Goal: Task Accomplishment & Management: Use online tool/utility

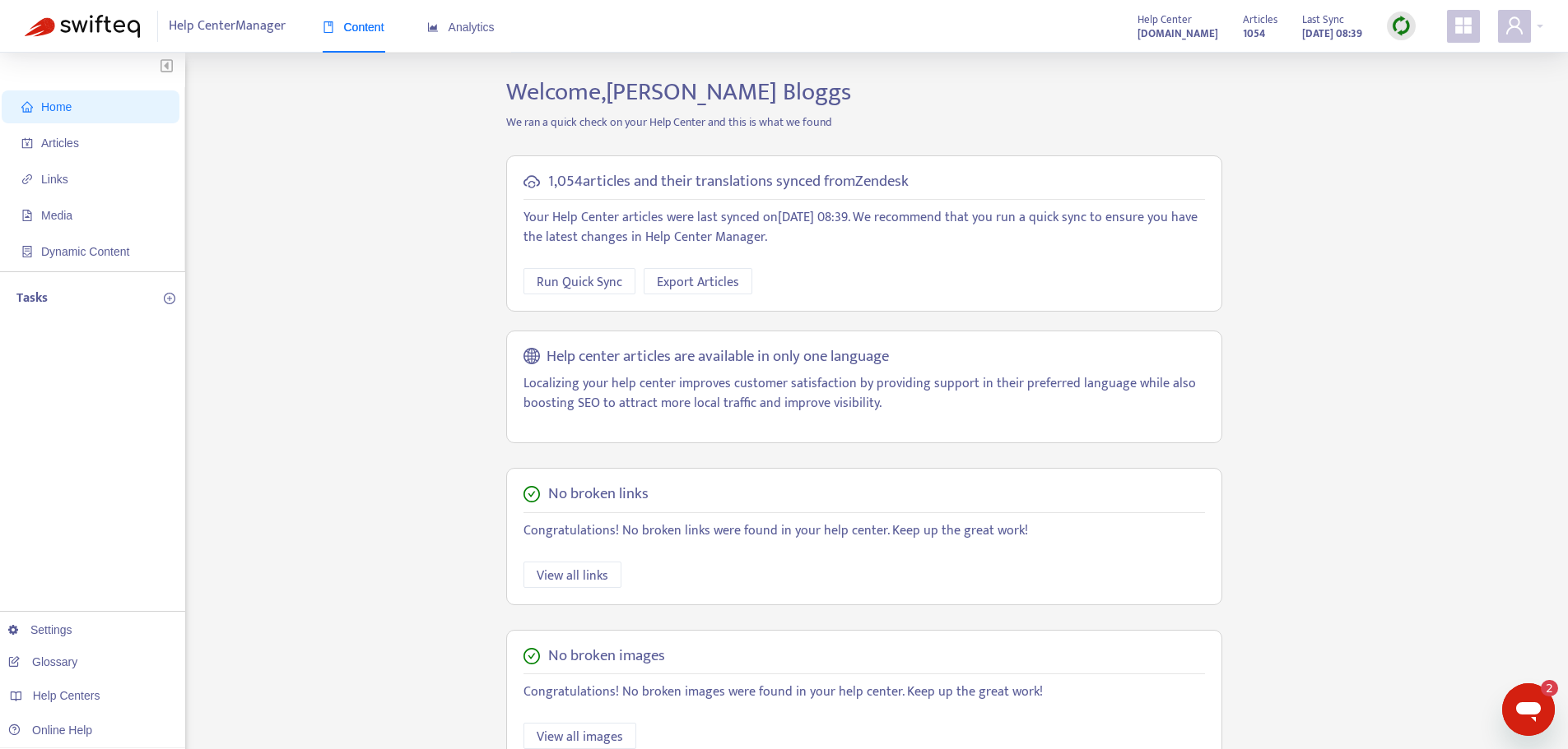
click at [424, 459] on div "Home Articles Links Media Dynamic Content Tasks Settings Glossary Help Centers …" at bounding box center [784, 559] width 1518 height 962
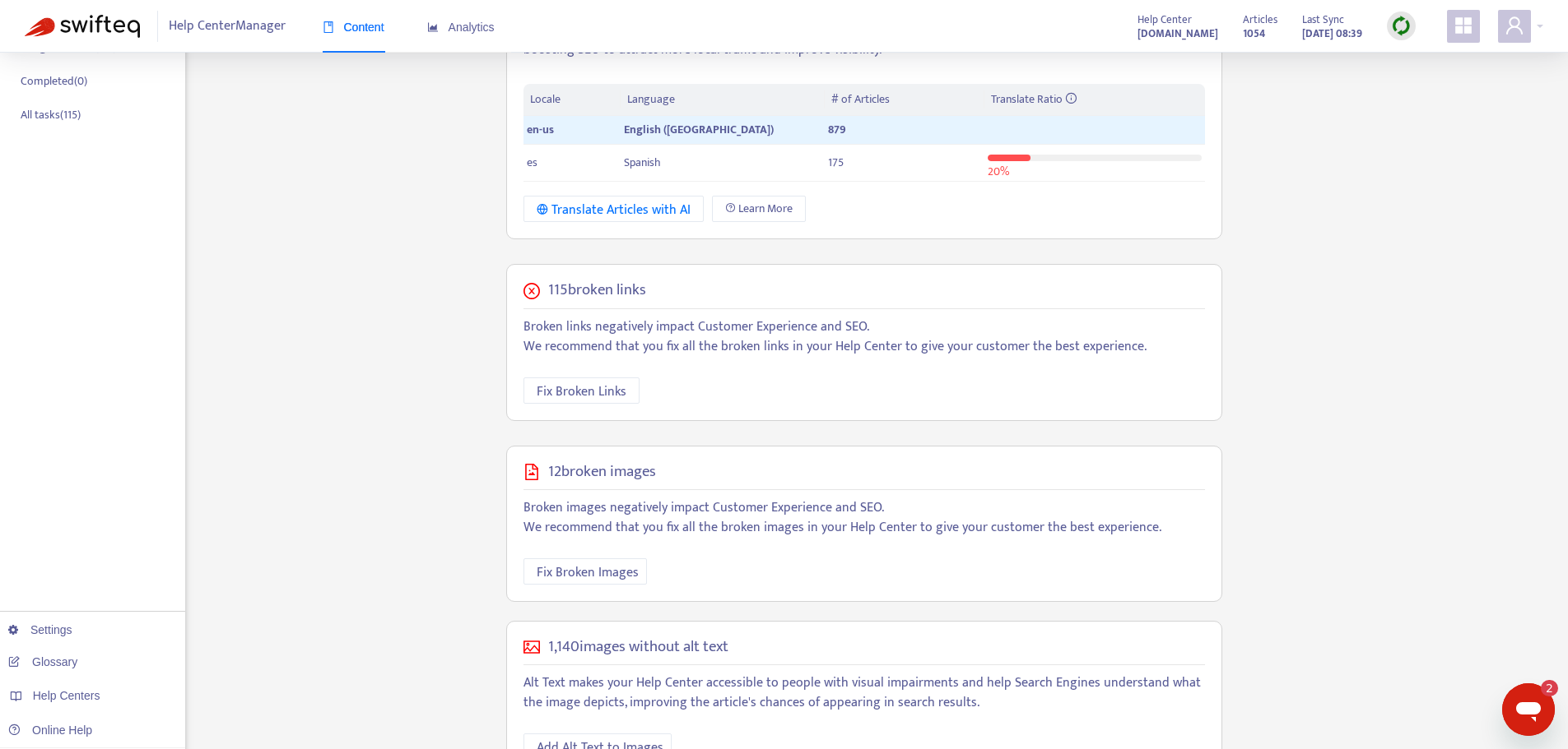
scroll to position [406, 0]
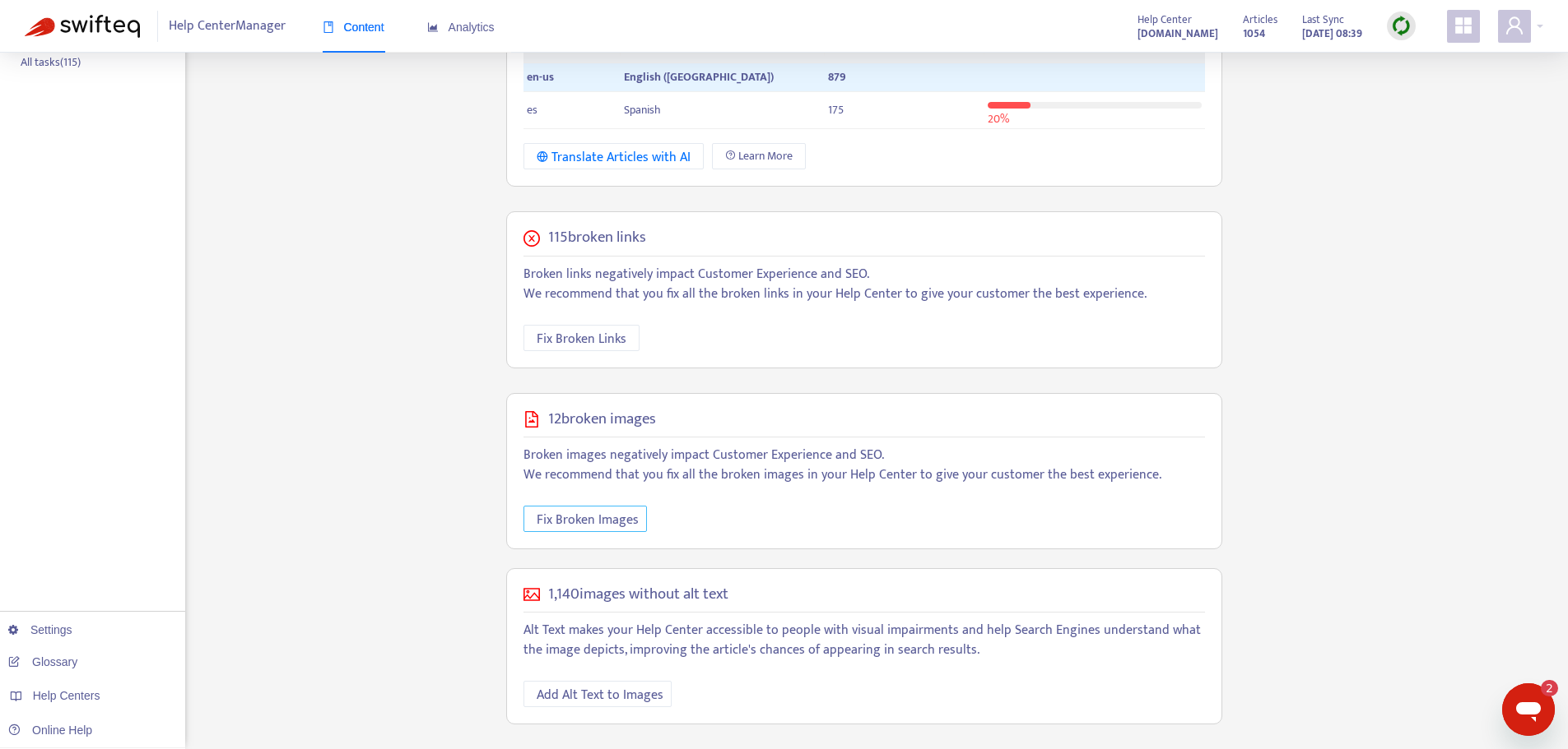
click at [577, 524] on span "Fix Broken Images" at bounding box center [587, 520] width 102 height 21
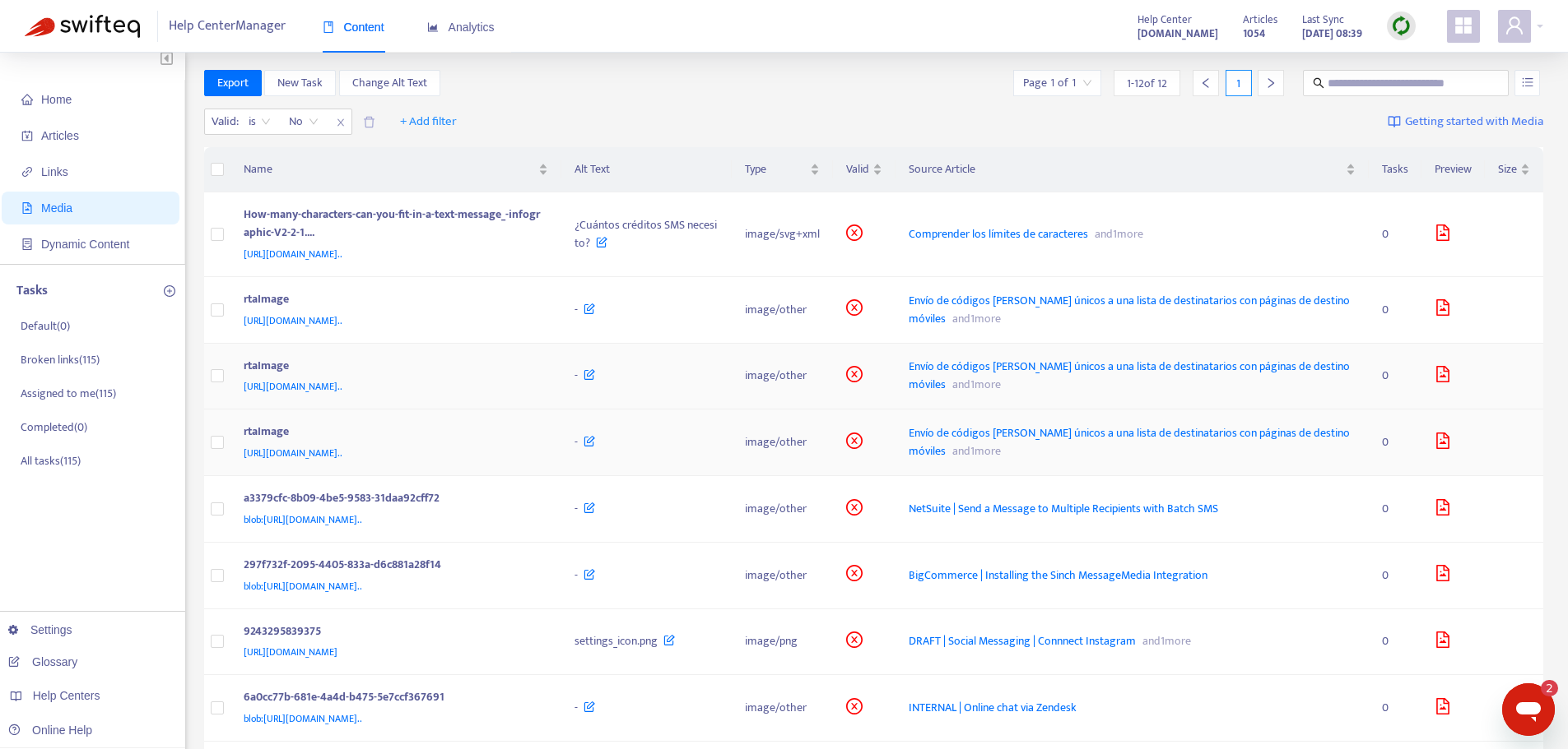
scroll to position [0, 0]
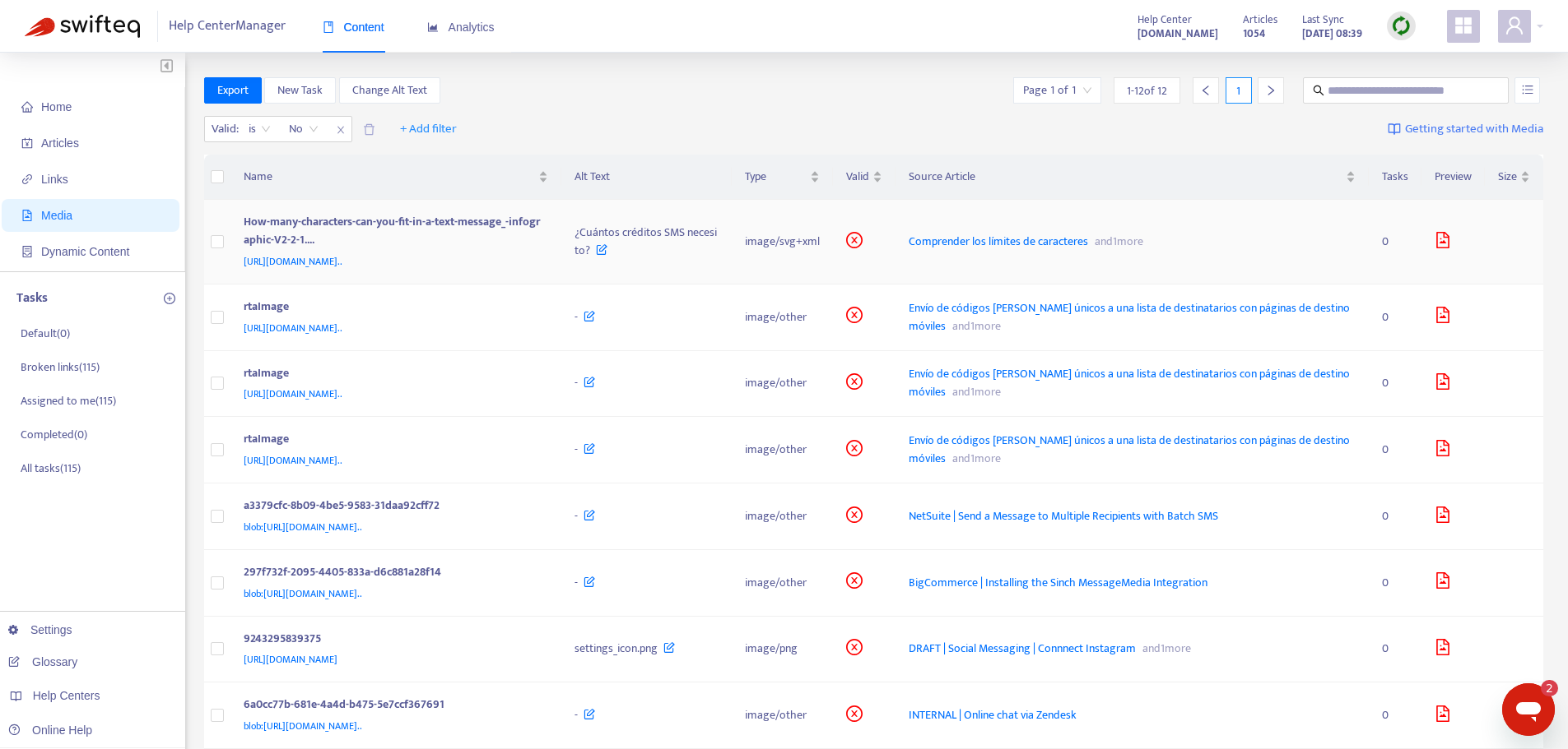
click at [607, 255] on icon at bounding box center [601, 245] width 11 height 18
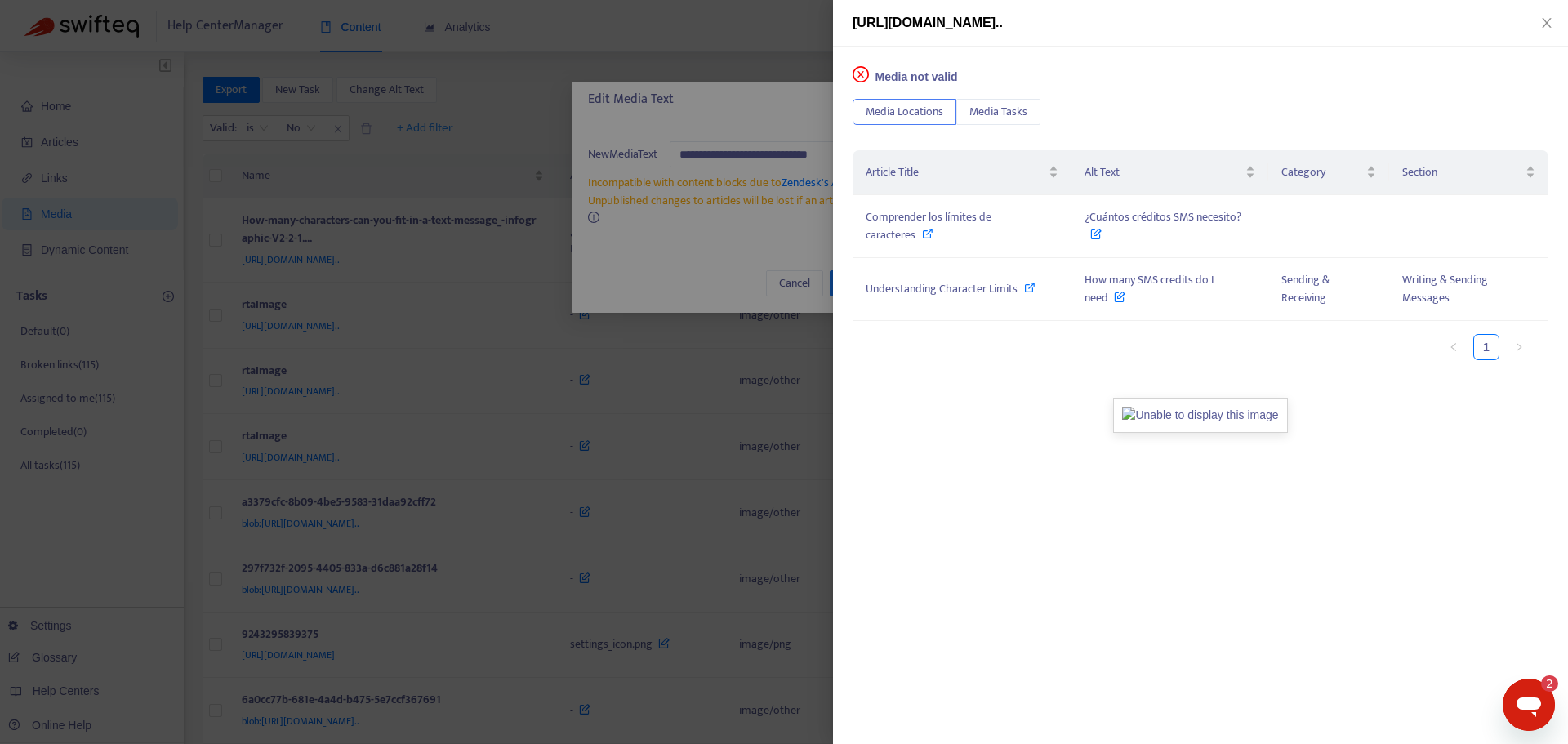
click at [655, 427] on div at bounding box center [784, 372] width 1568 height 744
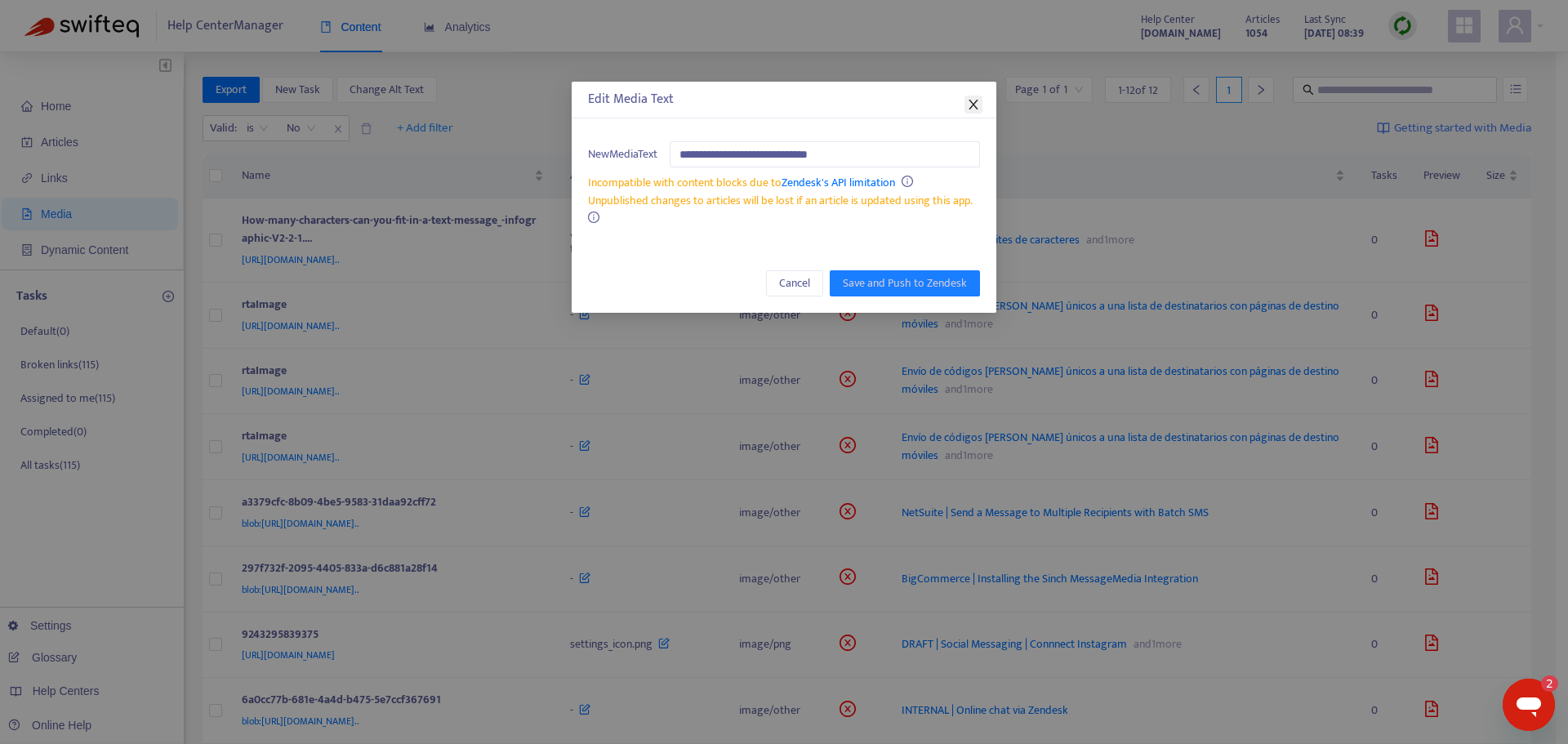
click at [971, 109] on icon "close" at bounding box center [973, 104] width 13 height 13
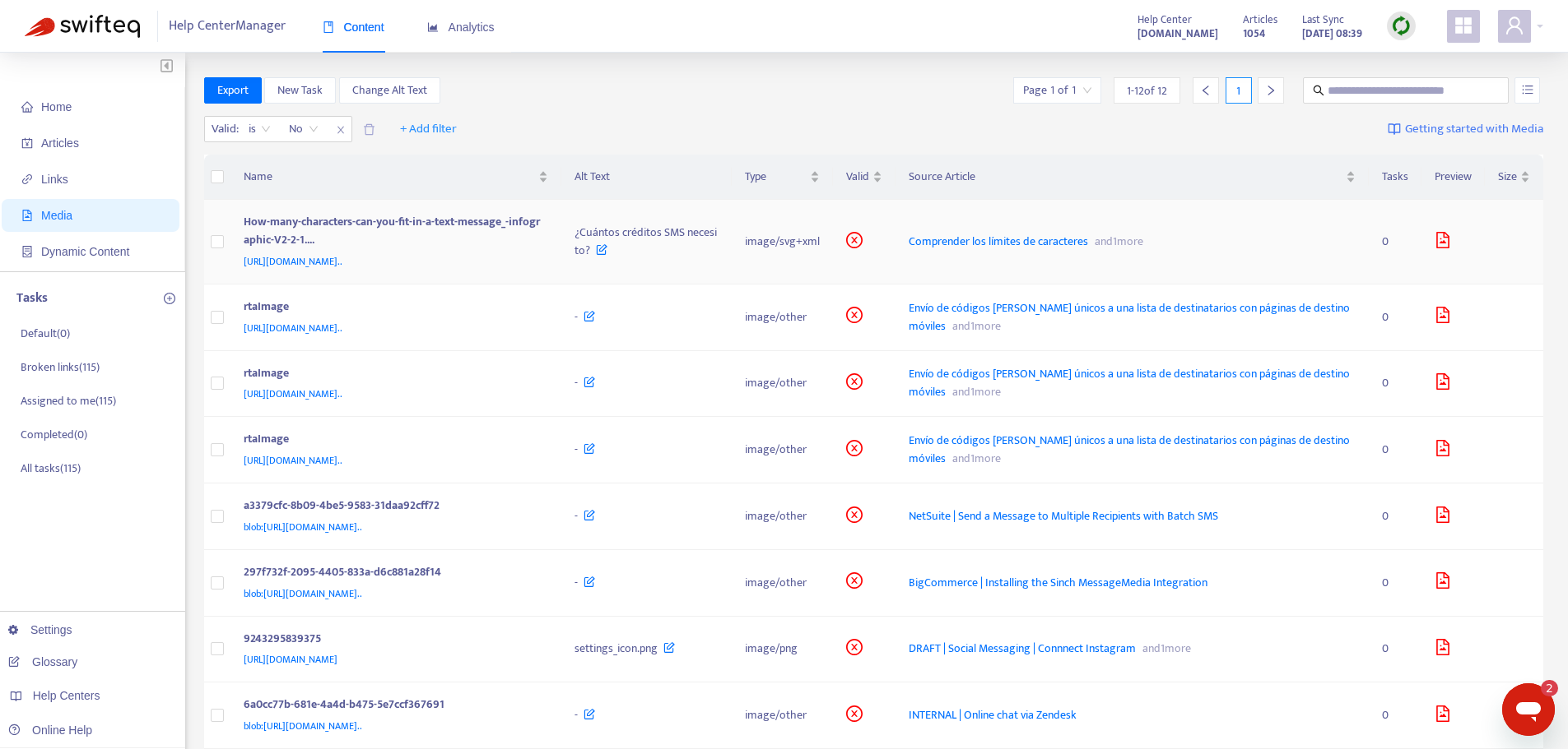
click at [342, 258] on span "https://messagemedia.com/au/wp-content/uploads/sites/3/2021/03/How-many-charact…" at bounding box center [293, 261] width 99 height 17
click at [1017, 250] on span "Comprender los límites de caracteres" at bounding box center [998, 242] width 179 height 19
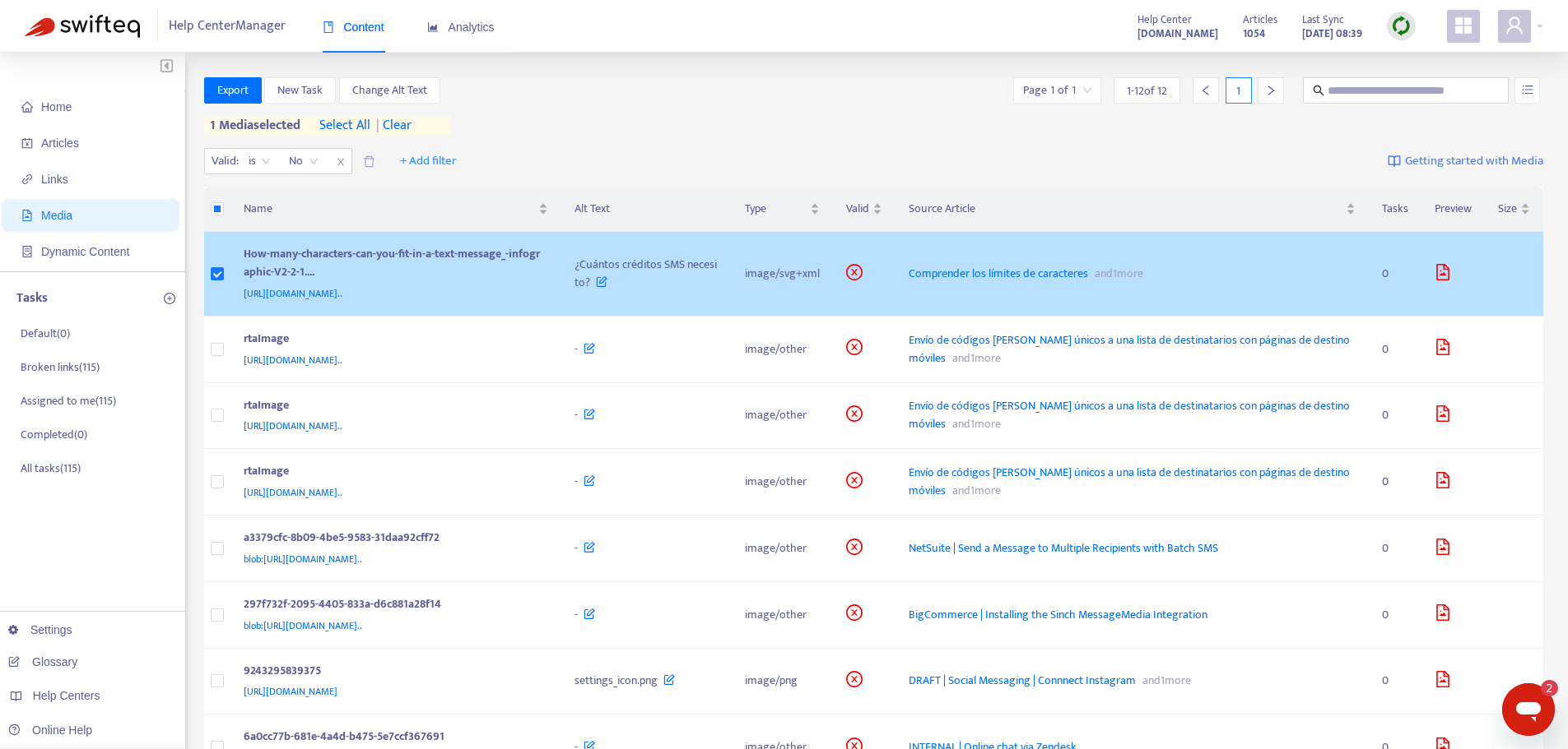
drag, startPoint x: 231, startPoint y: 256, endPoint x: 220, endPoint y: 256, distance: 11.0
click at [220, 256] on td at bounding box center [218, 274] width 26 height 85
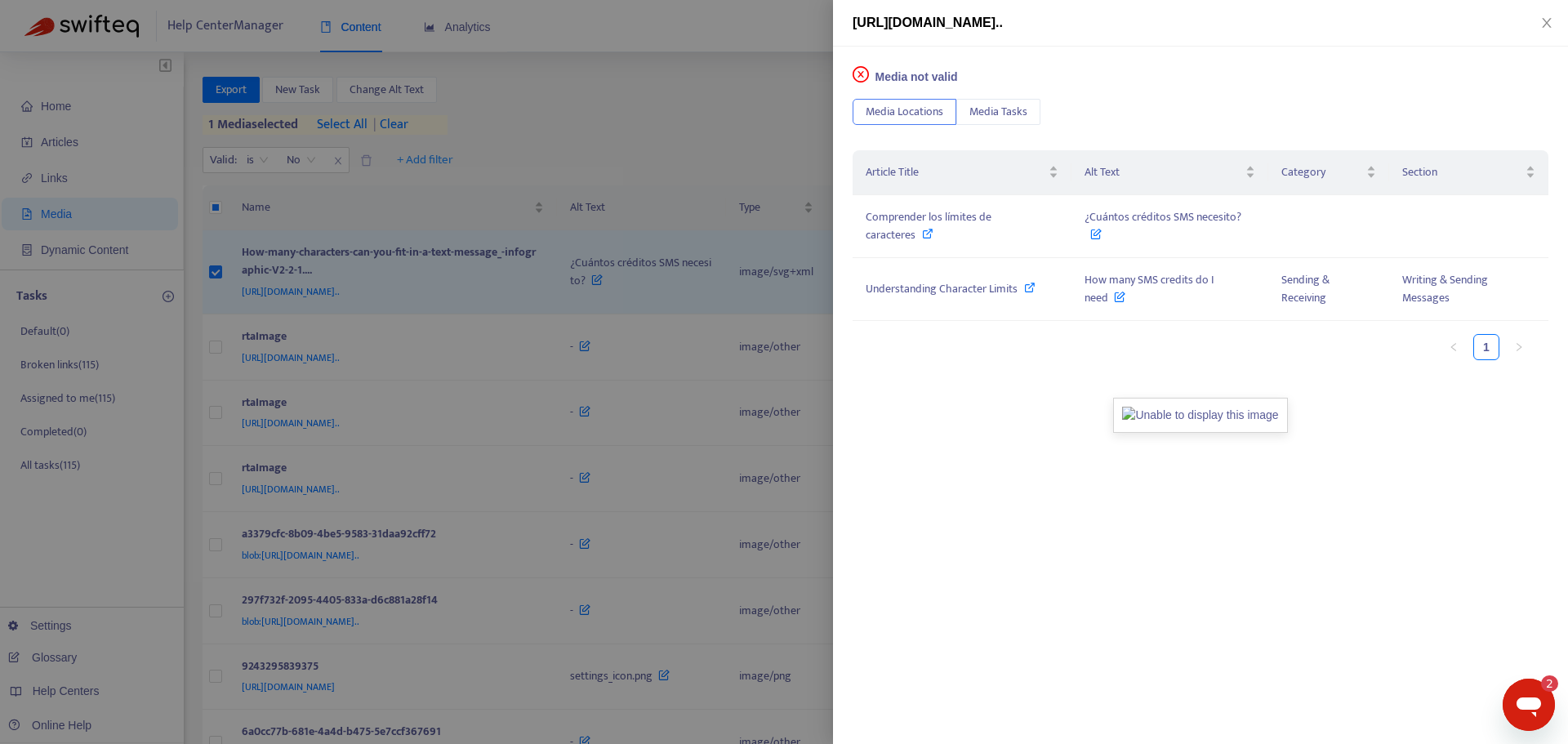
click at [1549, 34] on div "https://messagemedia.com/au/wp-content/uploads/sites/3/2021/03/How-many-charact…" at bounding box center [1200, 23] width 735 height 47
click at [1548, 27] on icon "close" at bounding box center [1546, 23] width 13 height 13
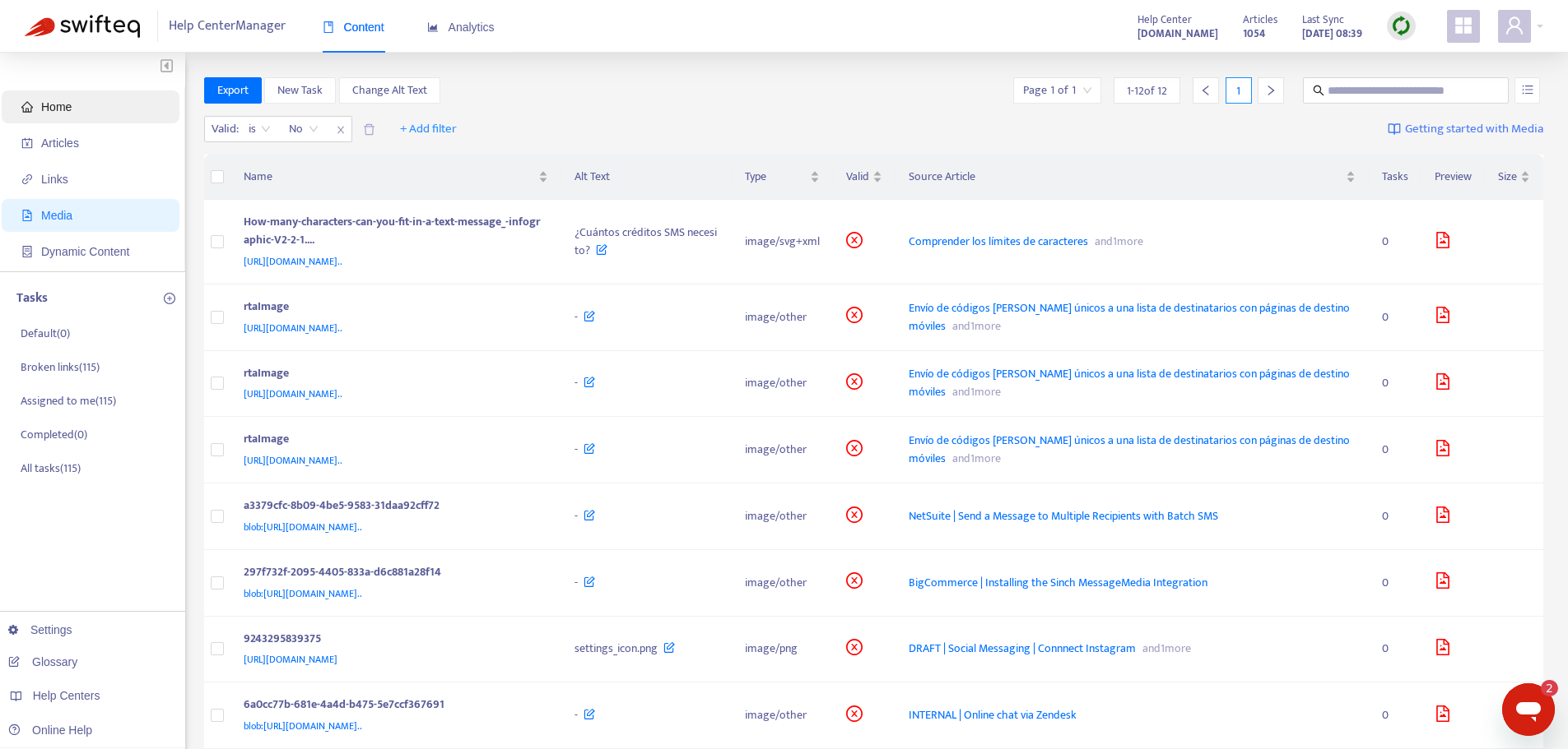
click at [54, 115] on span "Home" at bounding box center [93, 107] width 145 height 33
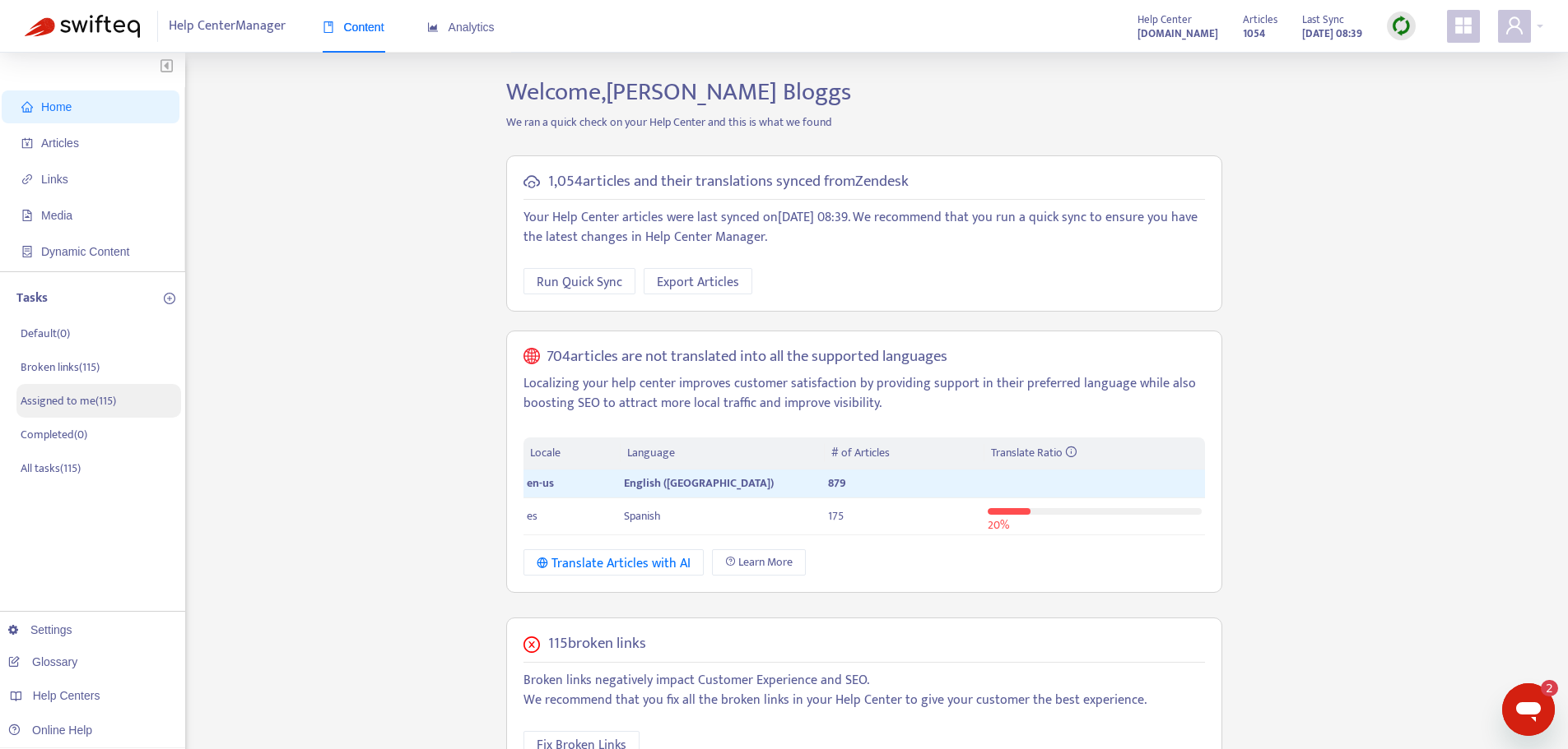
click at [50, 405] on p "Assigned to me ( 115 )" at bounding box center [68, 401] width 95 height 17
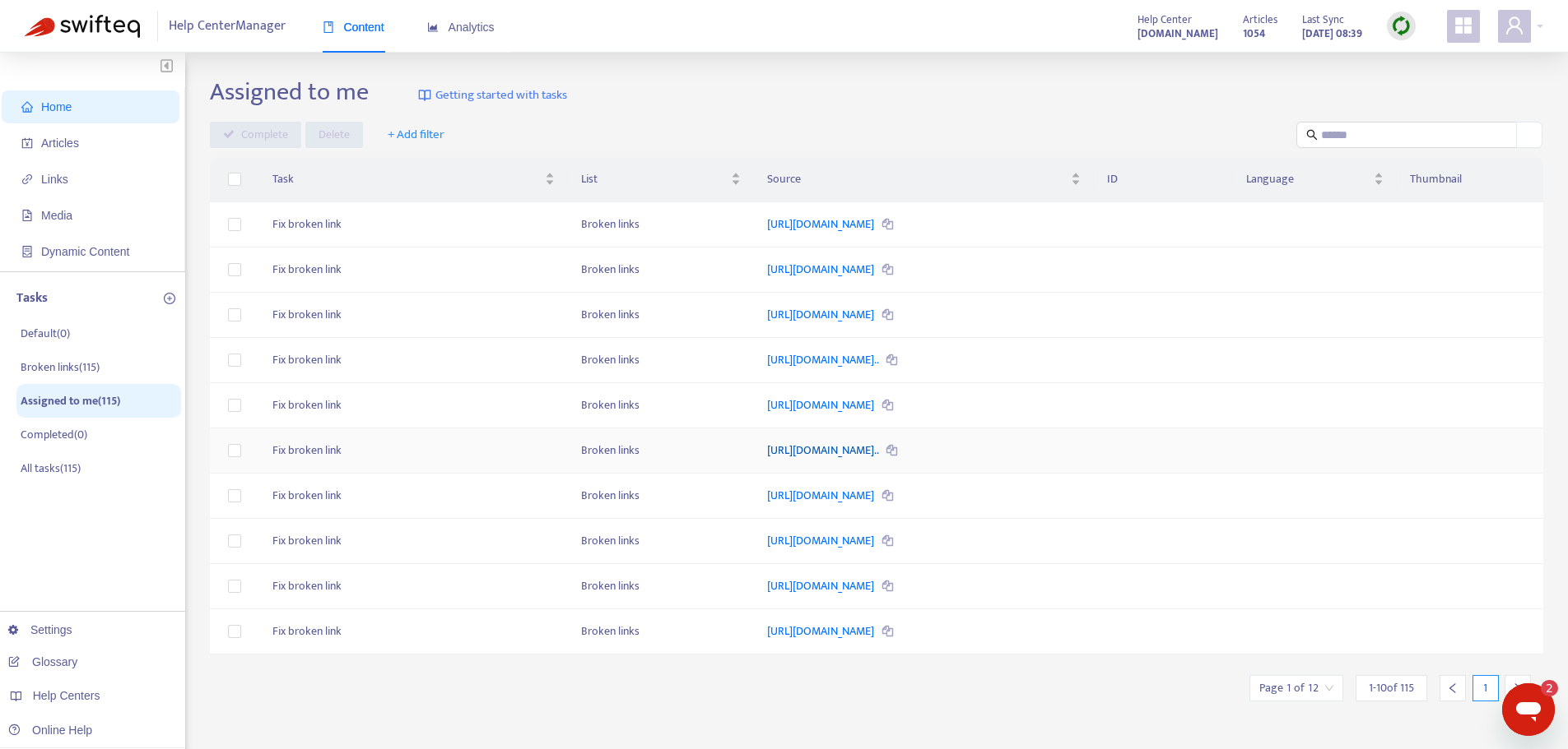
click at [872, 451] on link "http://schemas.xmlsoap.org/ws/2005/05/identity/claims/emailaddre..." at bounding box center [824, 450] width 114 height 19
click at [69, 137] on span "Articles" at bounding box center [59, 142] width 38 height 13
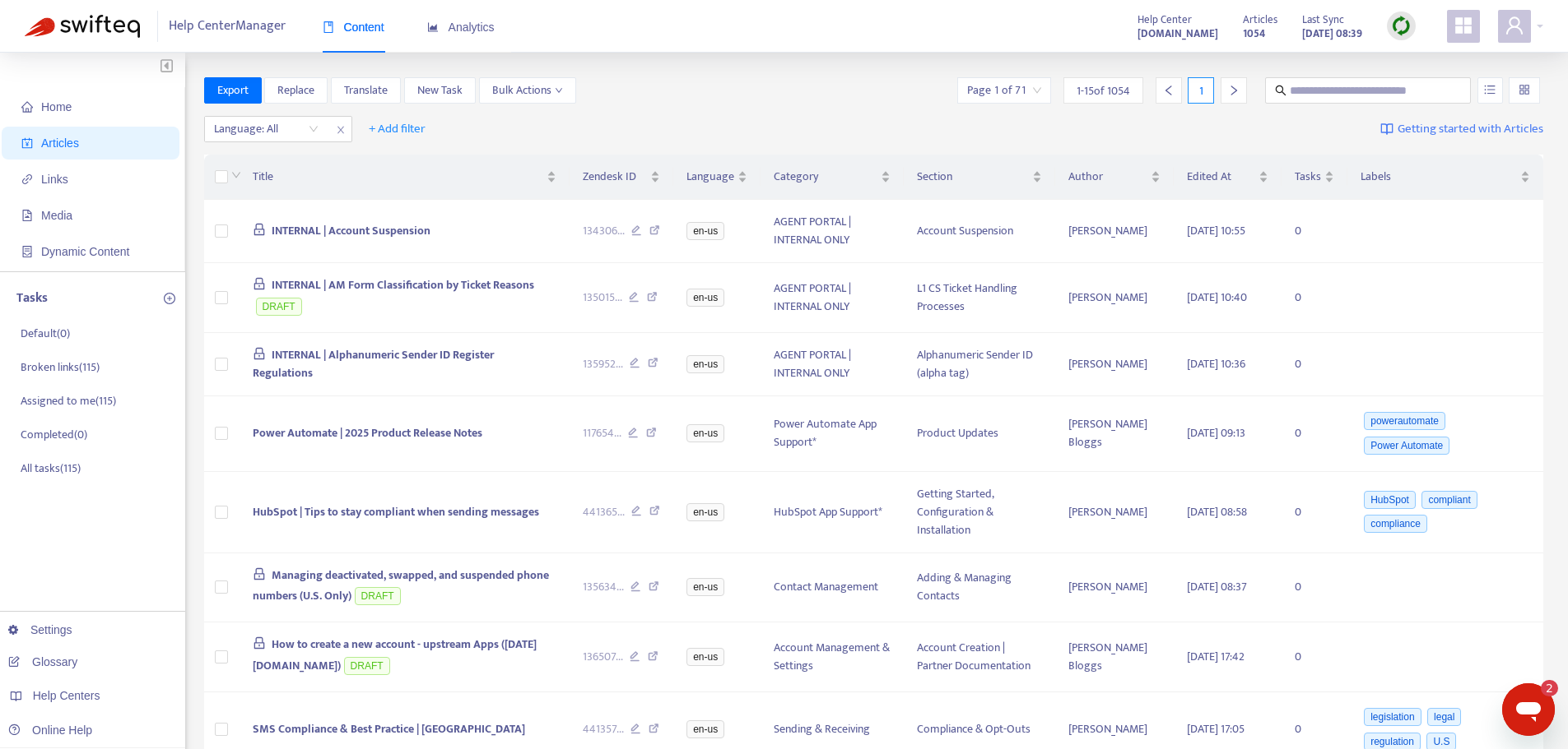
click at [695, 88] on div "Export Replace Translate New Task Bulk Actions Page 1 of 71 1 - 15 of 1054 1" at bounding box center [874, 91] width 1340 height 26
click at [281, 93] on span "Replace" at bounding box center [295, 90] width 37 height 18
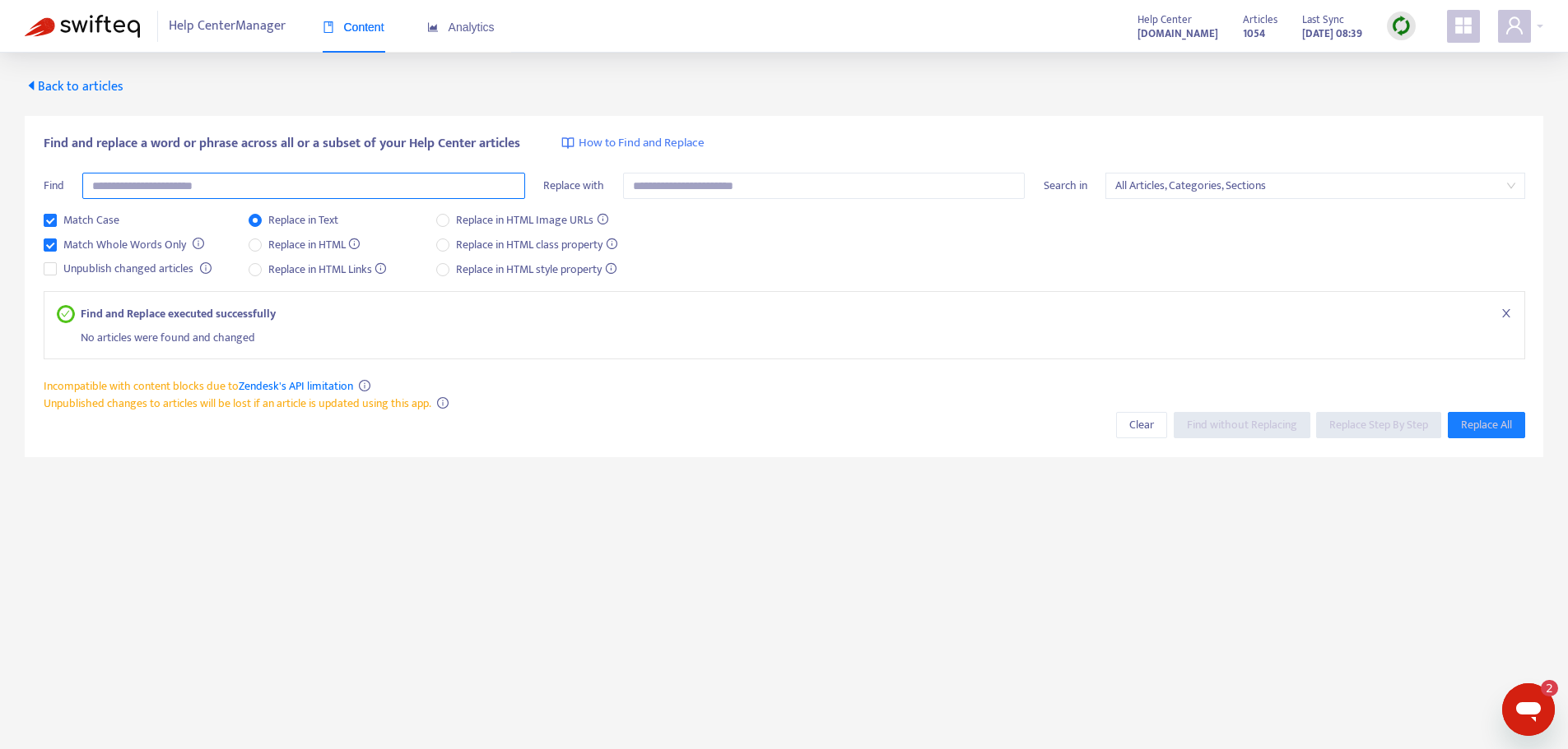
click at [293, 192] on input "text" at bounding box center [303, 186] width 443 height 26
type input "*********"
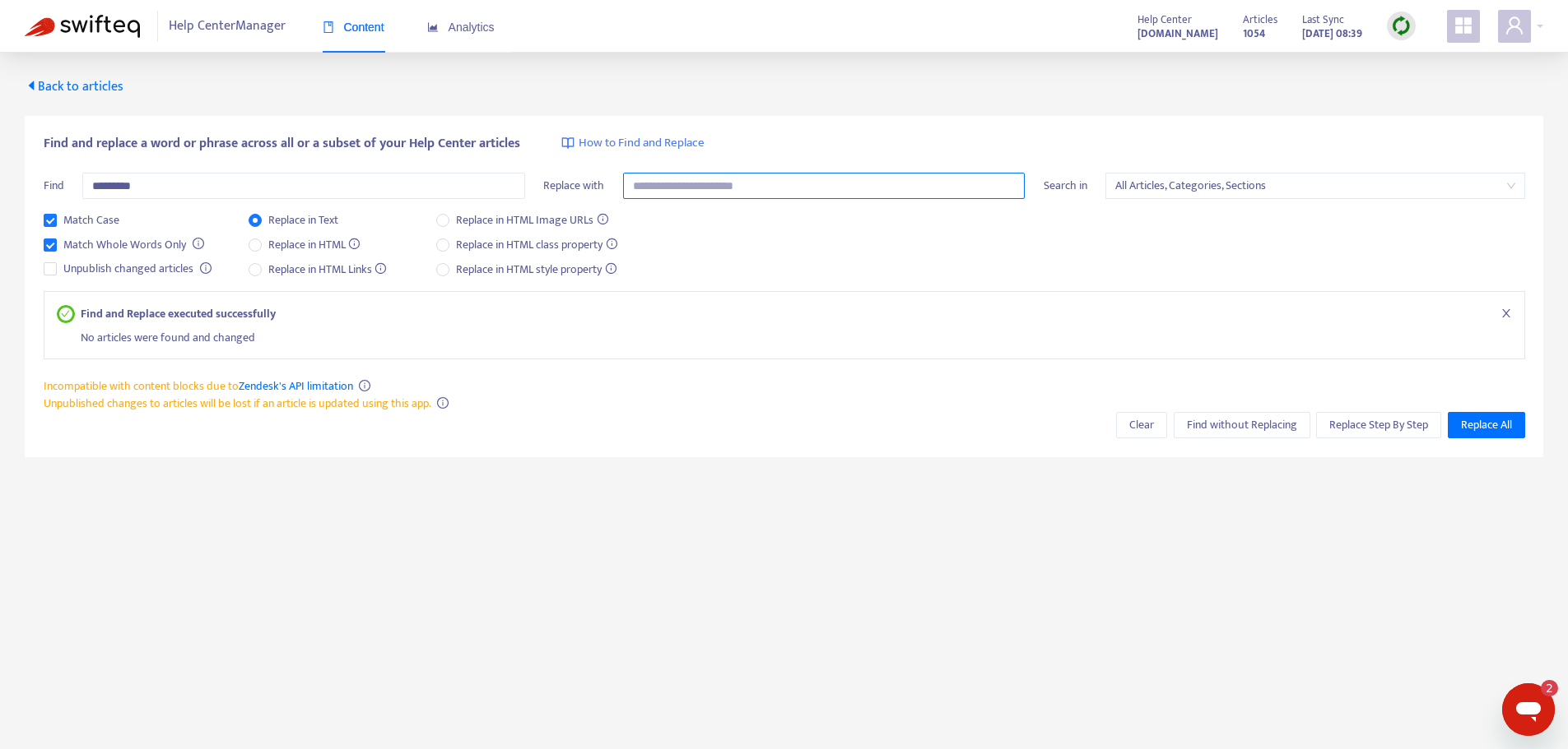
click at [730, 189] on input "text" at bounding box center [824, 186] width 403 height 26
type input "**********"
click at [1409, 434] on button "Replace Step By Step" at bounding box center [1378, 425] width 125 height 26
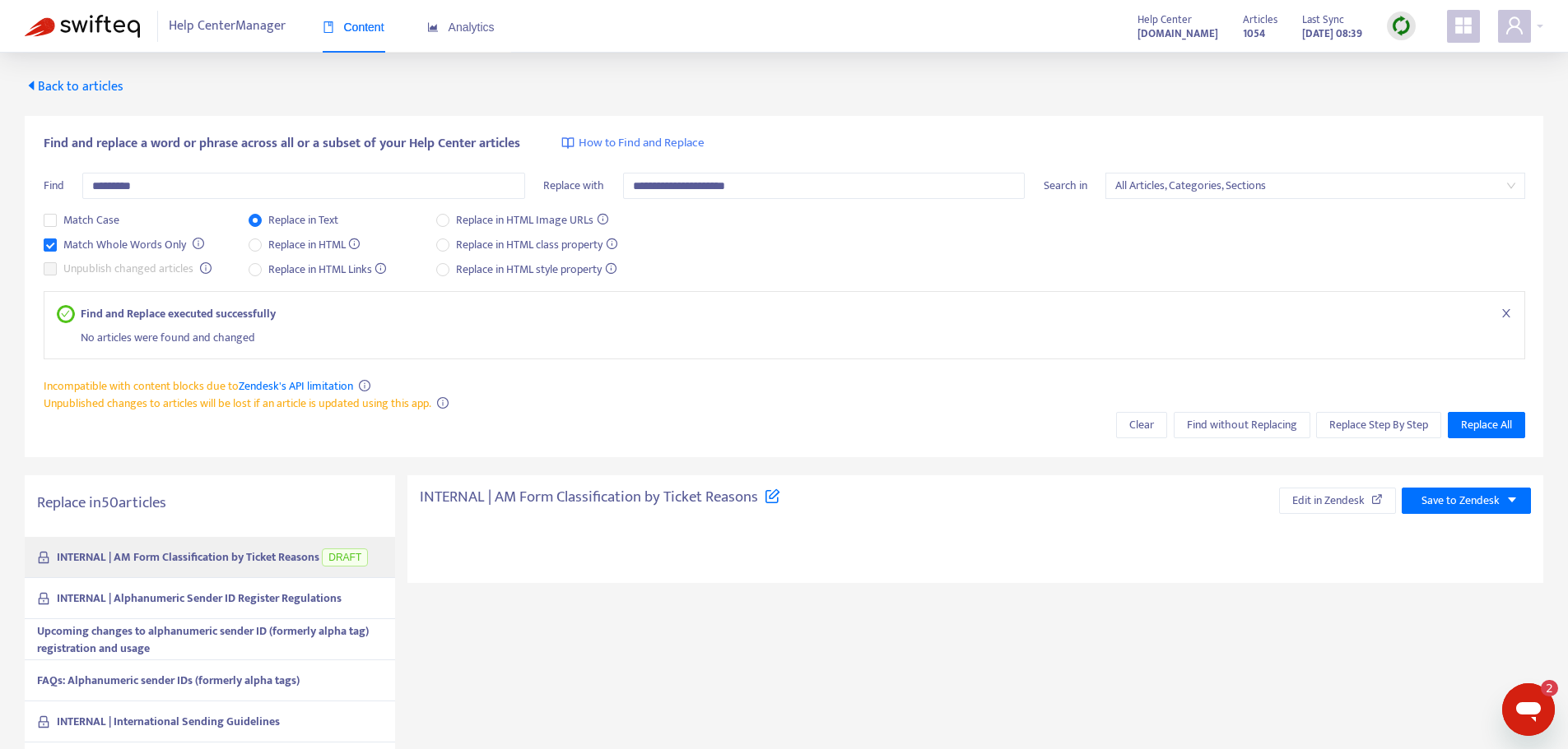
drag, startPoint x: 777, startPoint y: 438, endPoint x: 643, endPoint y: 81, distance: 381.3
click at [643, 81] on div "Back to articles" at bounding box center [784, 87] width 1518 height 20
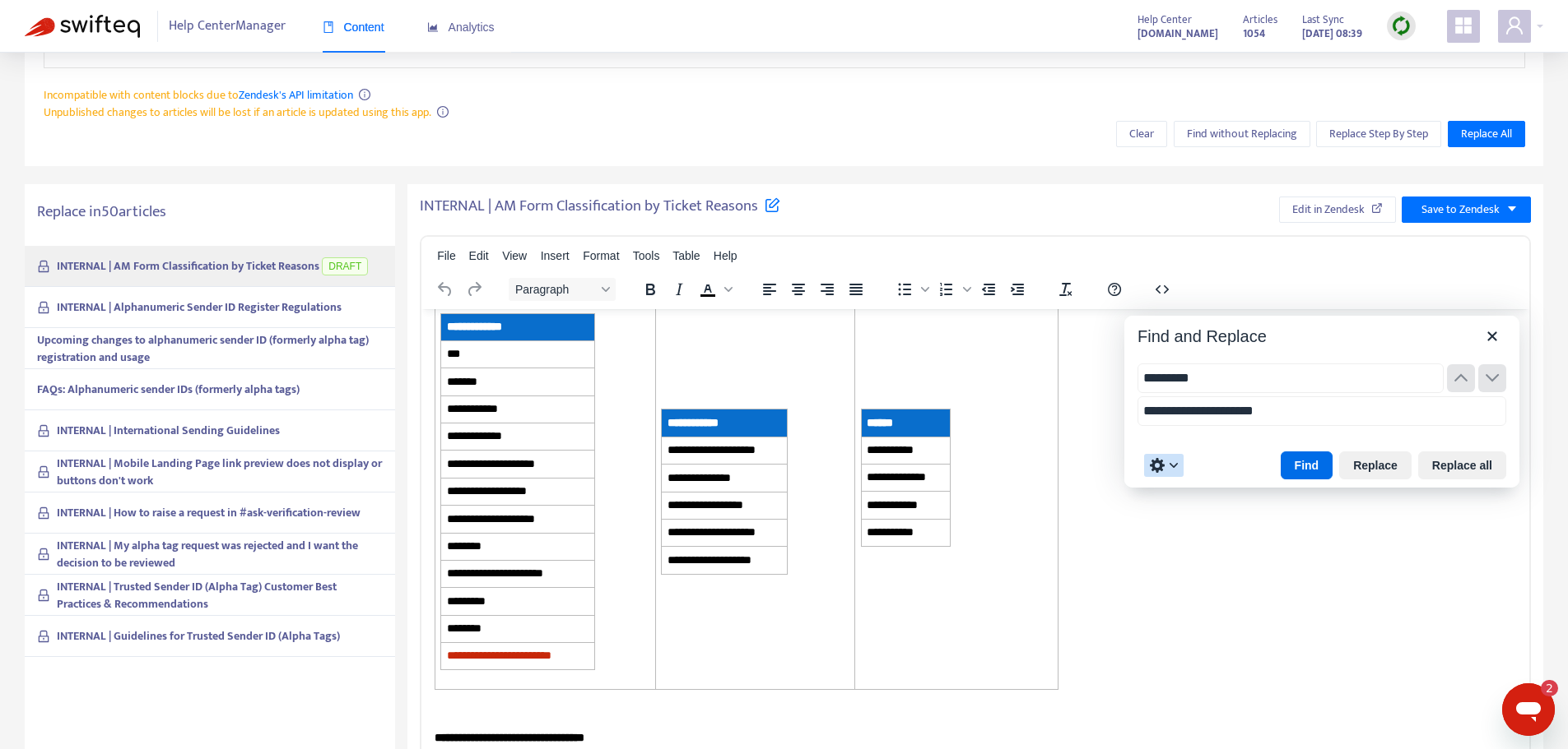
scroll to position [413, 0]
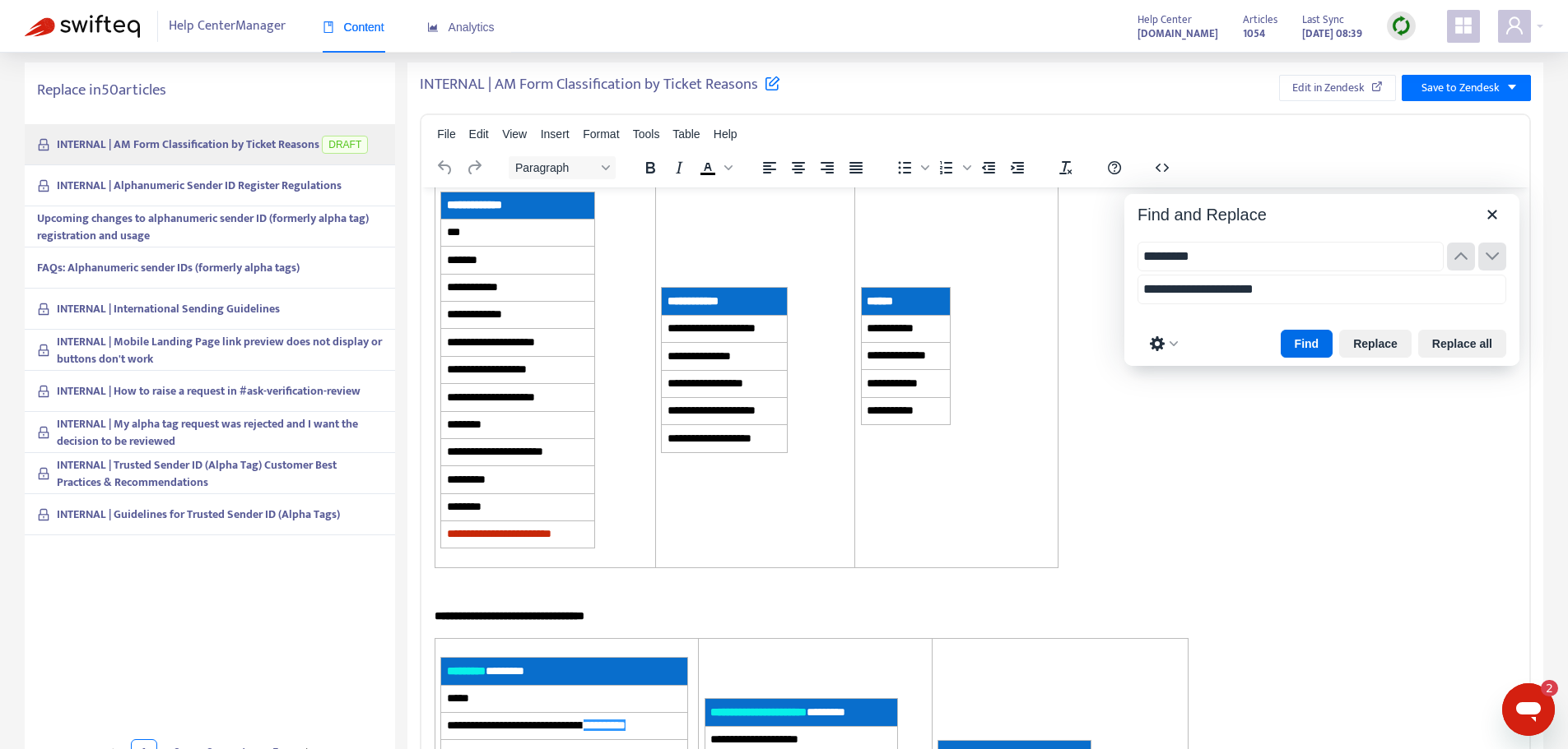
click at [1525, 715] on icon "Open messaging window, 2 unread messages" at bounding box center [1528, 712] width 24 height 20
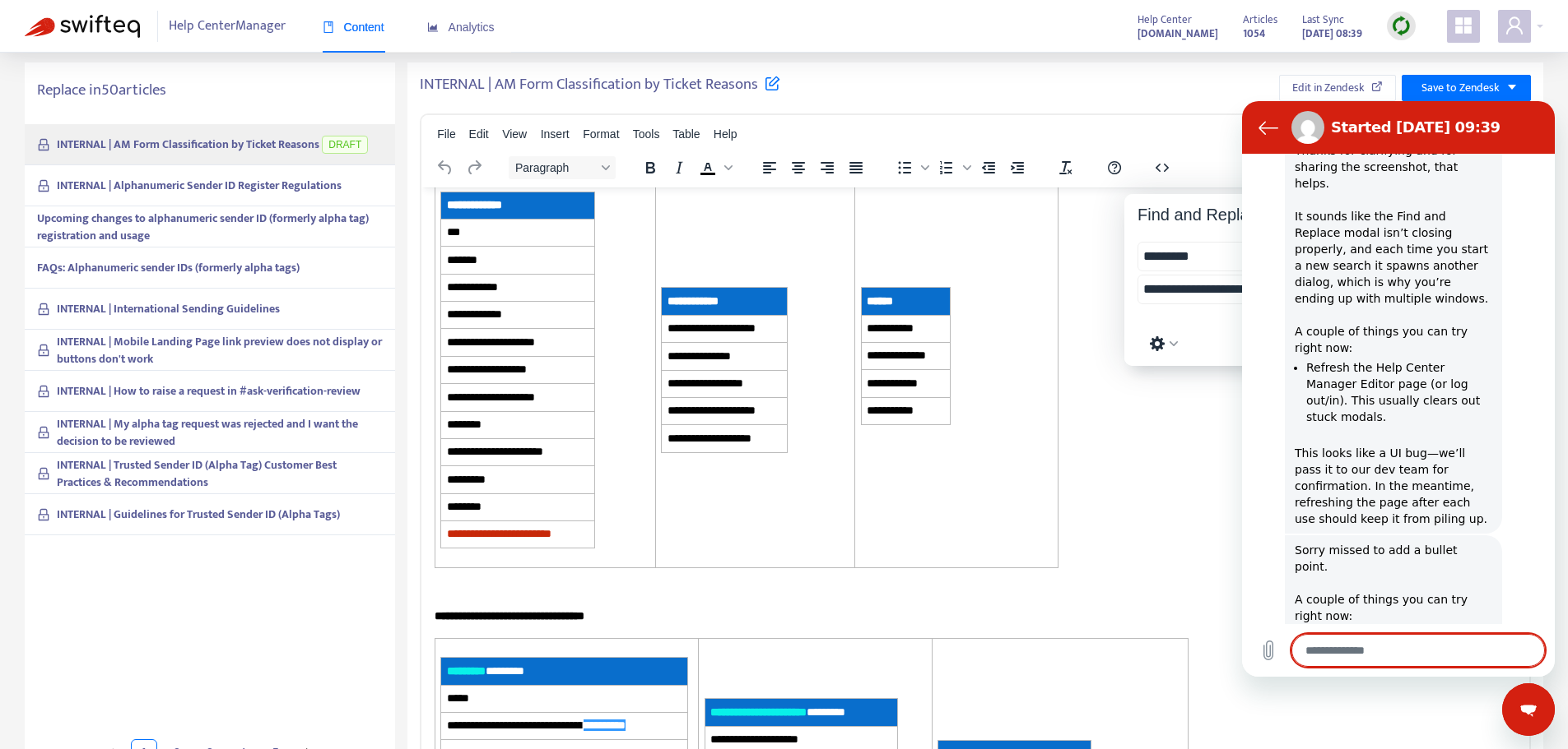
scroll to position [1659, 0]
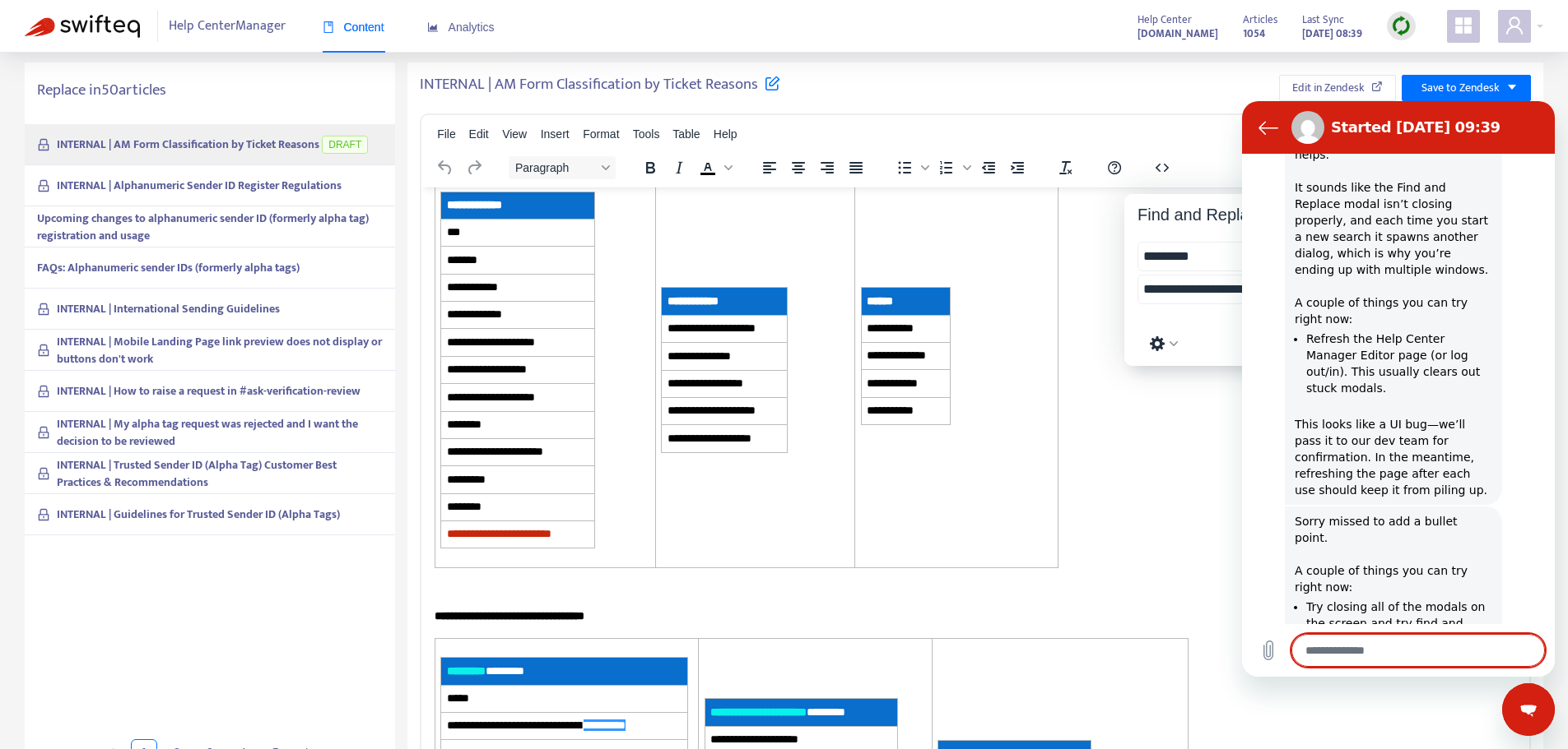
click at [1531, 712] on icon "Close messaging window" at bounding box center [1529, 710] width 17 height 10
type textarea "*"
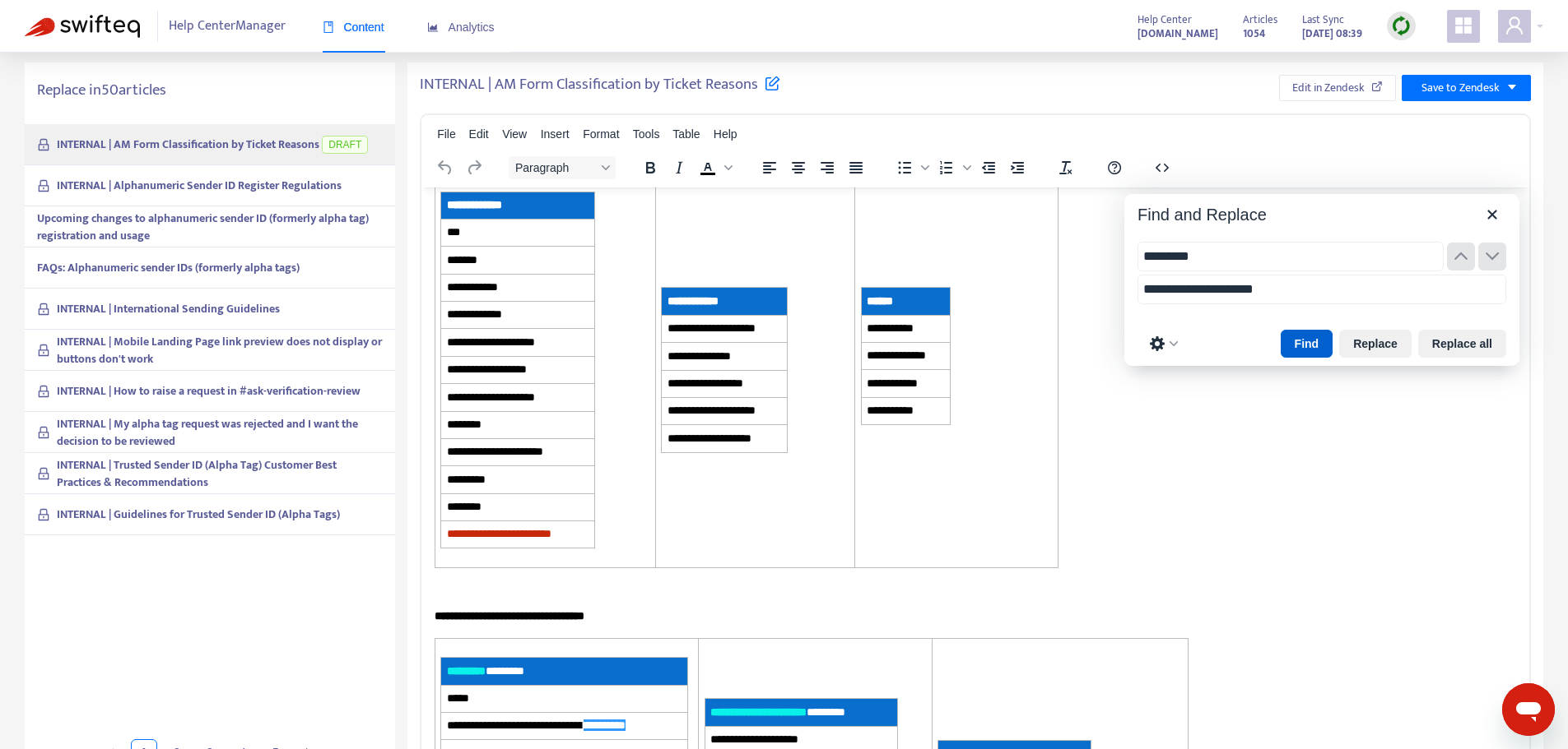
click at [1316, 343] on button "Find" at bounding box center [1307, 344] width 52 height 28
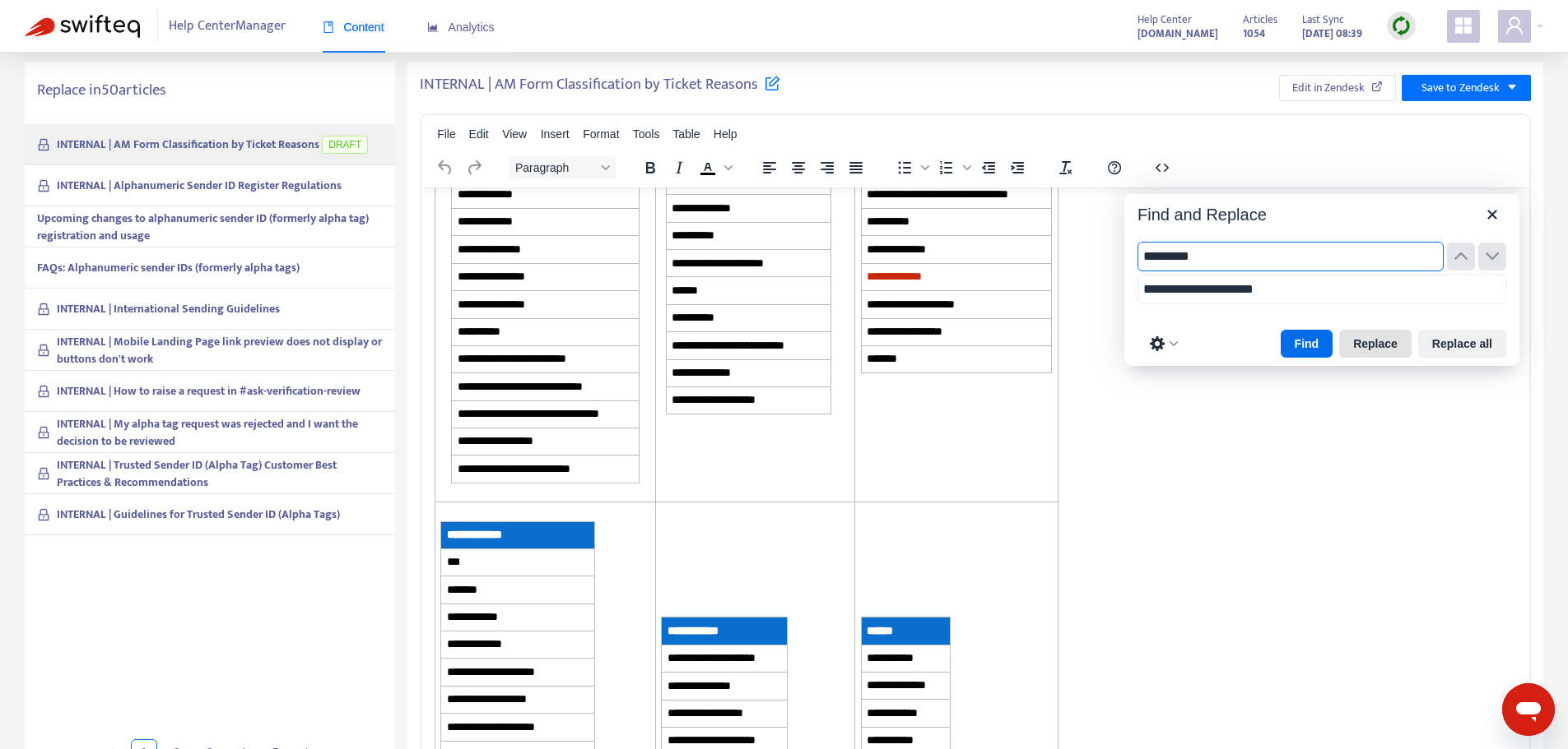
scroll to position [597, 0]
click at [1302, 340] on button "Find" at bounding box center [1307, 344] width 52 height 28
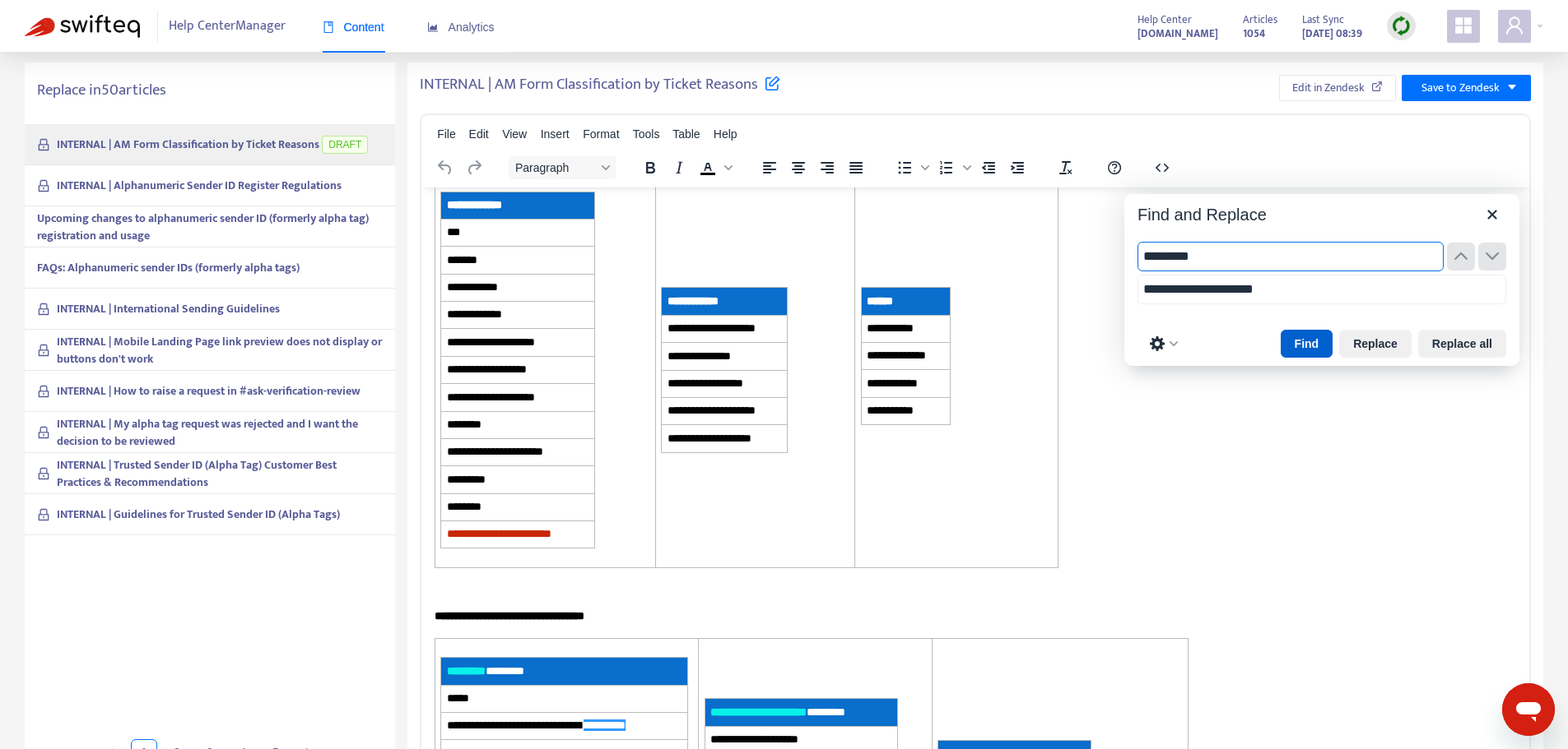
click at [1302, 340] on button "Find" at bounding box center [1307, 344] width 52 height 28
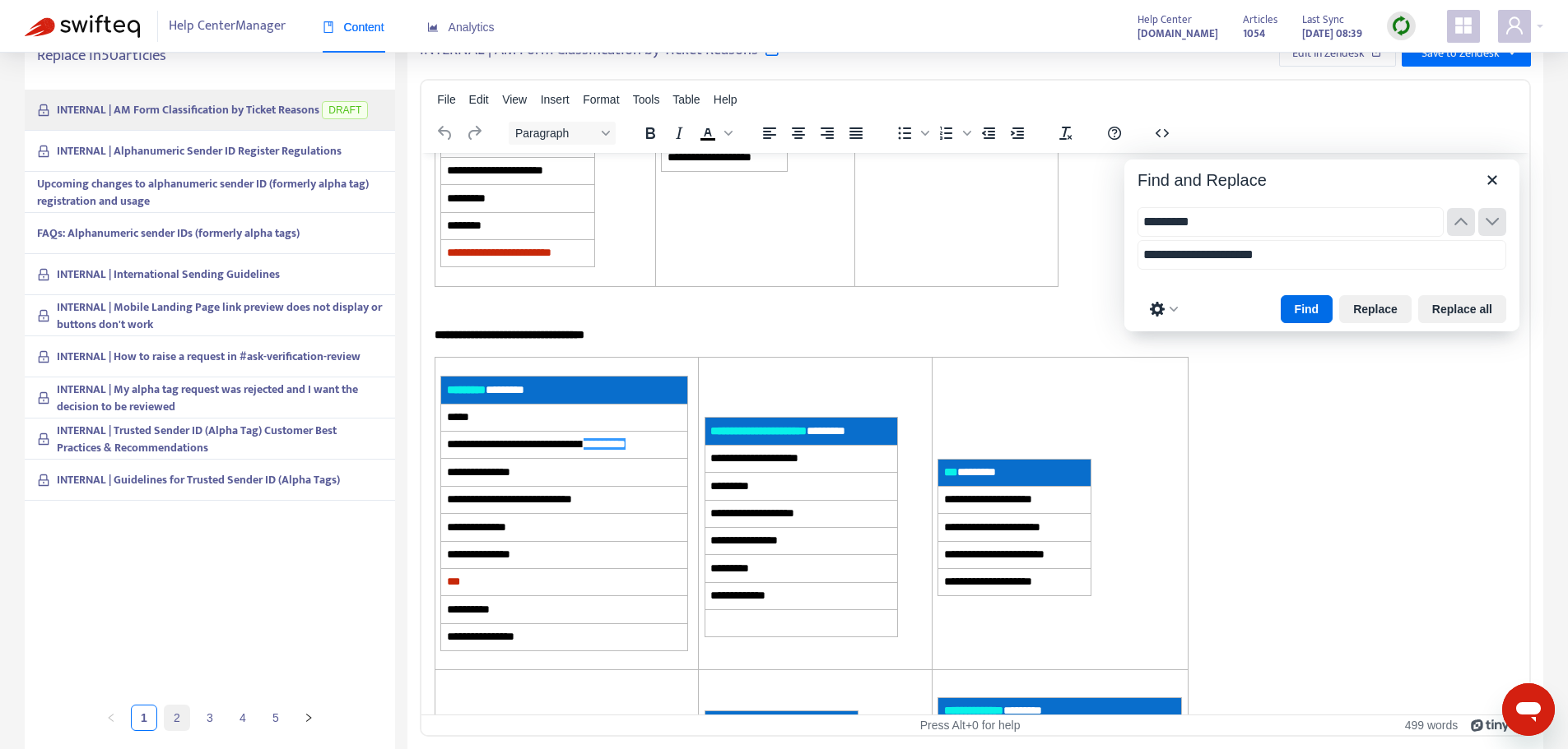
scroll to position [0, 0]
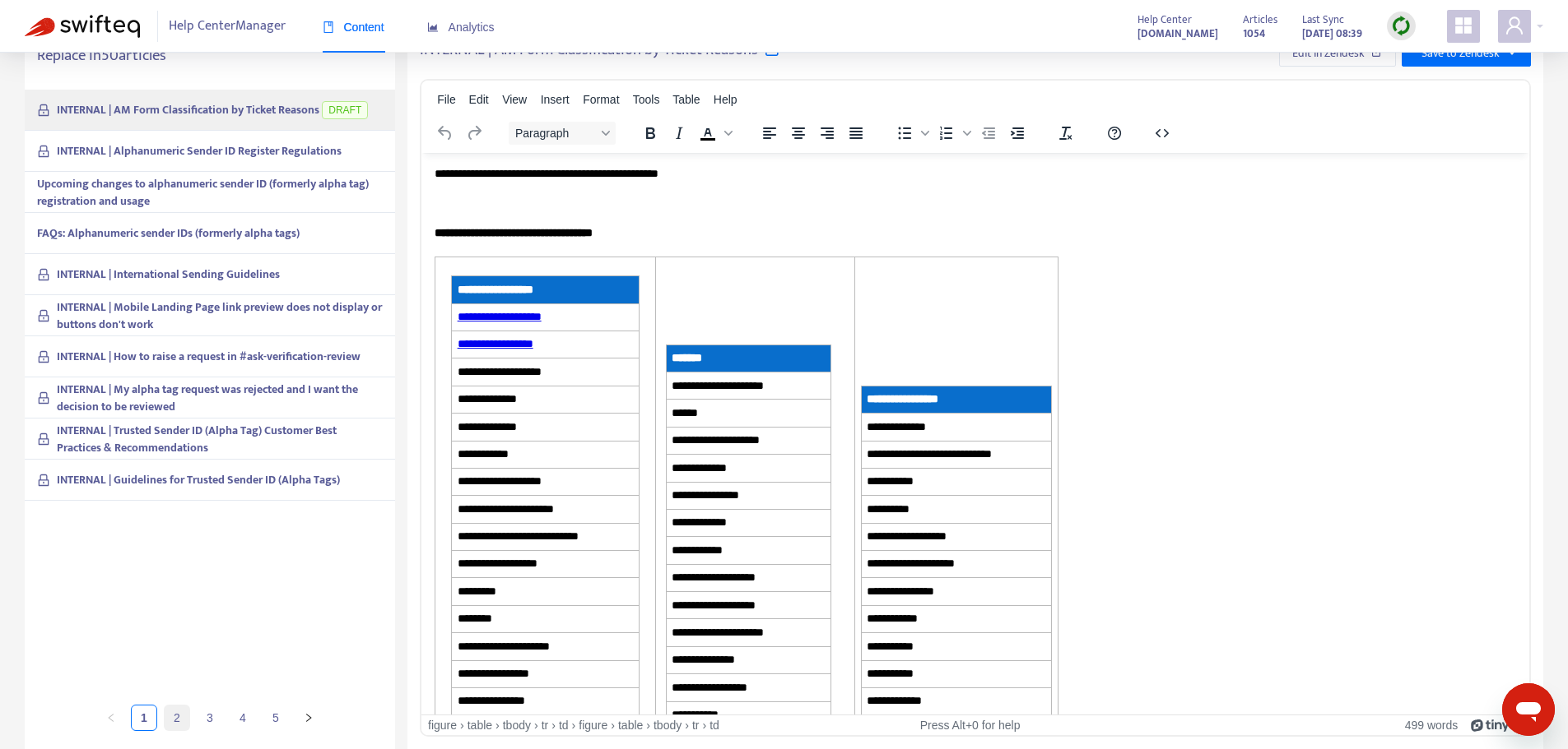
click at [178, 721] on link "2" at bounding box center [176, 718] width 24 height 24
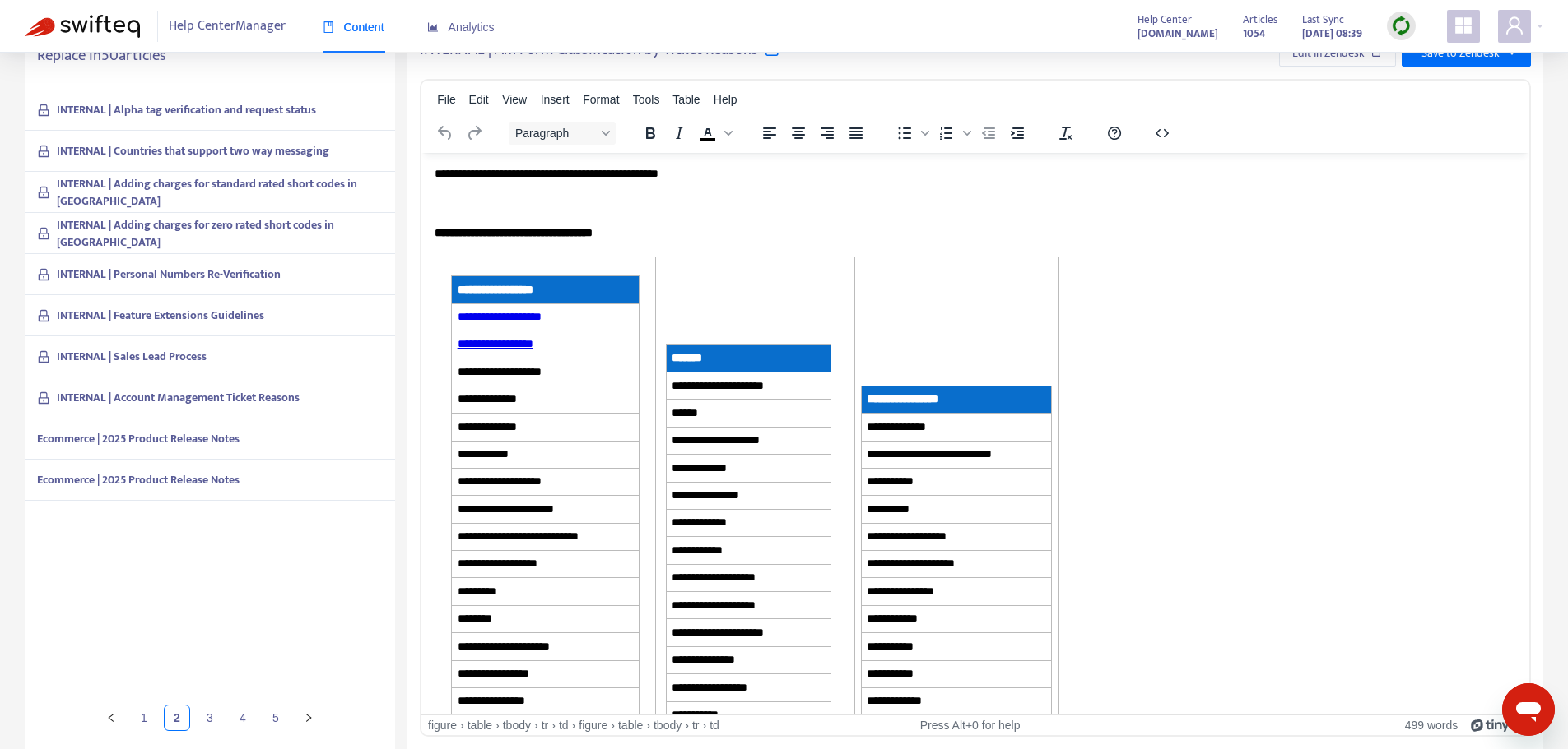
click at [280, 444] on div "Ecommerce | 2025 Product Release Notes" at bounding box center [210, 439] width 370 height 41
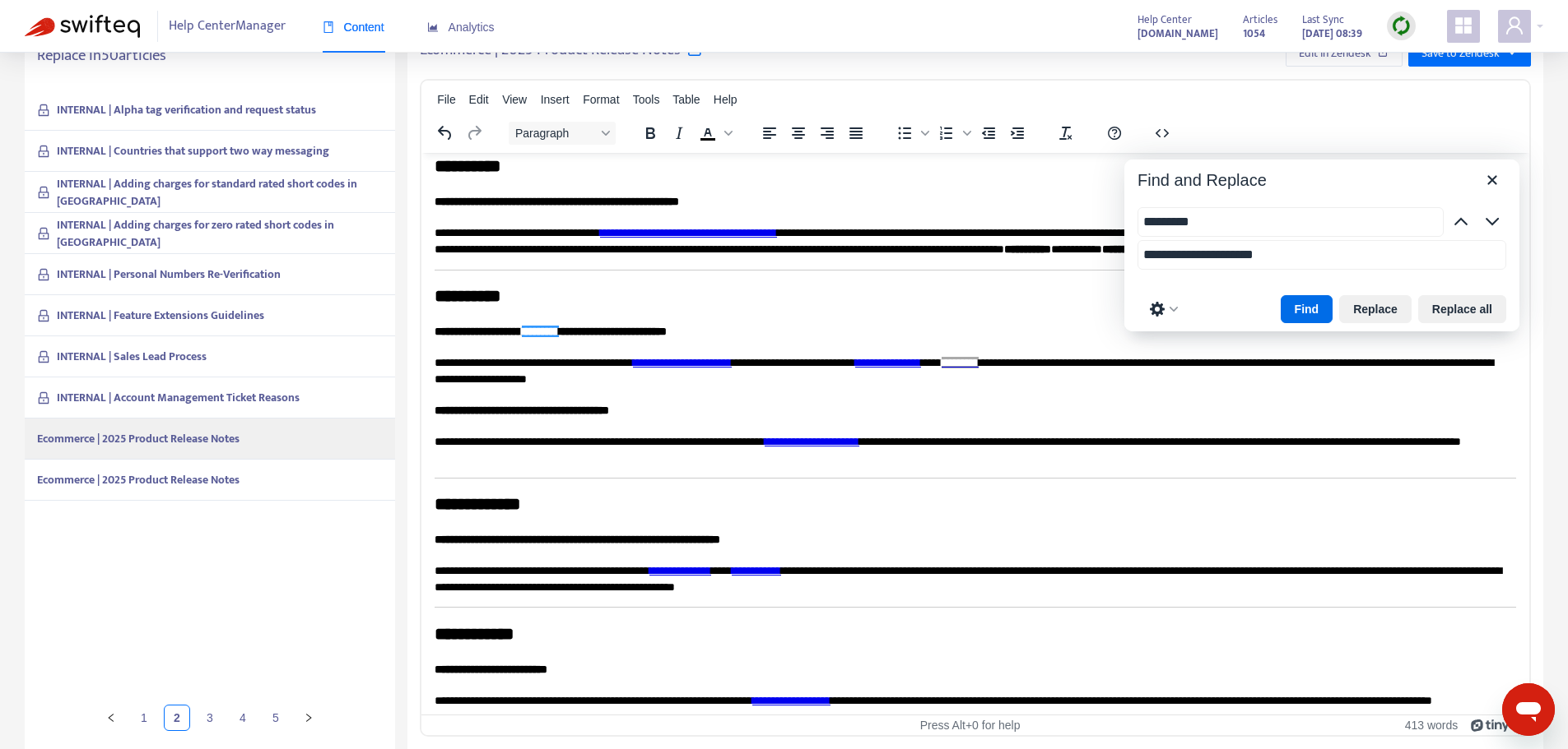
scroll to position [411, 0]
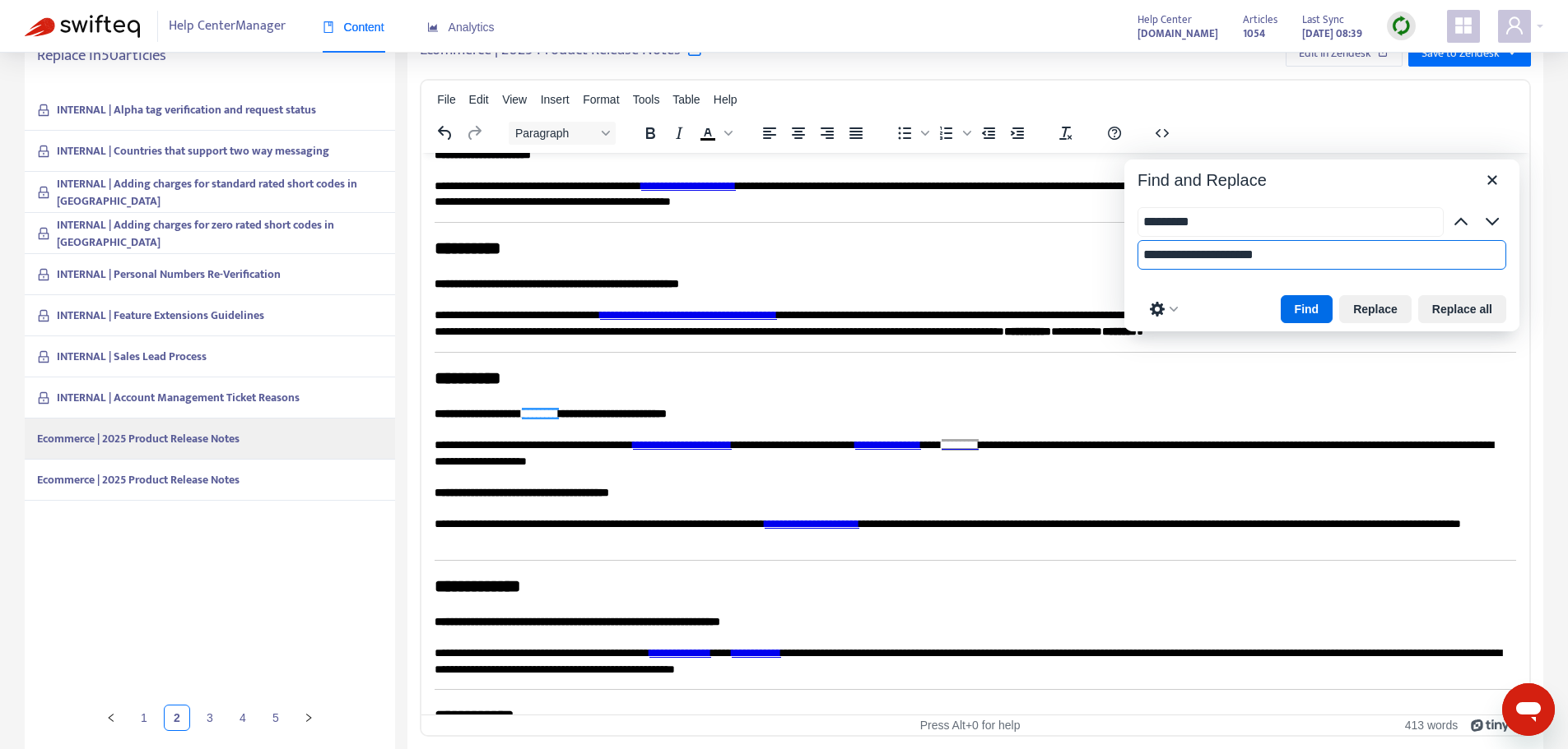
click at [1305, 263] on input "**********" at bounding box center [1322, 255] width 369 height 30
click at [1385, 315] on button "Replace" at bounding box center [1375, 309] width 73 height 28
type input "**********"
click at [1385, 315] on button "Replace" at bounding box center [1375, 309] width 73 height 28
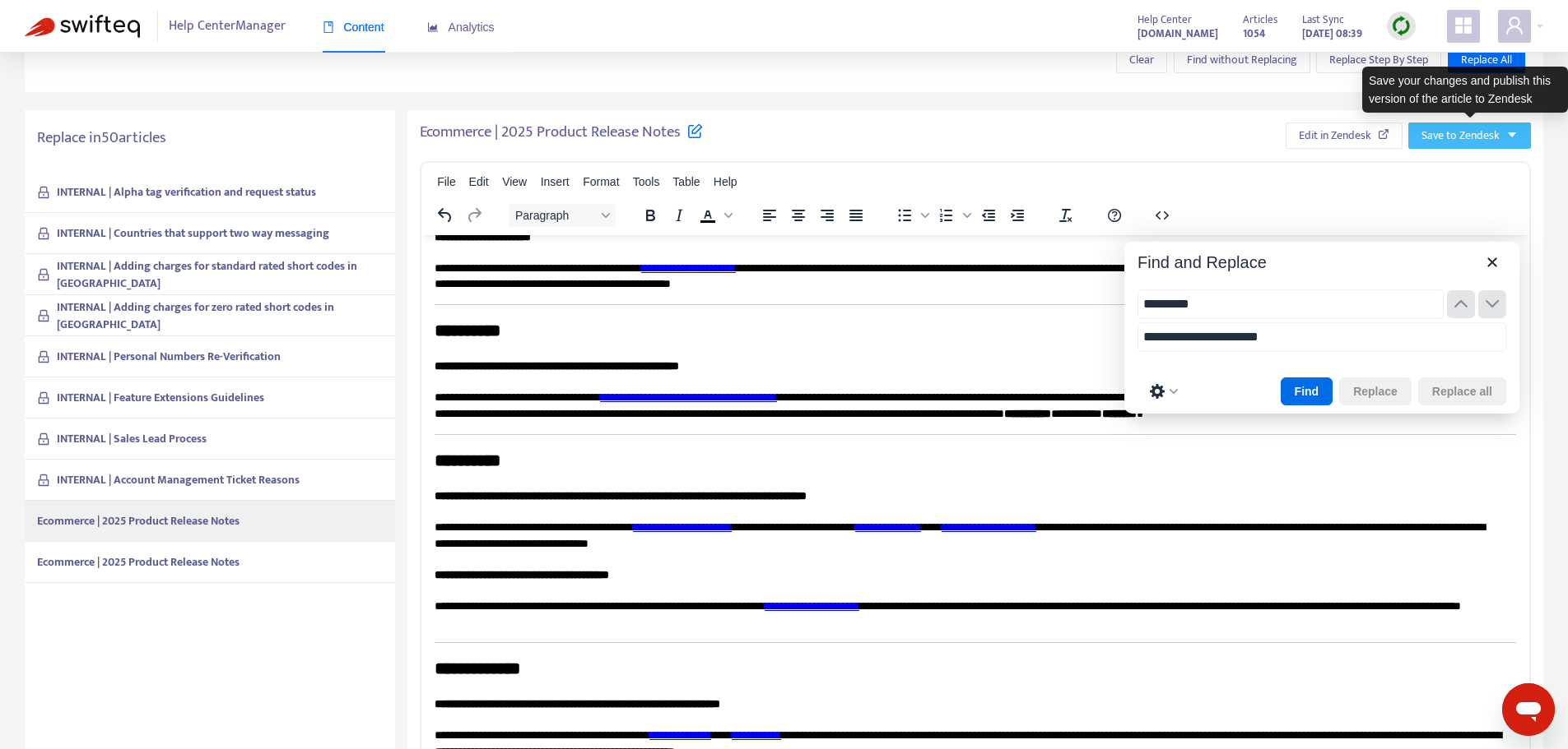
scroll to position [0, 0]
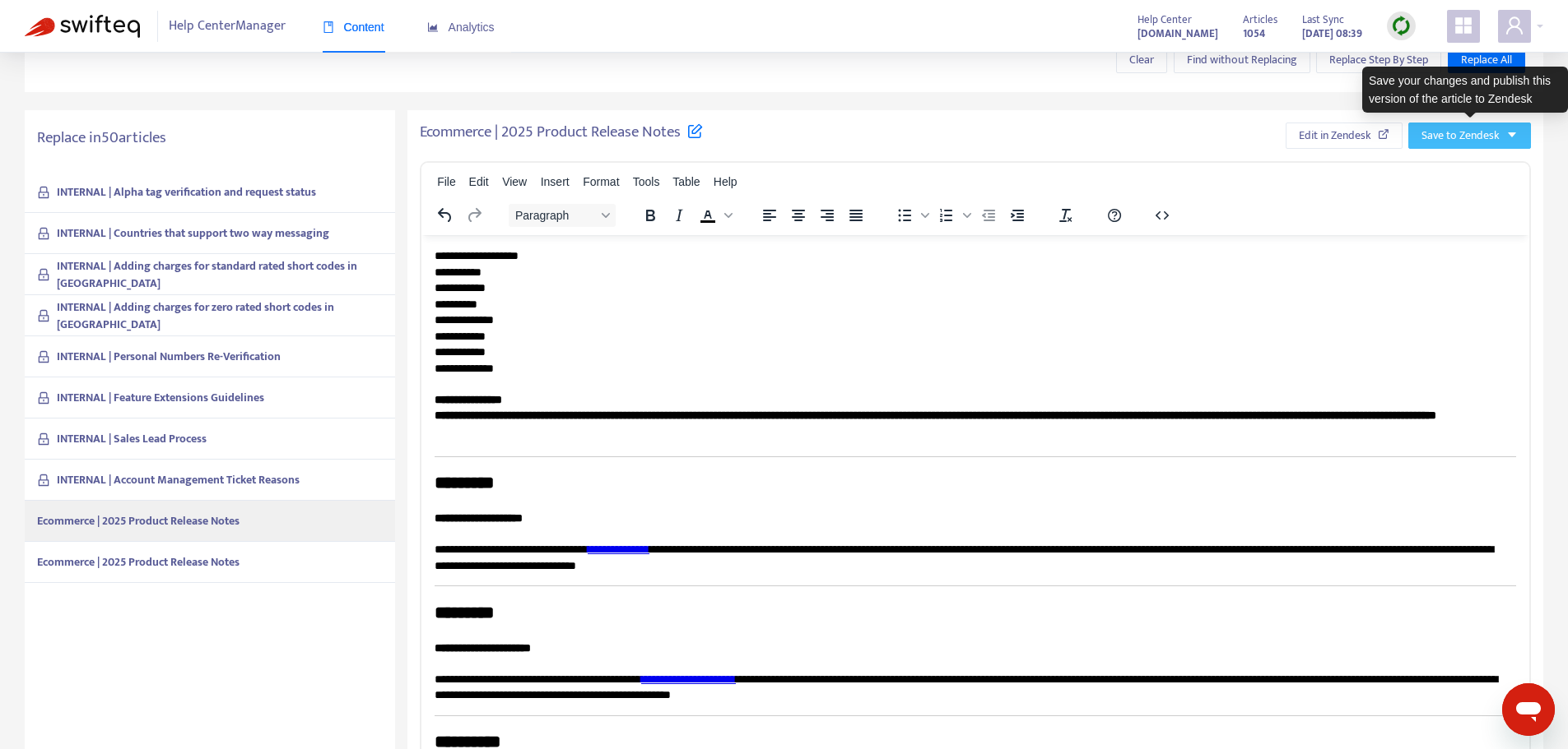
click at [1482, 134] on span "Save to Zendesk" at bounding box center [1460, 135] width 78 height 18
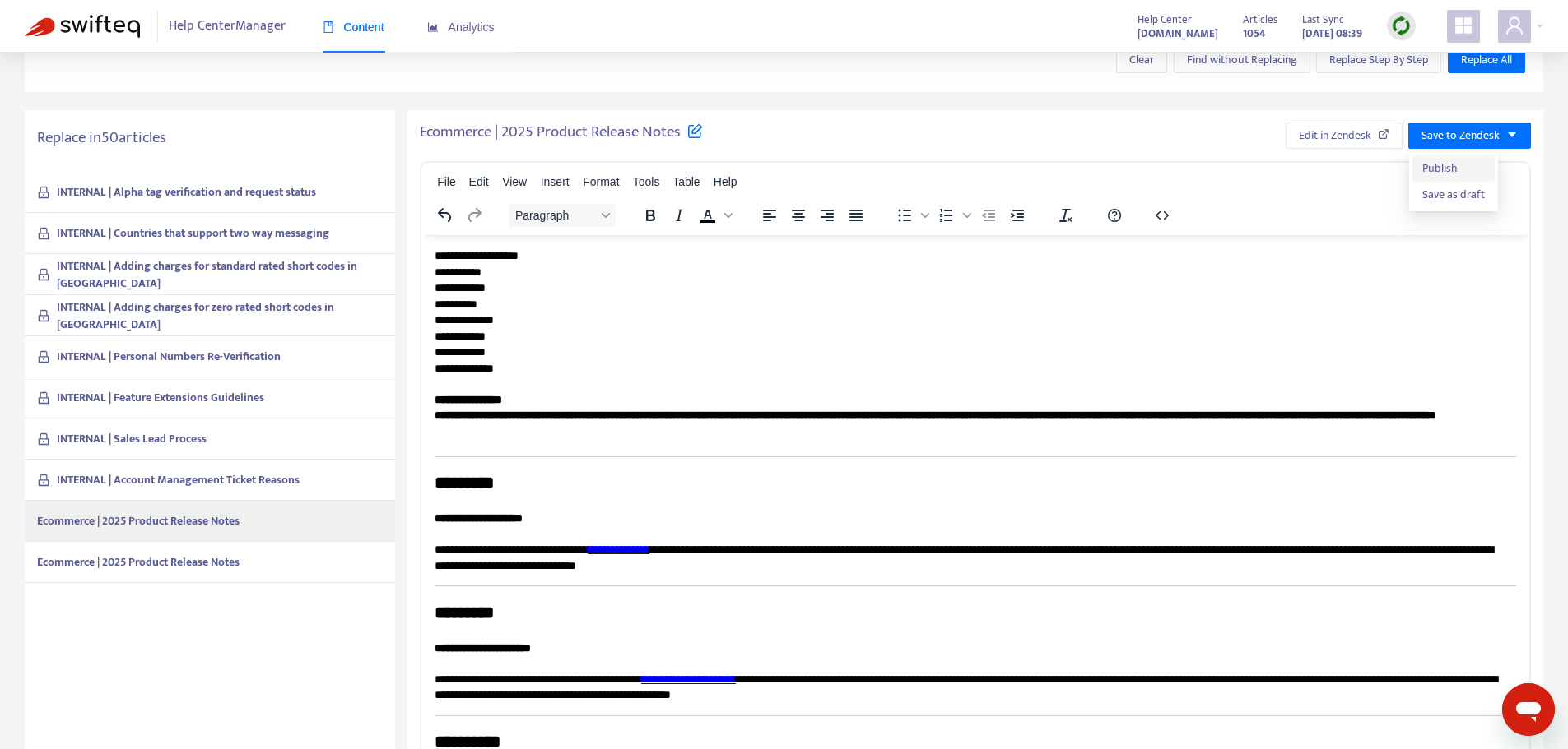
click at [1468, 161] on span "Publish" at bounding box center [1454, 168] width 63 height 18
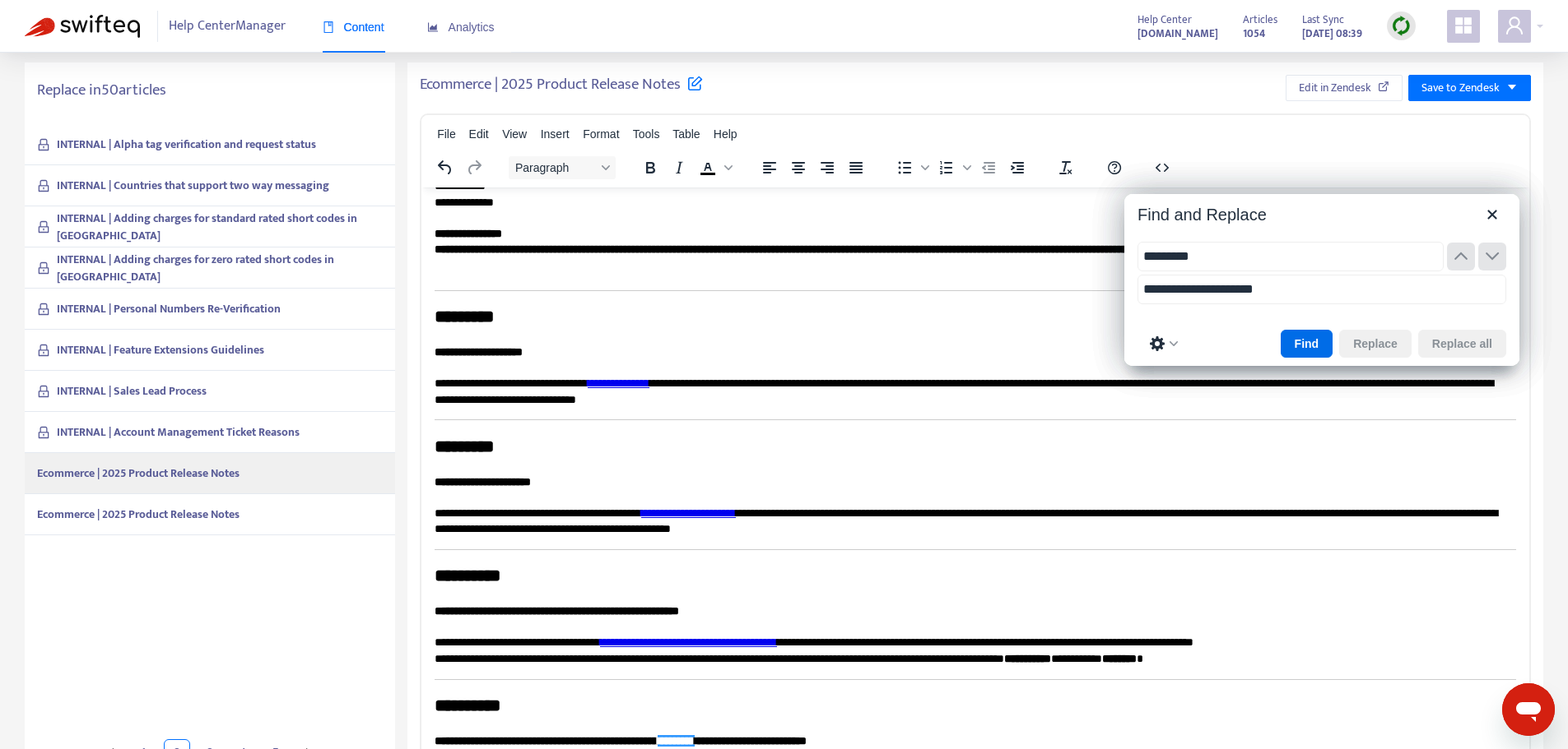
scroll to position [201, 0]
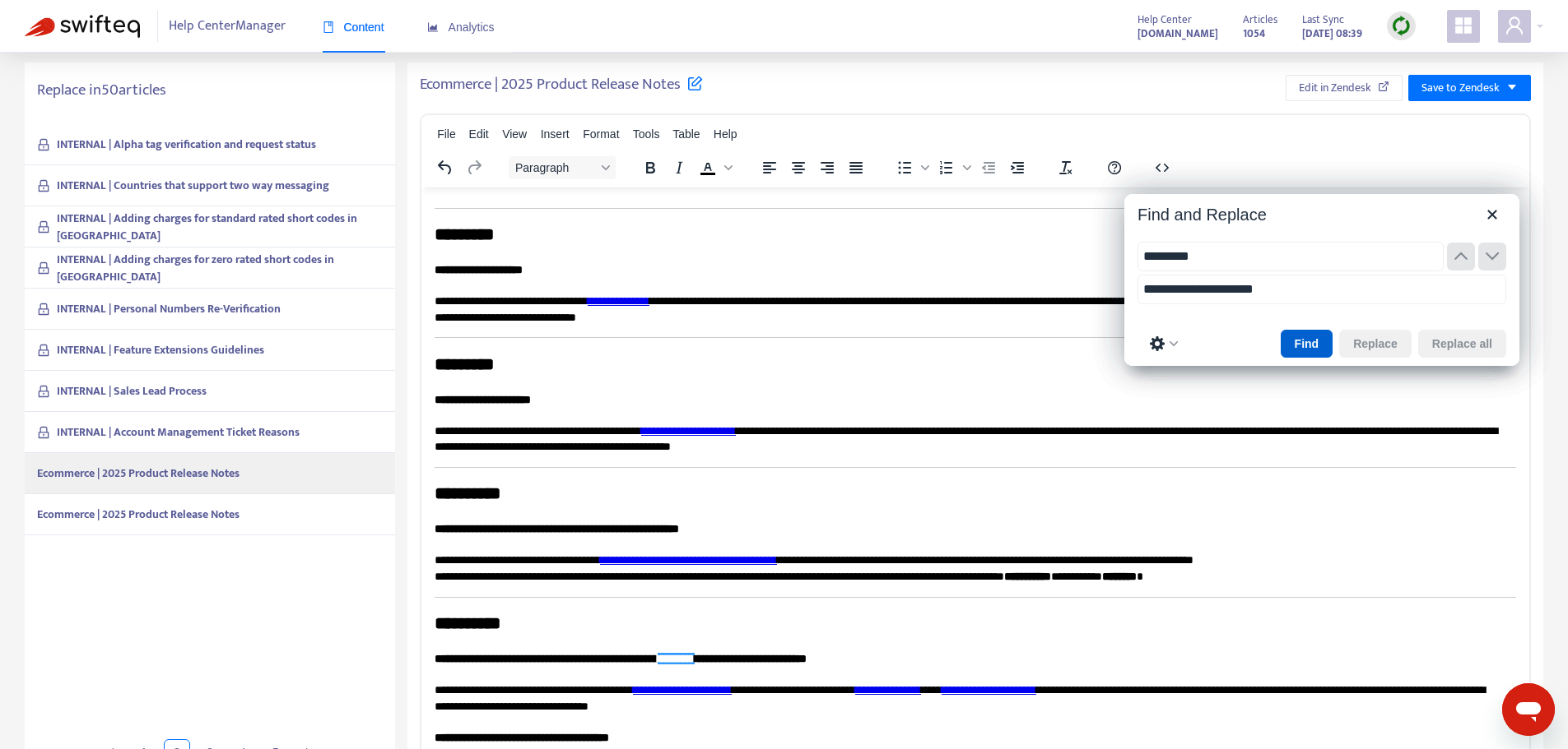
click at [1310, 347] on button "Find" at bounding box center [1307, 344] width 52 height 28
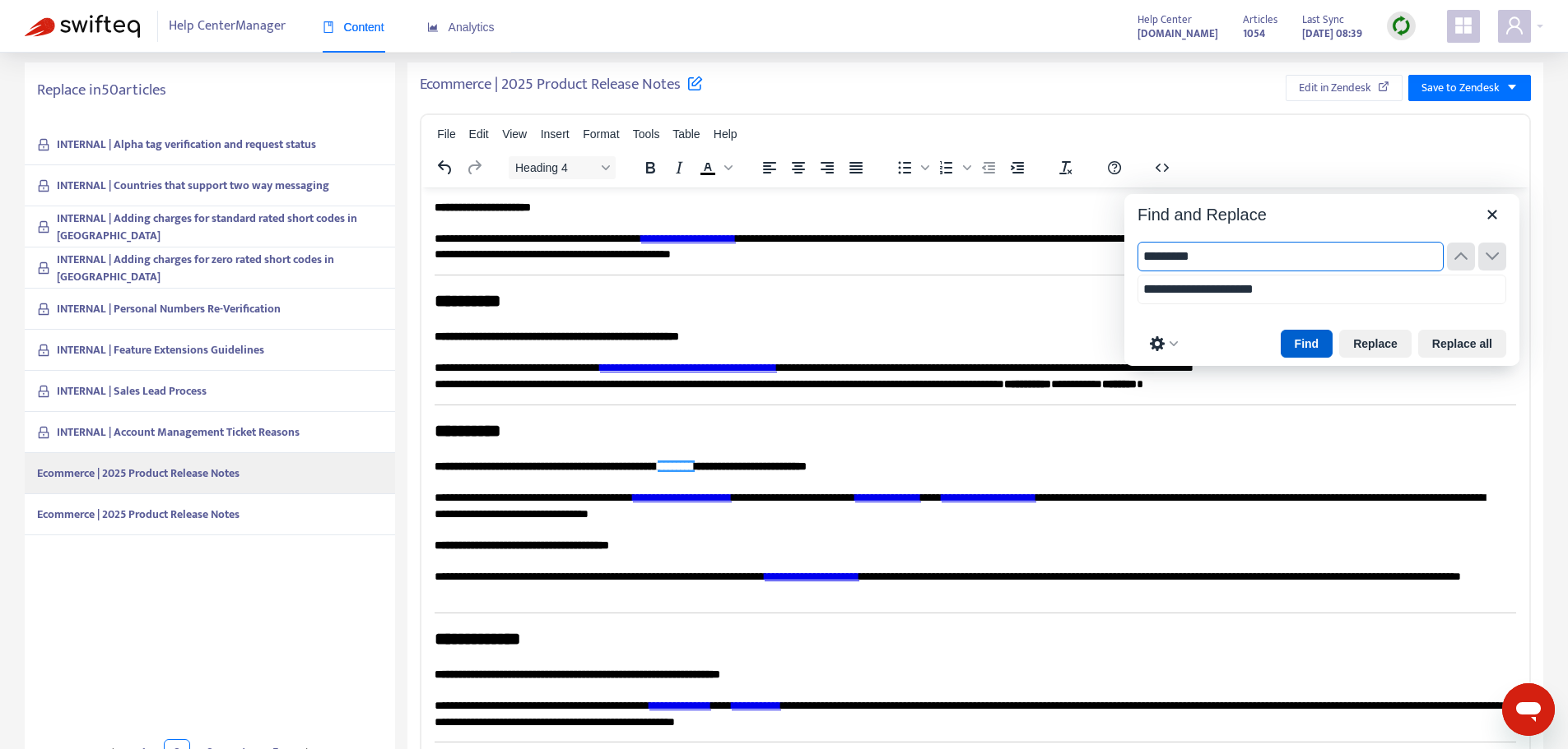
click at [1310, 347] on button "Find" at bounding box center [1307, 344] width 52 height 28
click at [169, 520] on strong "Ecommerce | 2025 Product Release Notes" at bounding box center [138, 514] width 203 height 19
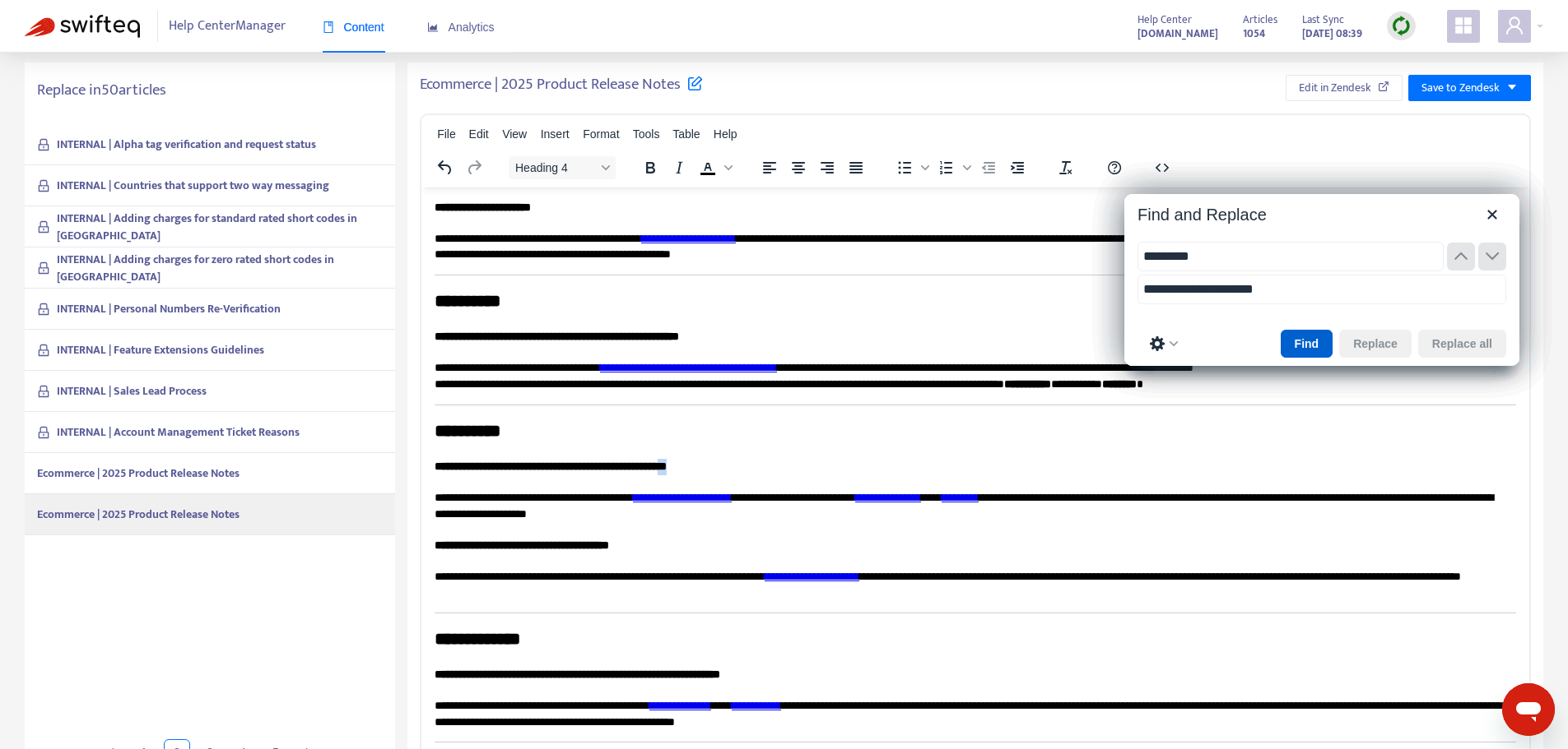
click at [1296, 347] on button "Find" at bounding box center [1307, 344] width 52 height 28
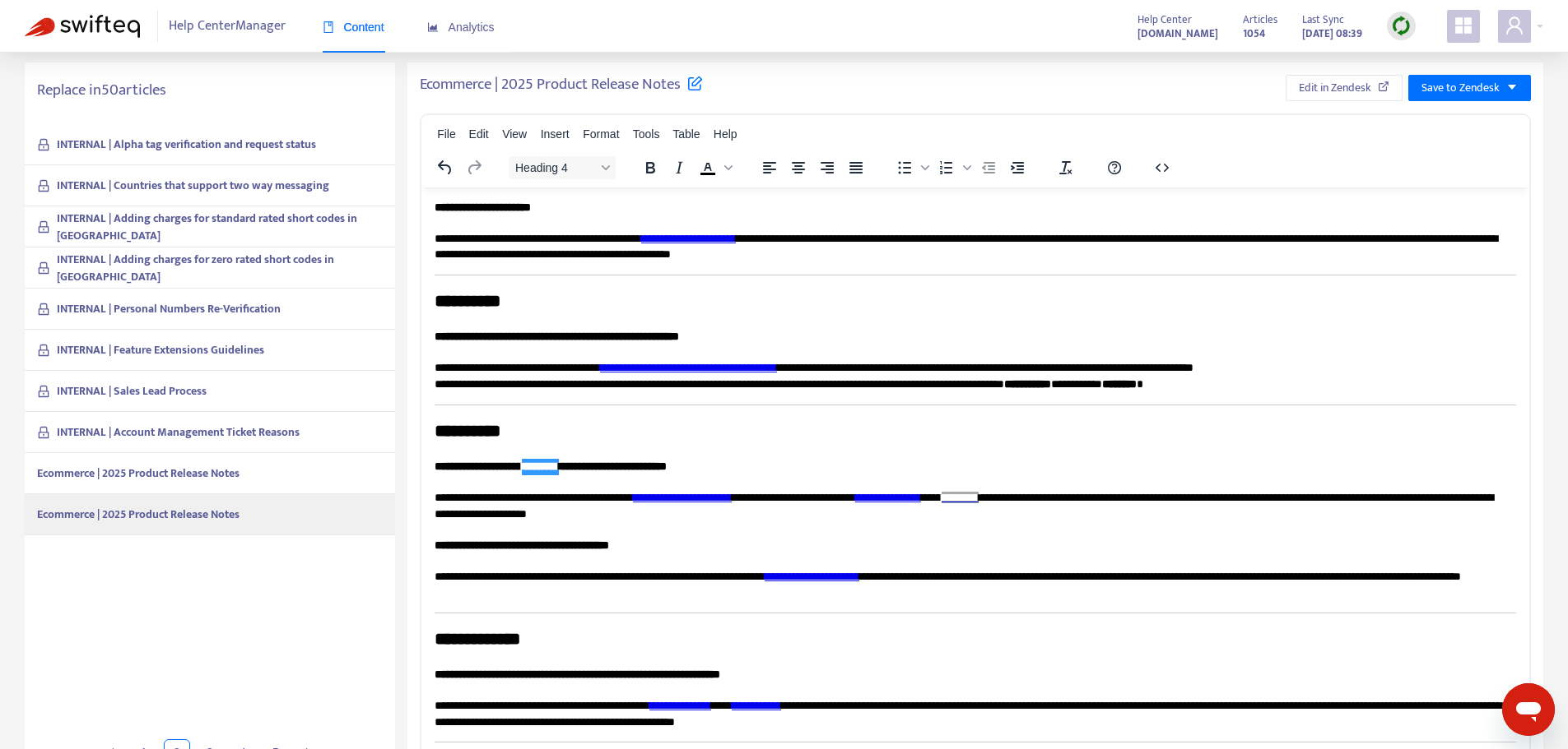
click at [251, 475] on div "Ecommerce | 2025 Product Release Notes" at bounding box center [210, 473] width 370 height 41
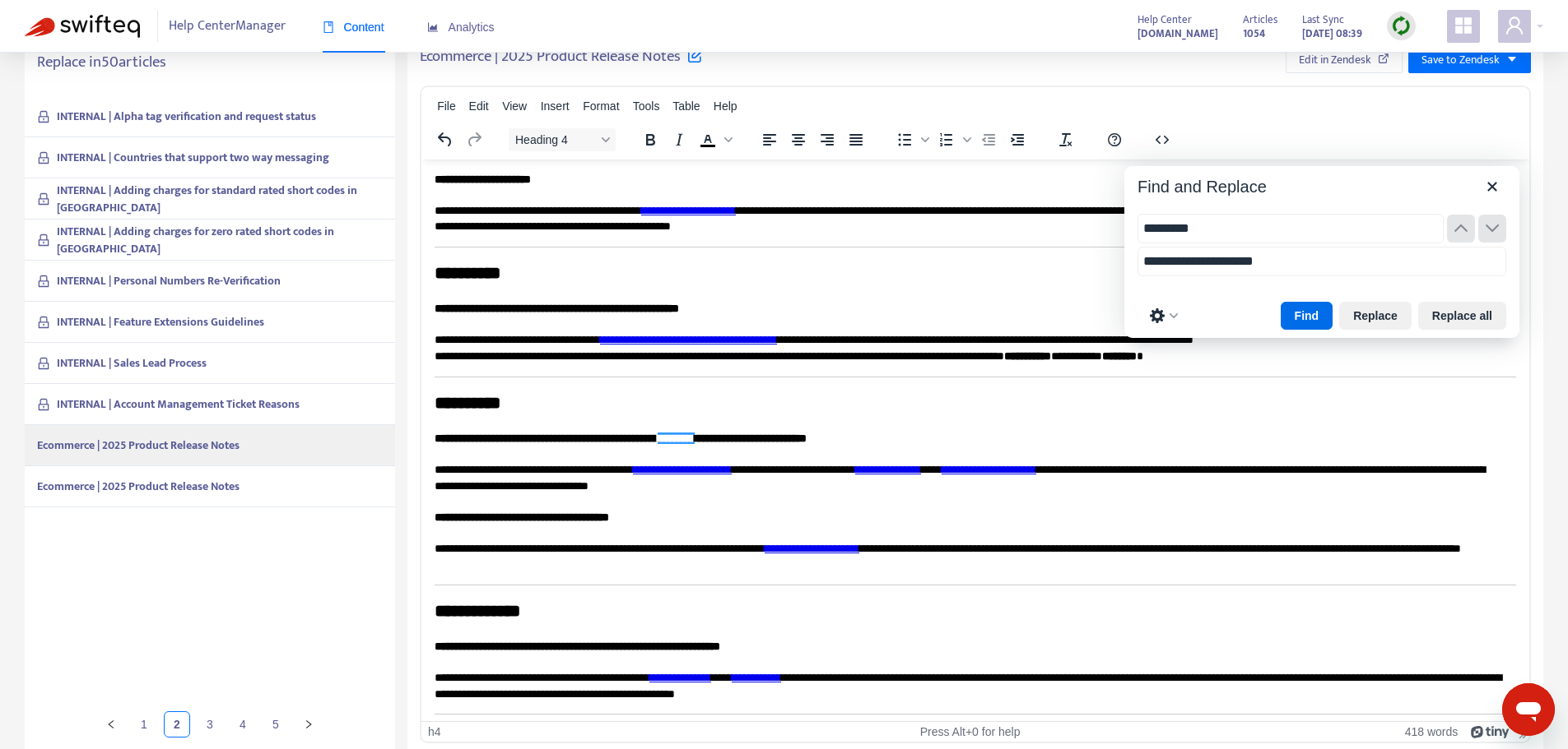
scroll to position [448, 0]
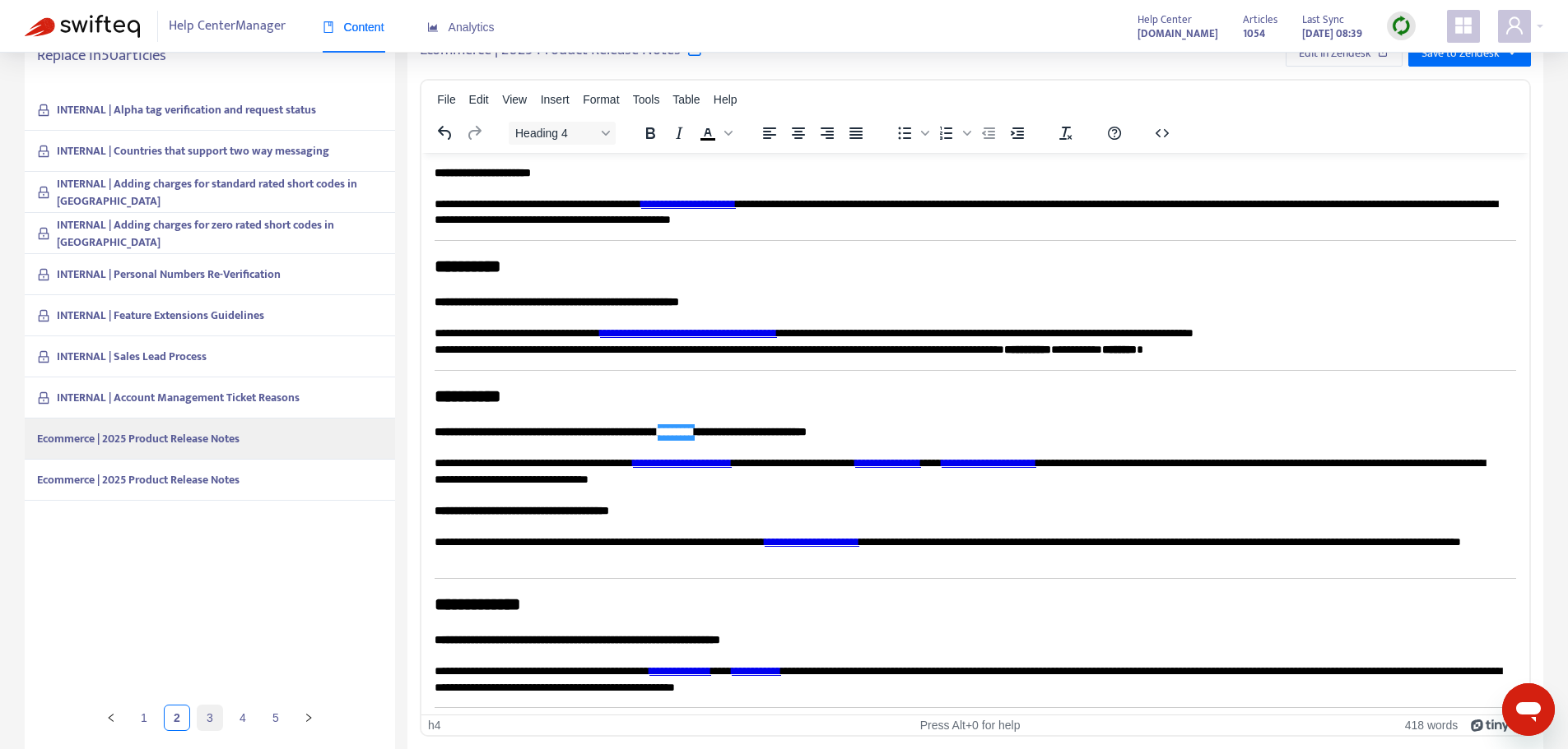
click at [205, 718] on link "3" at bounding box center [210, 718] width 24 height 24
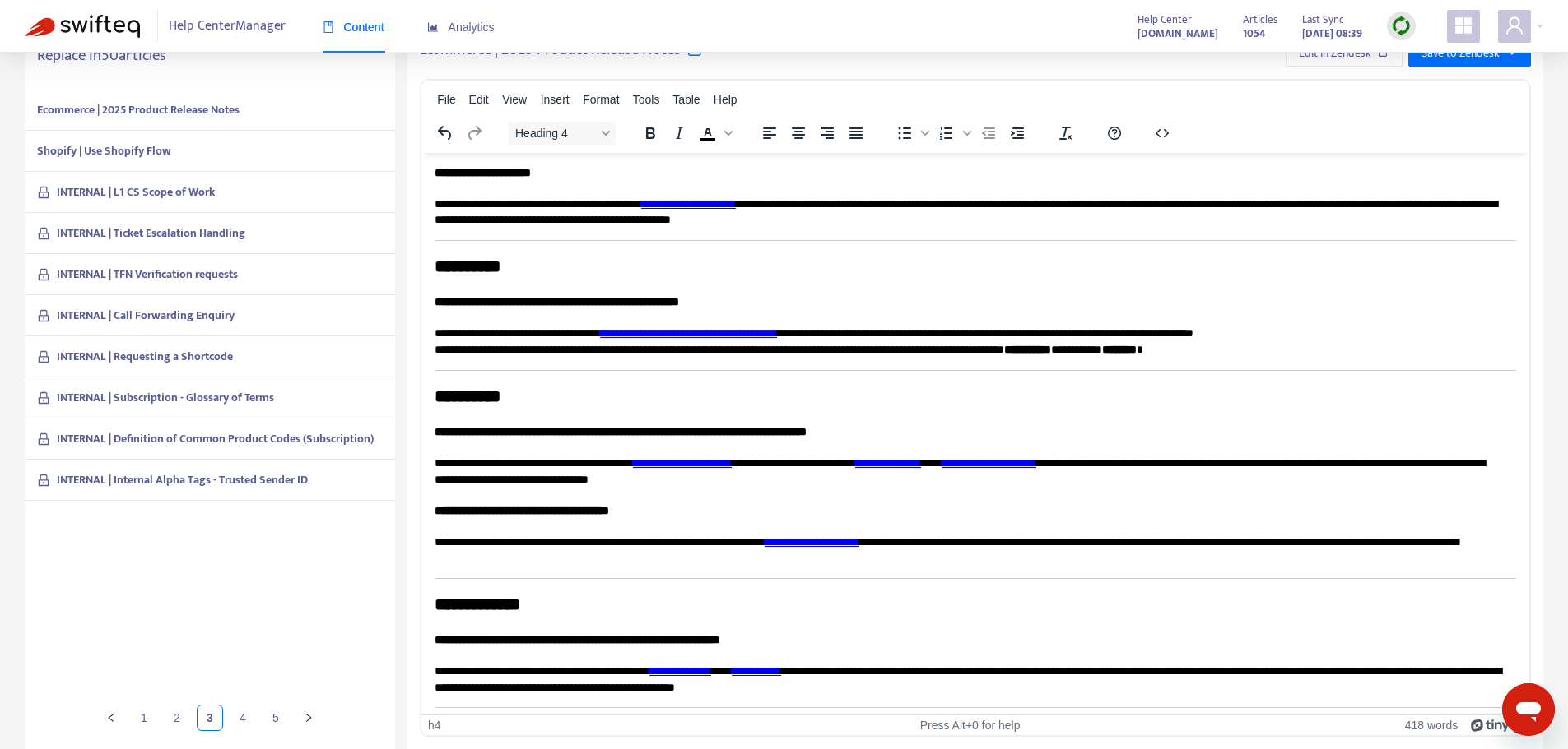
click at [118, 145] on strong "Shopify | Use Shopify Flow" at bounding box center [104, 151] width 135 height 19
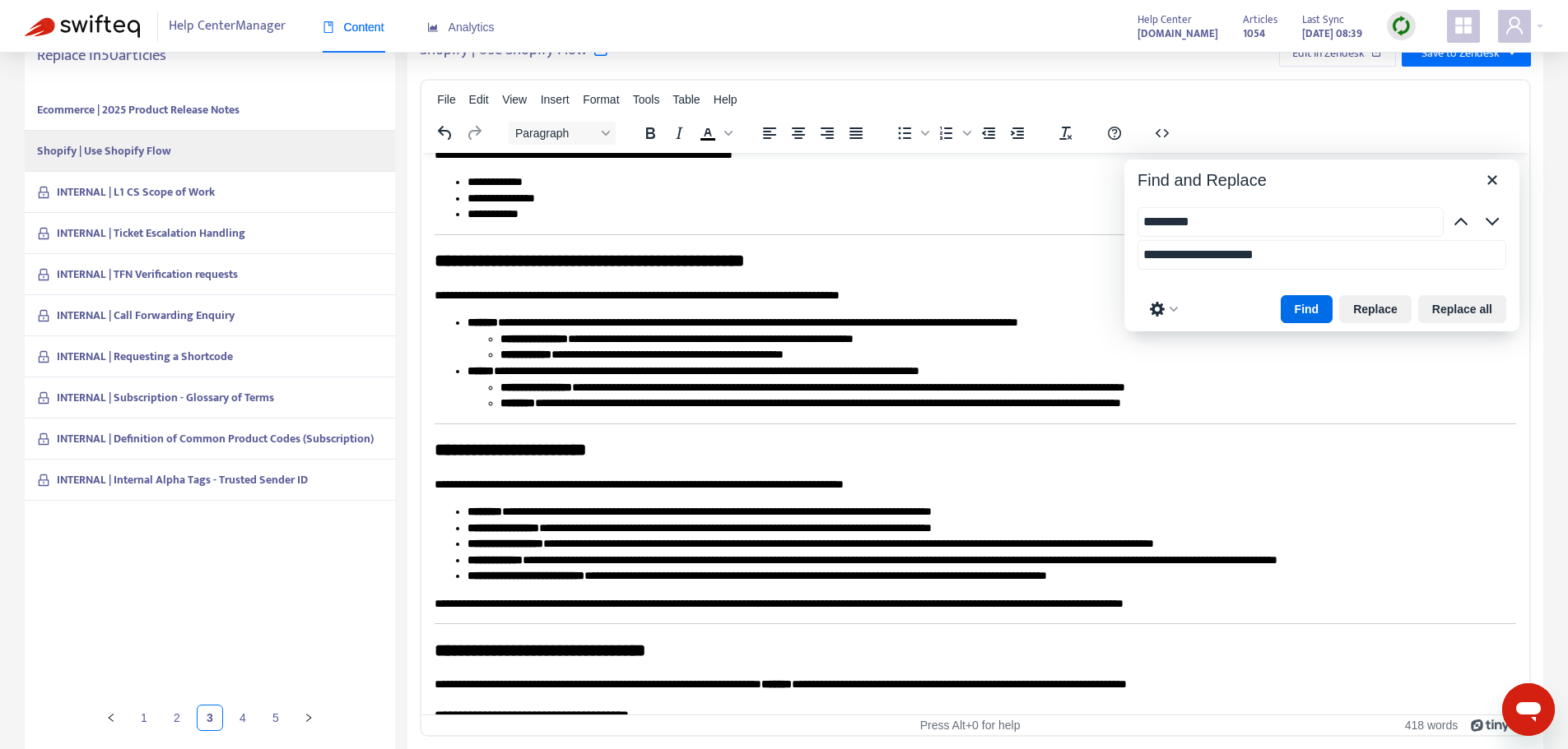
scroll to position [3947, 0]
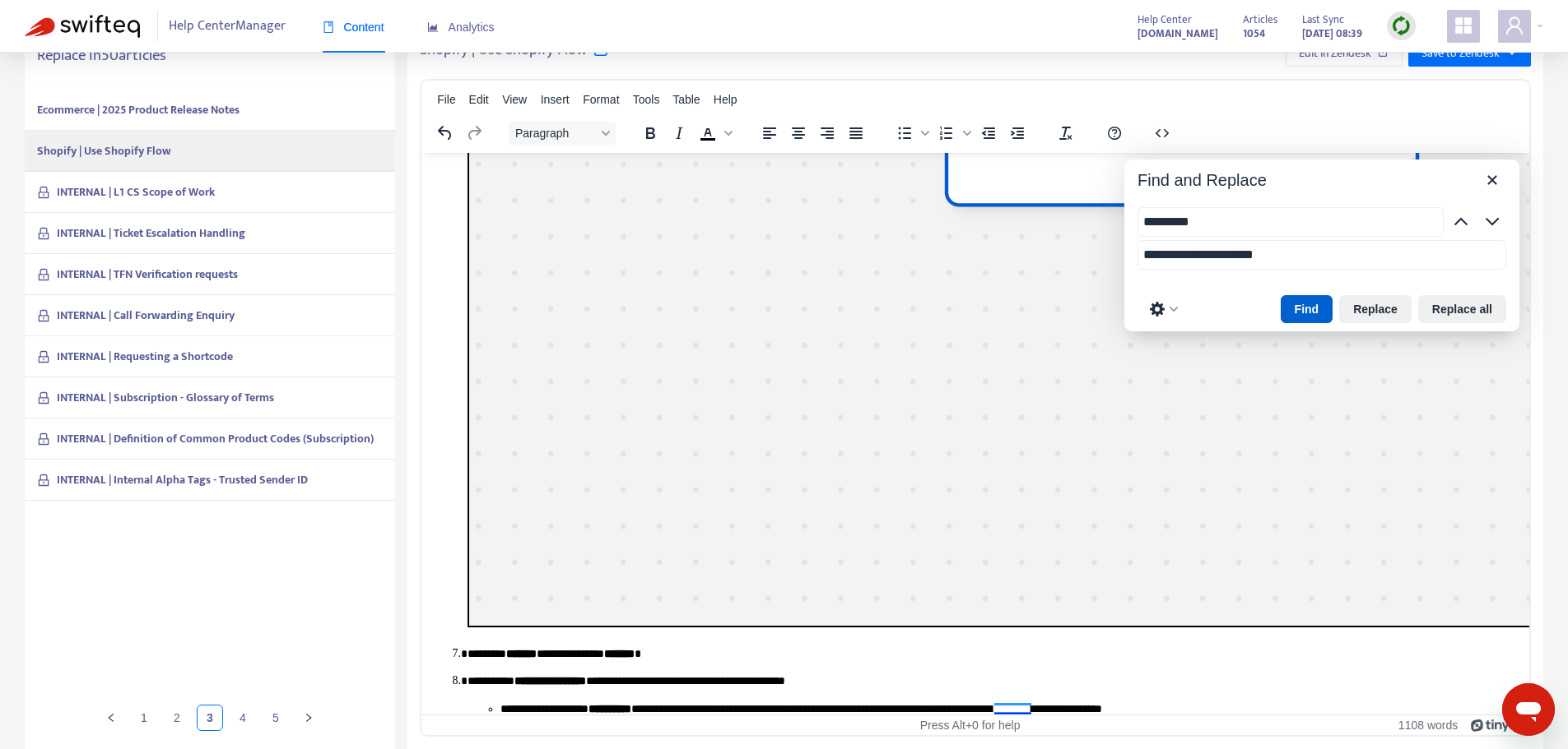
click at [1313, 305] on button "Find" at bounding box center [1307, 309] width 52 height 28
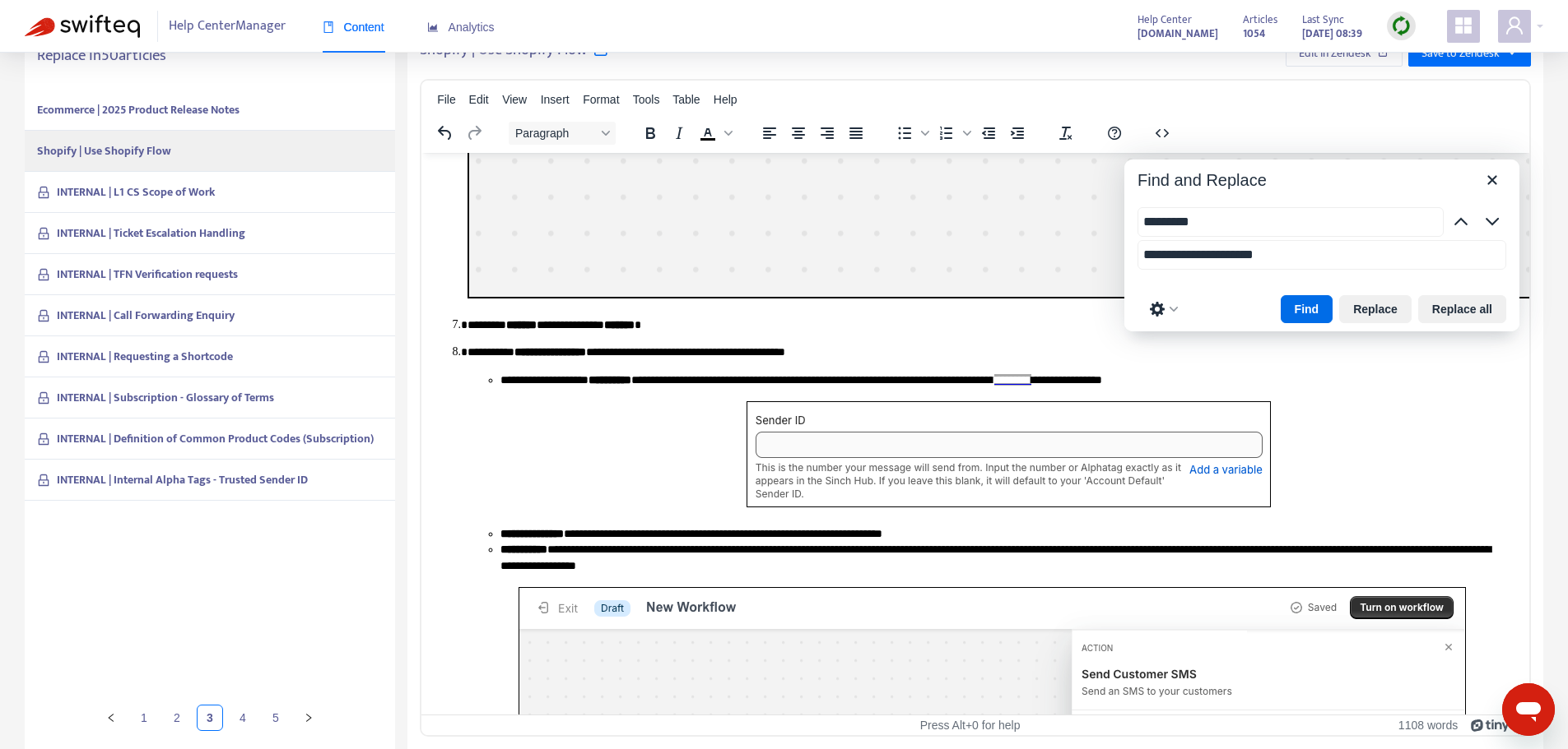
scroll to position [4264, 0]
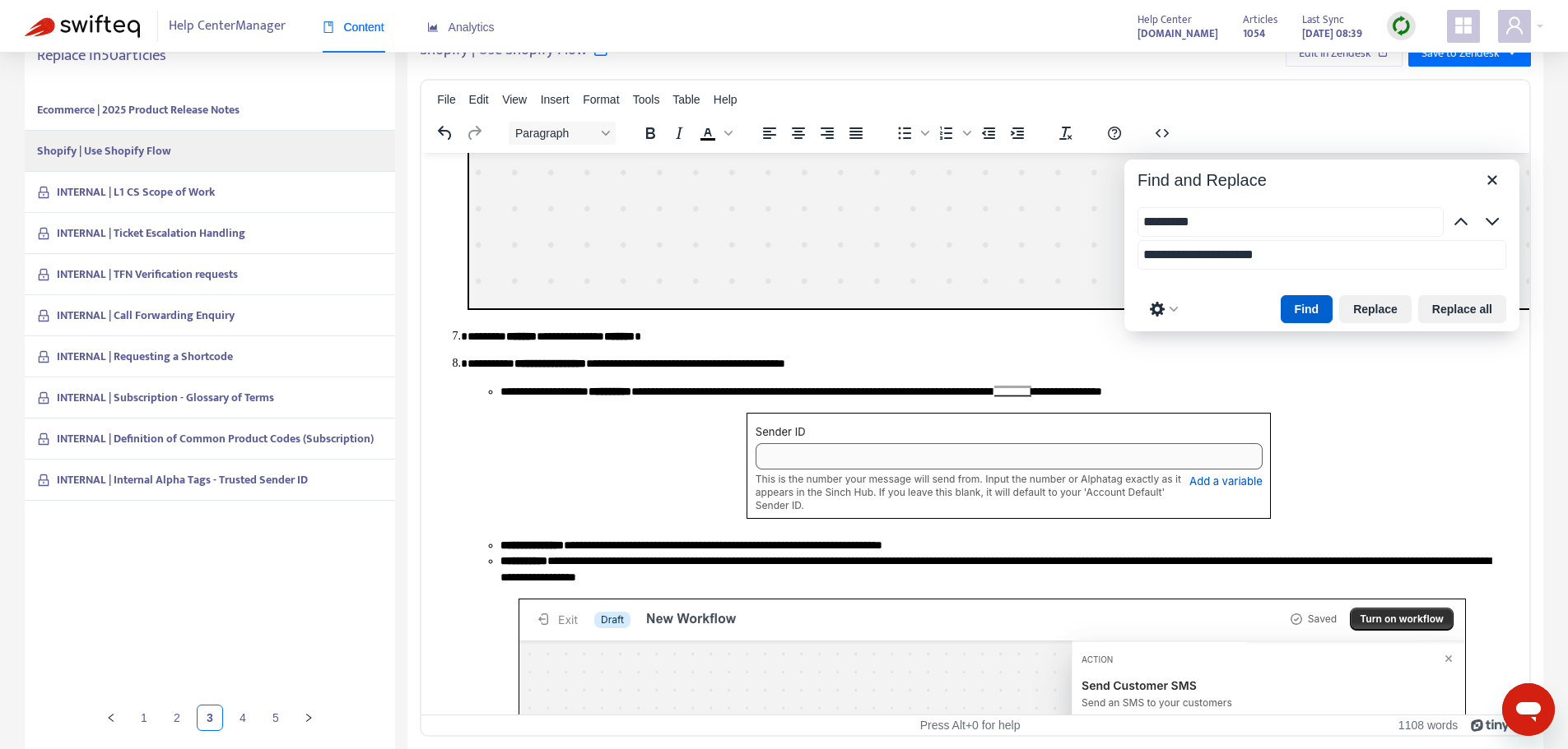
click at [1304, 313] on button "Find" at bounding box center [1307, 309] width 52 height 28
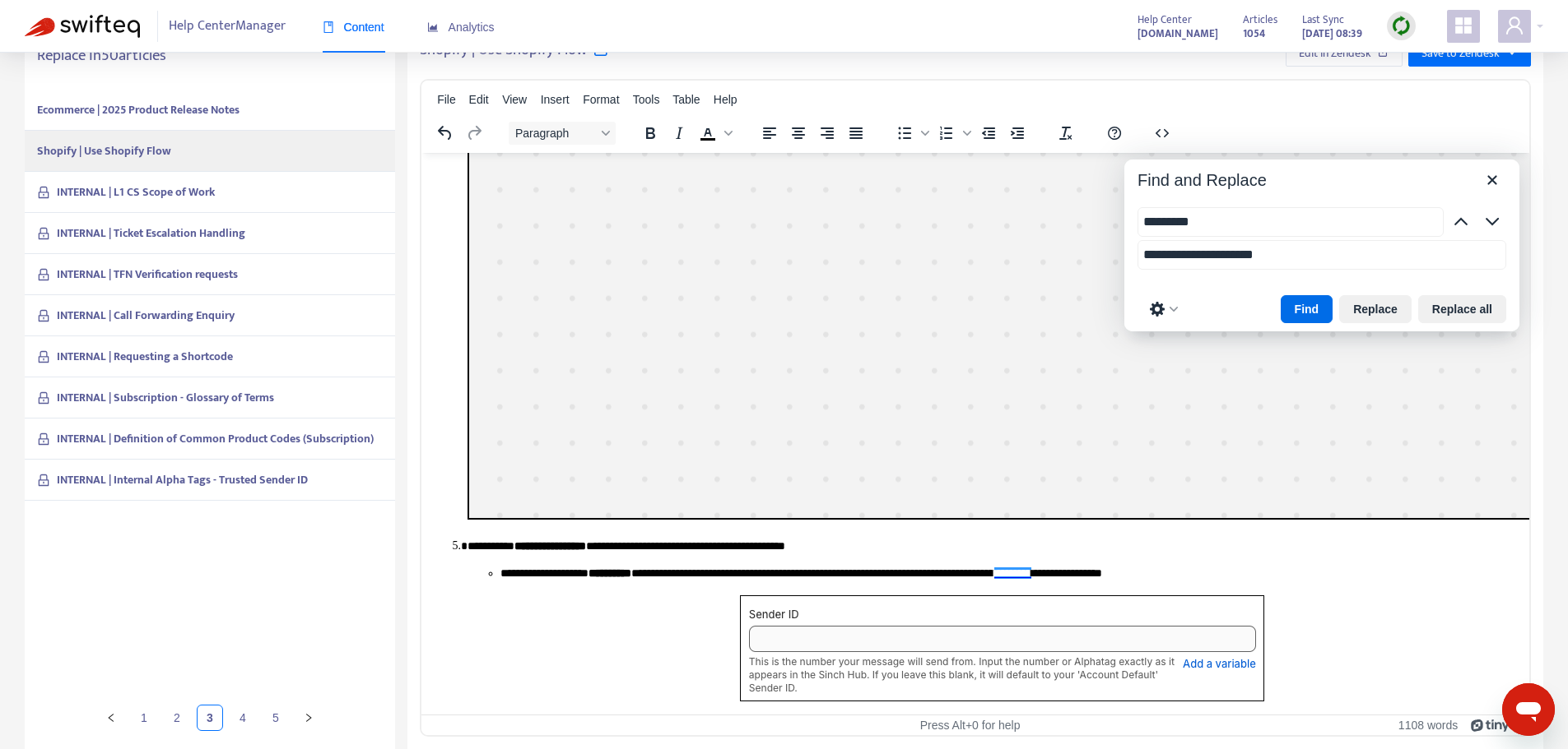
scroll to position [10055, 0]
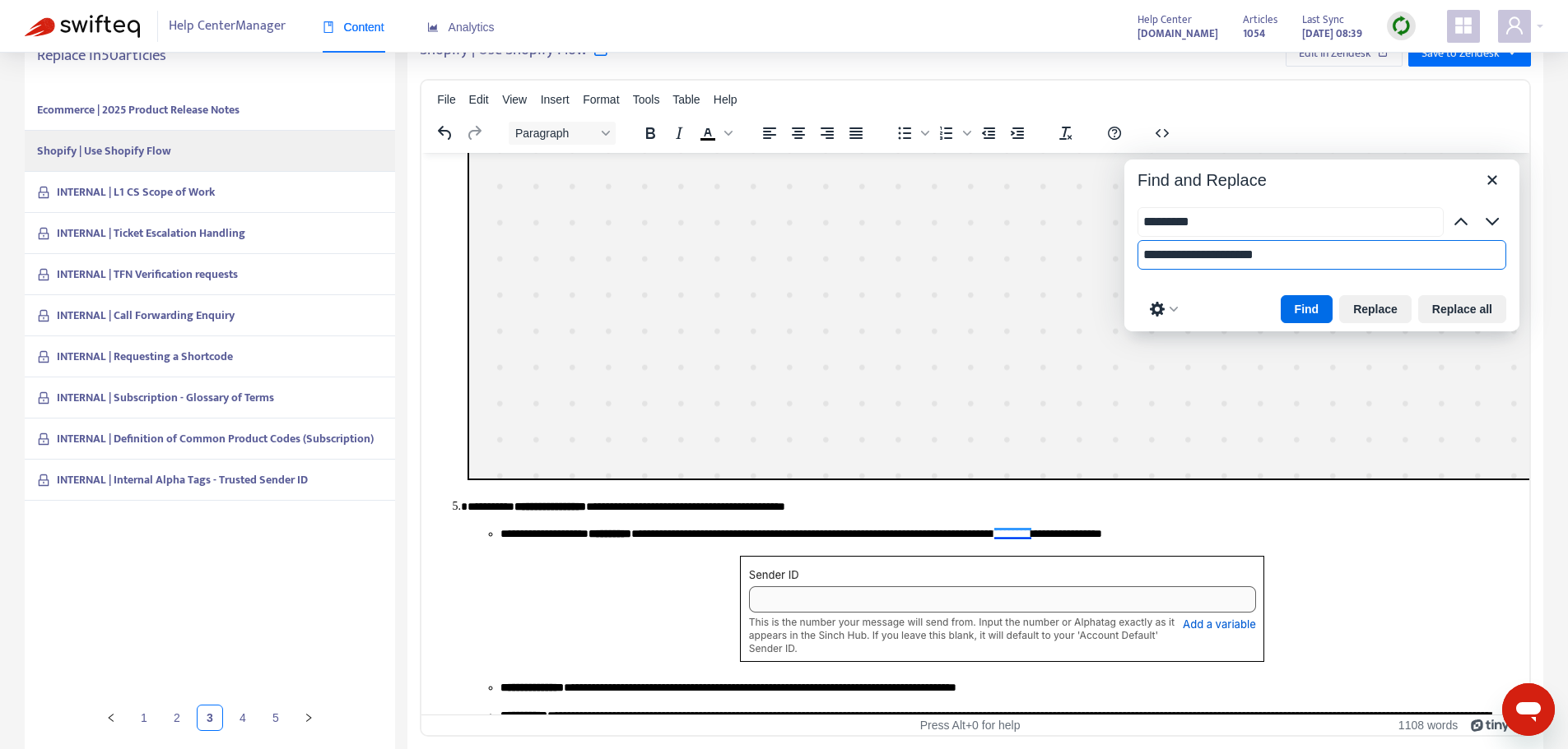
click at [1295, 252] on input "**********" at bounding box center [1322, 255] width 369 height 30
click at [1385, 306] on button "Replace" at bounding box center [1375, 309] width 73 height 28
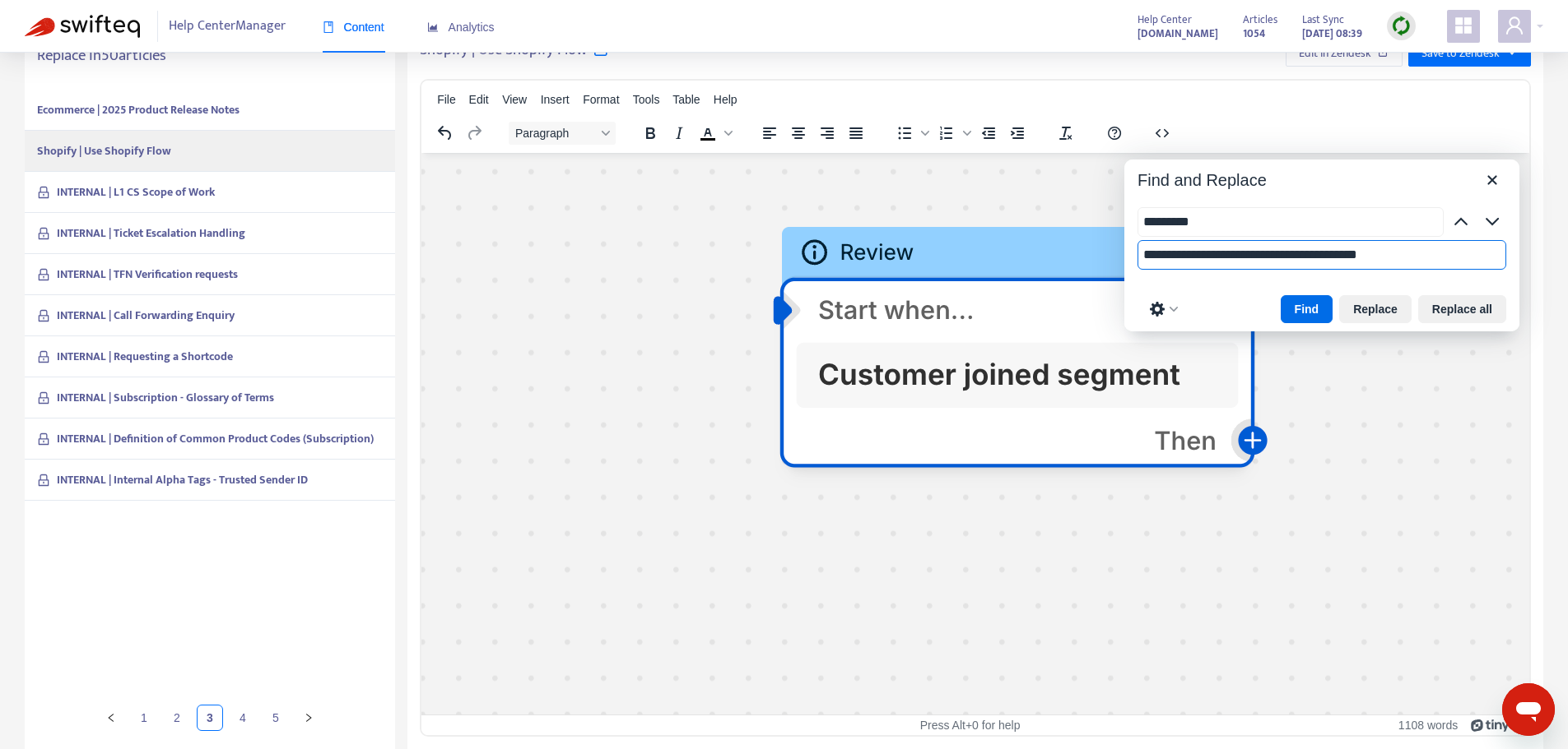
scroll to position [3755, 164]
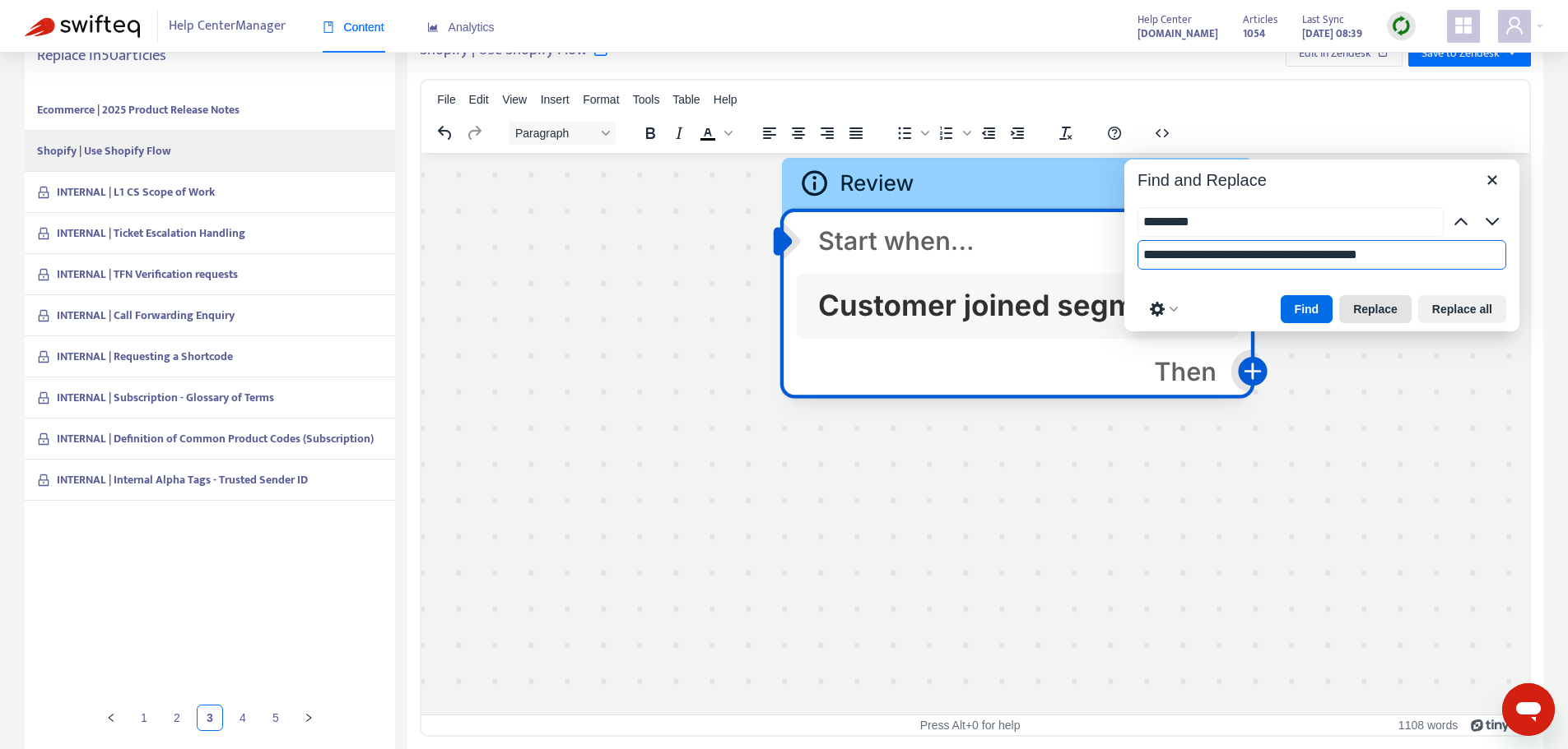
click at [1374, 320] on button "Replace" at bounding box center [1375, 309] width 73 height 28
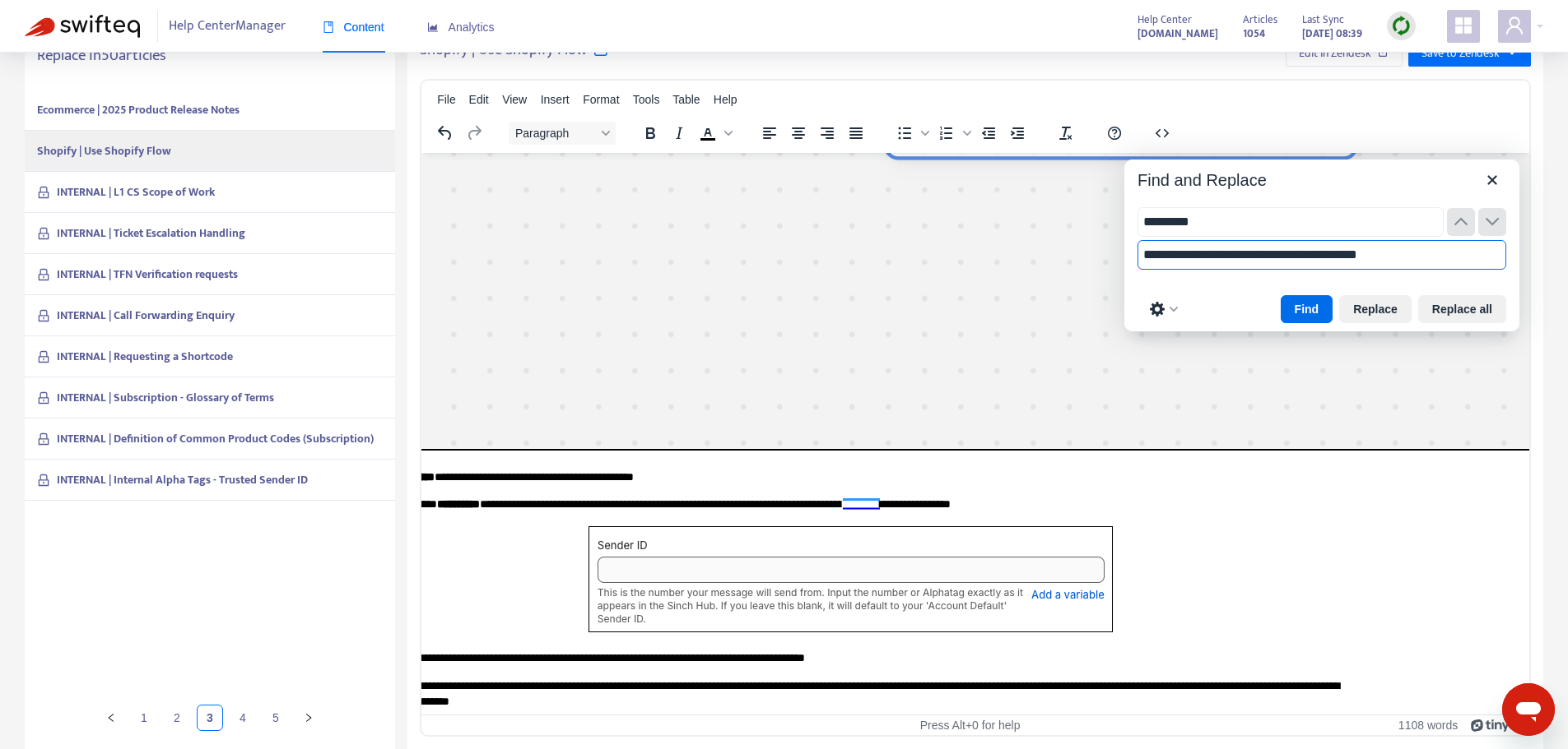
scroll to position [7143, 151]
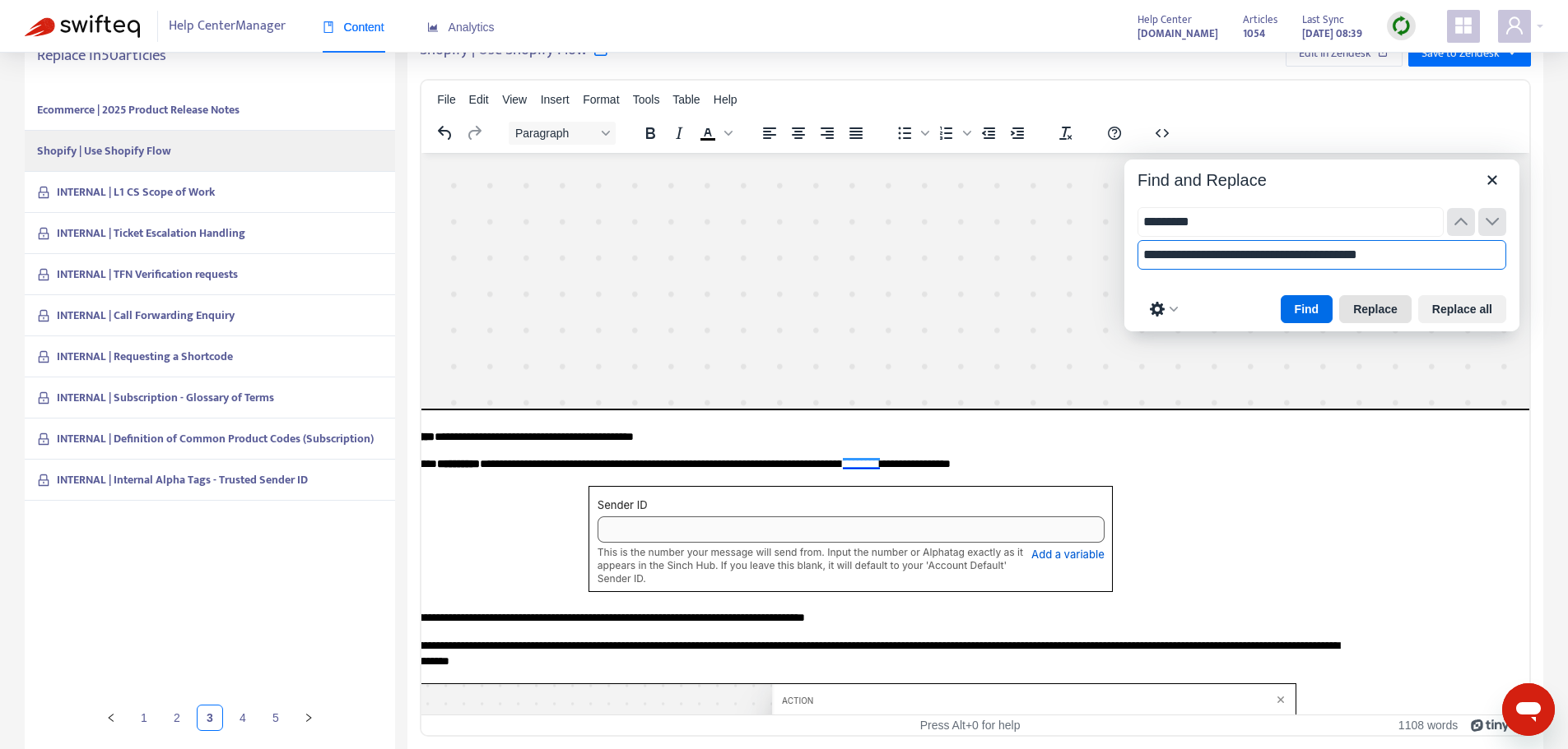
click at [1370, 305] on button "Replace" at bounding box center [1375, 309] width 73 height 28
type input "**********"
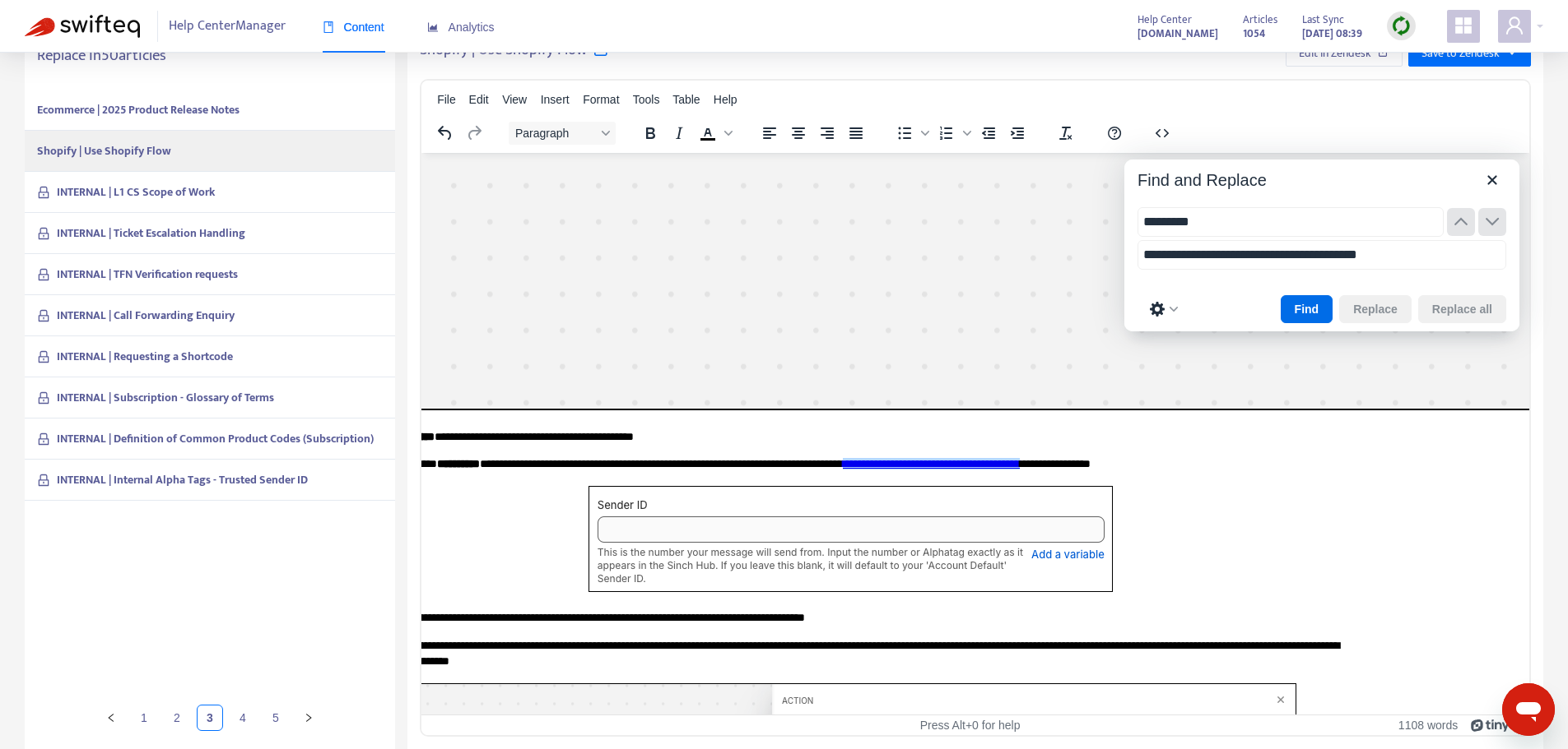
click at [1019, 461] on link "**********" at bounding box center [931, 464] width 177 height 11
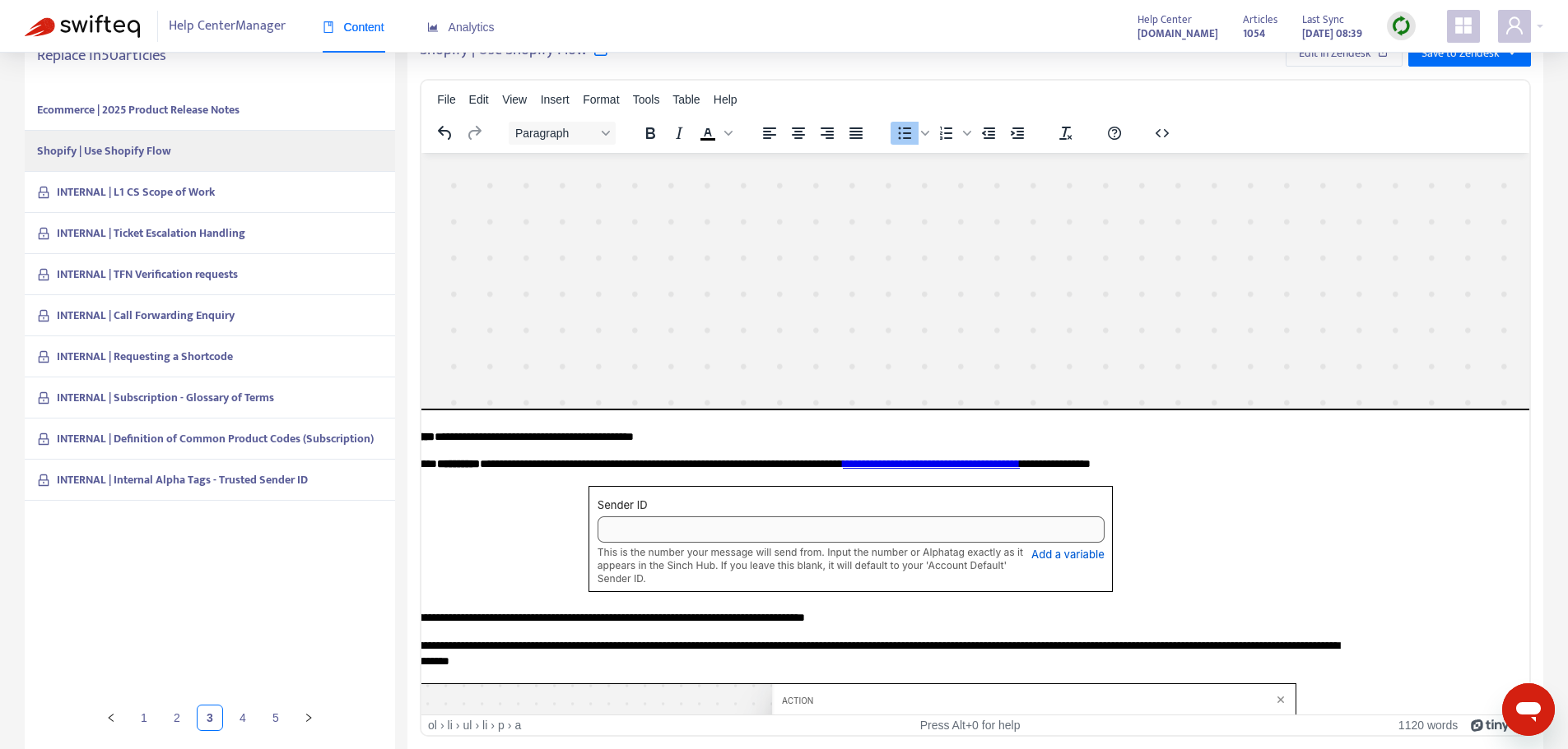
click at [1343, 117] on div "Paragraph To open the popup, press Shift+Enter To open the popup, press Shift+E…" at bounding box center [975, 133] width 1108 height 32
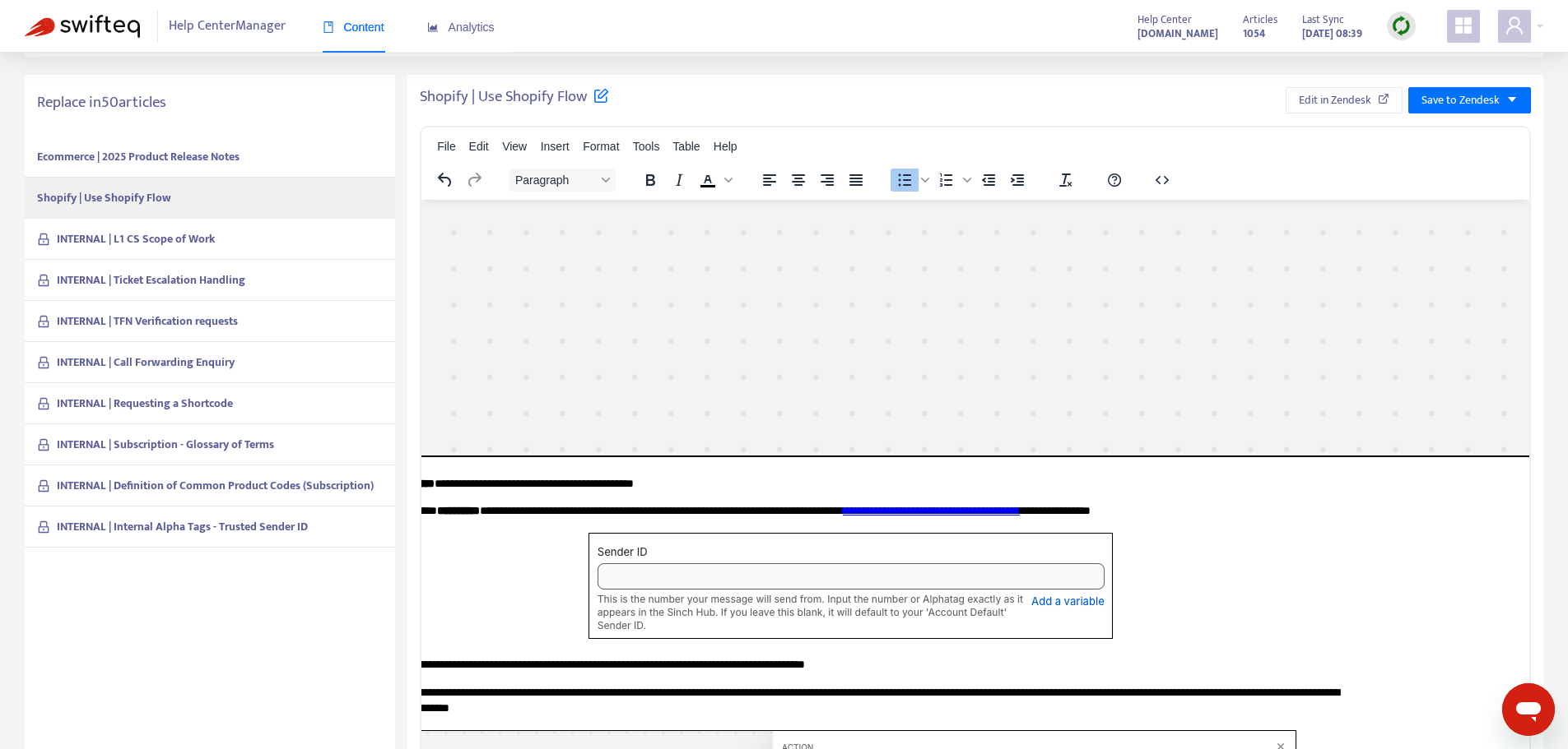
scroll to position [365, 0]
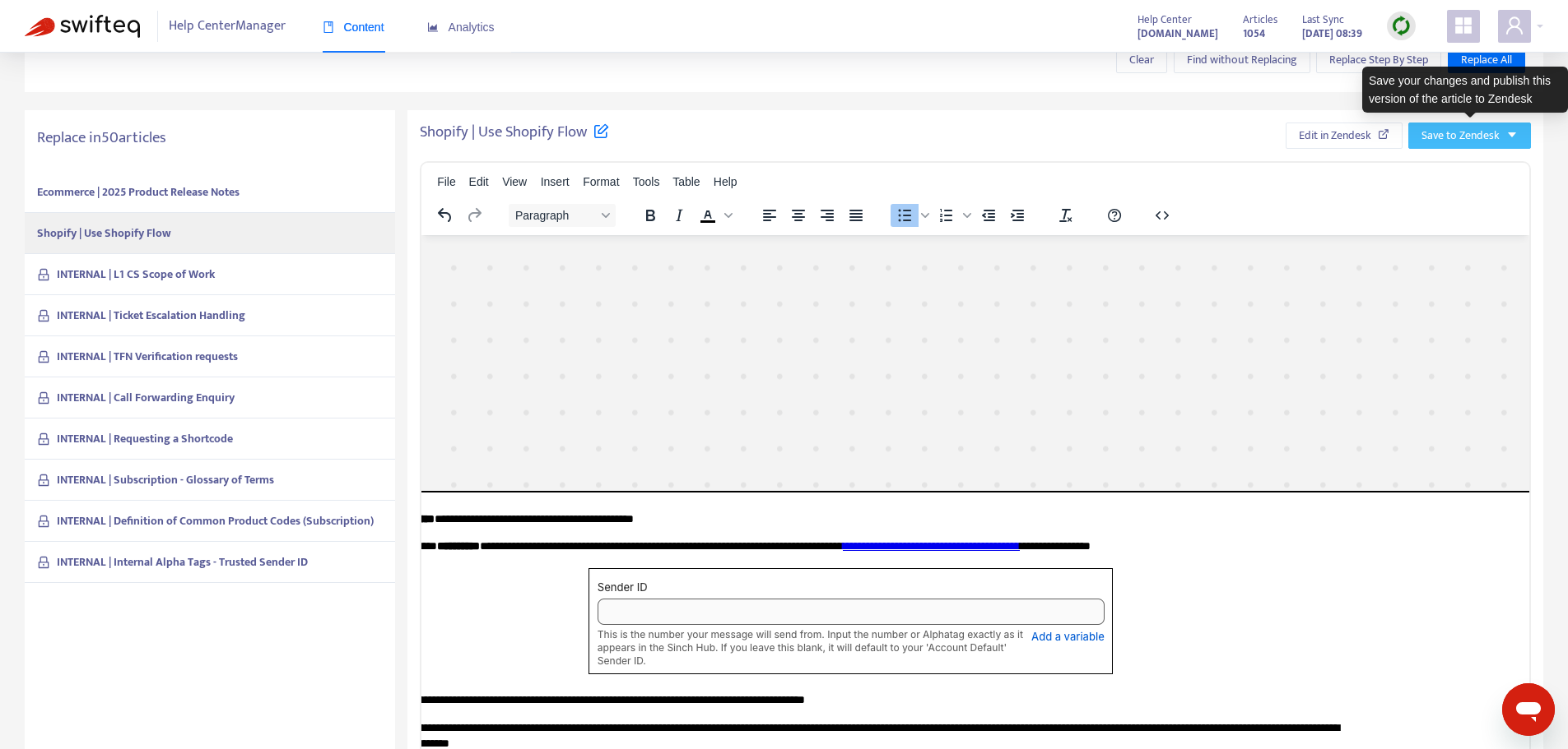
click at [1456, 125] on button "Save to Zendesk" at bounding box center [1469, 135] width 122 height 26
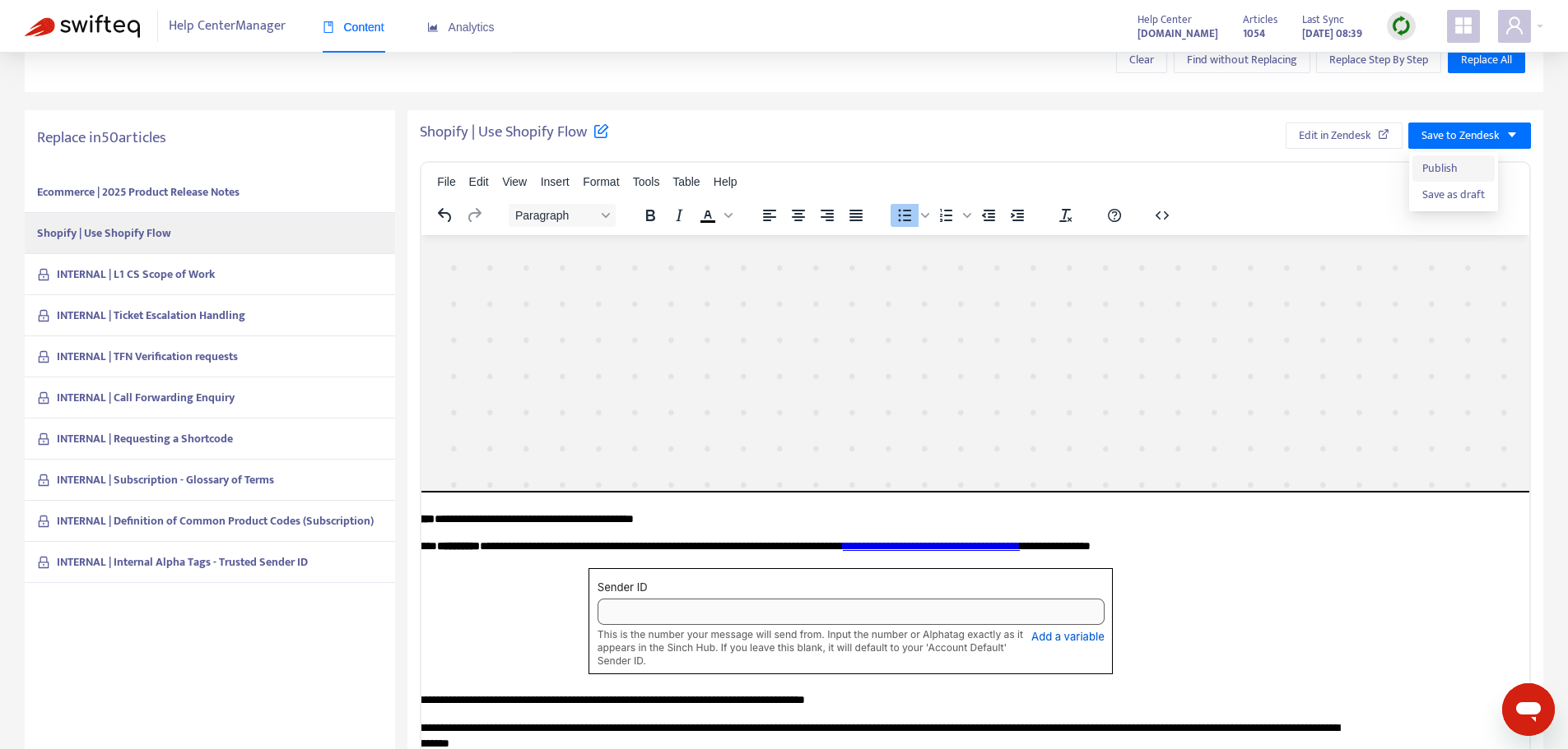
click at [1437, 168] on span "Publish" at bounding box center [1454, 168] width 63 height 18
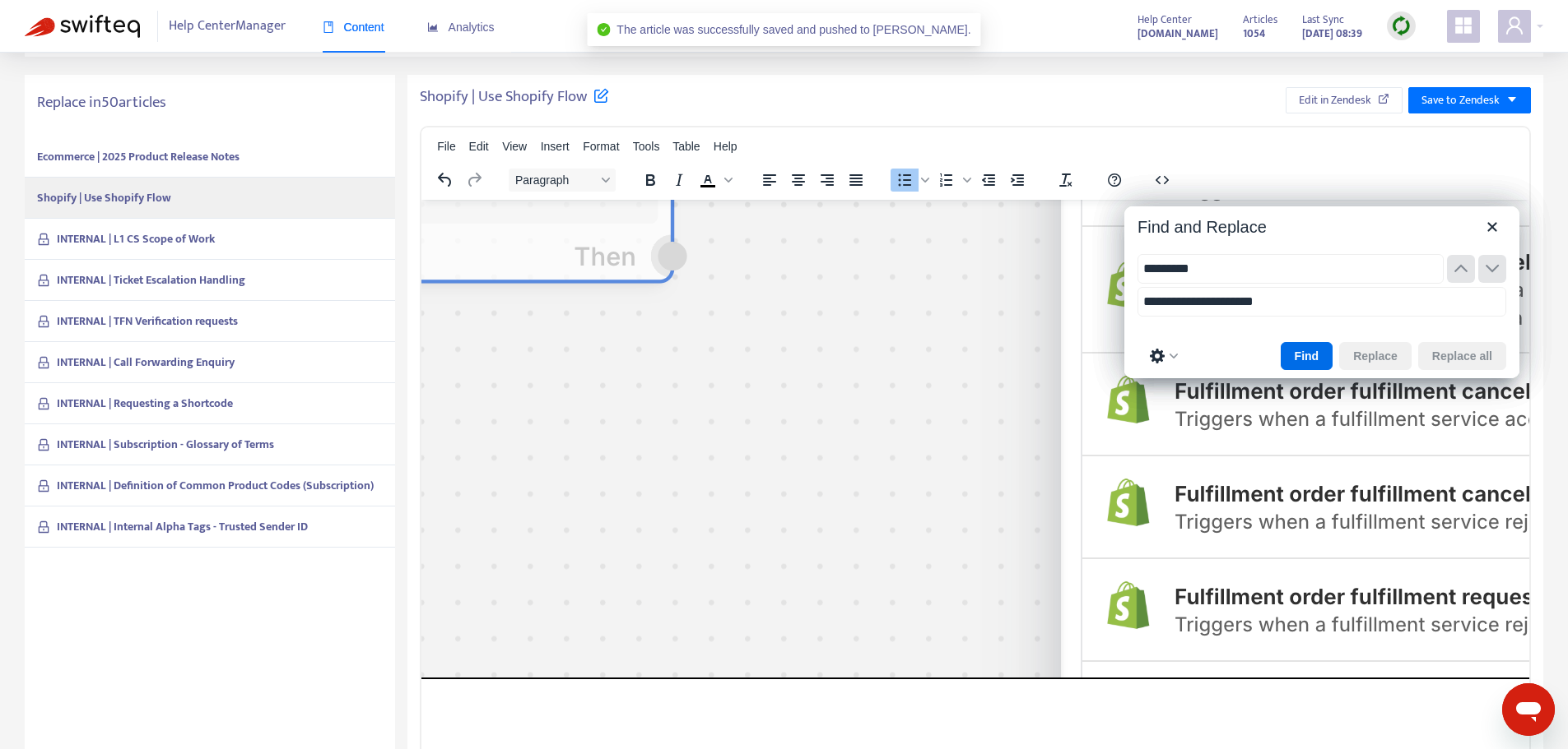
scroll to position [4496, 865]
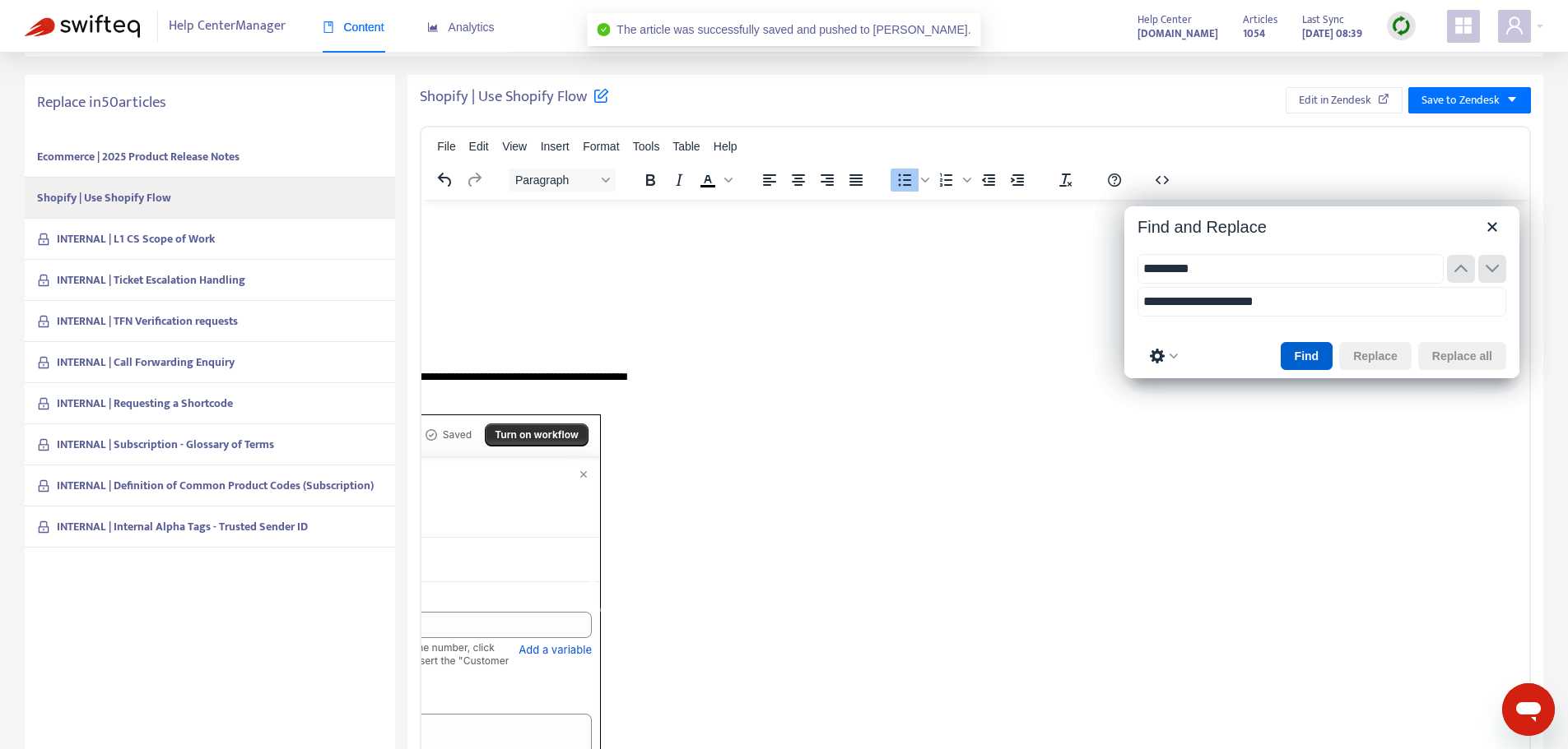
click at [1315, 351] on button "Find" at bounding box center [1307, 356] width 52 height 28
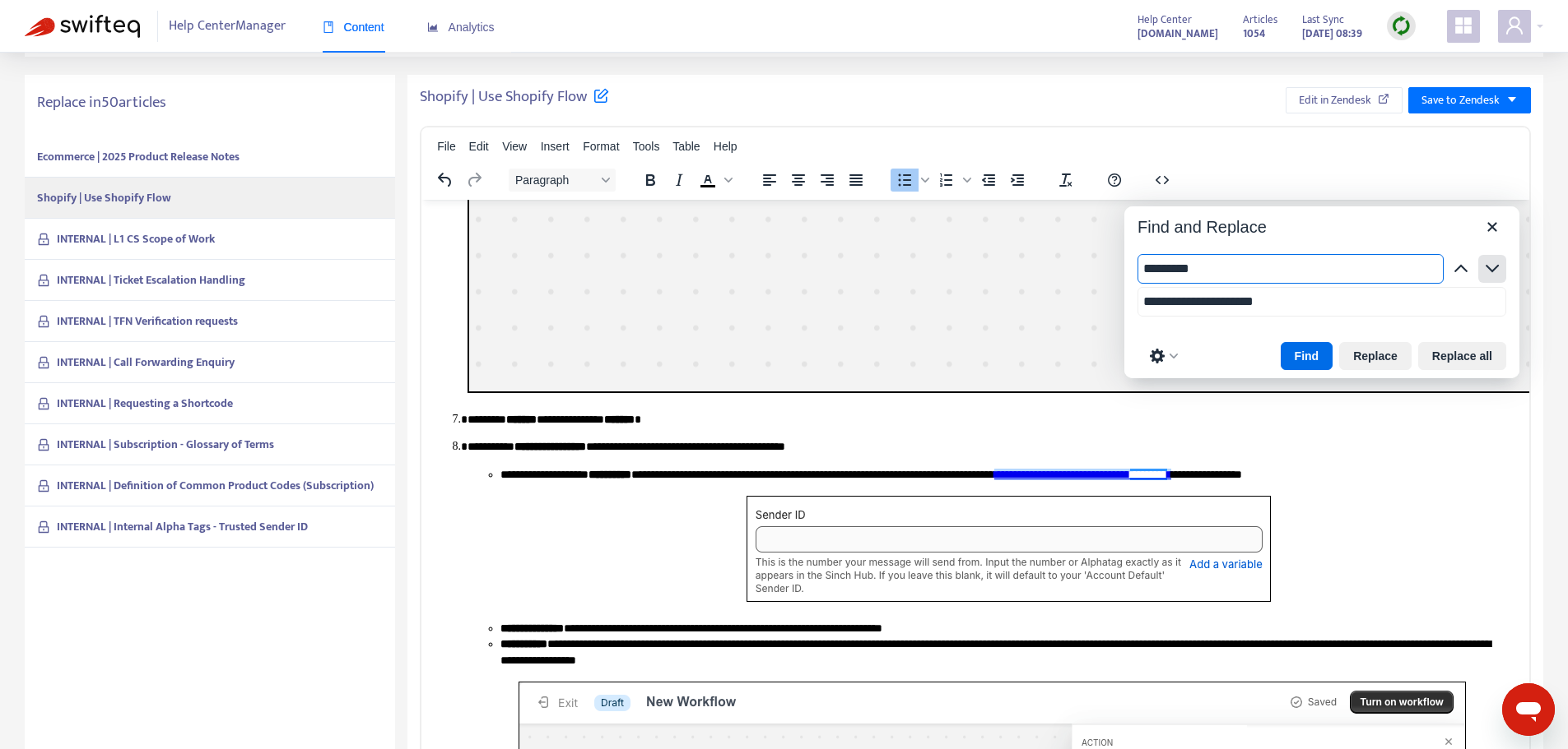
click at [1488, 267] on icon "button" at bounding box center [1491, 267] width 13 height 8
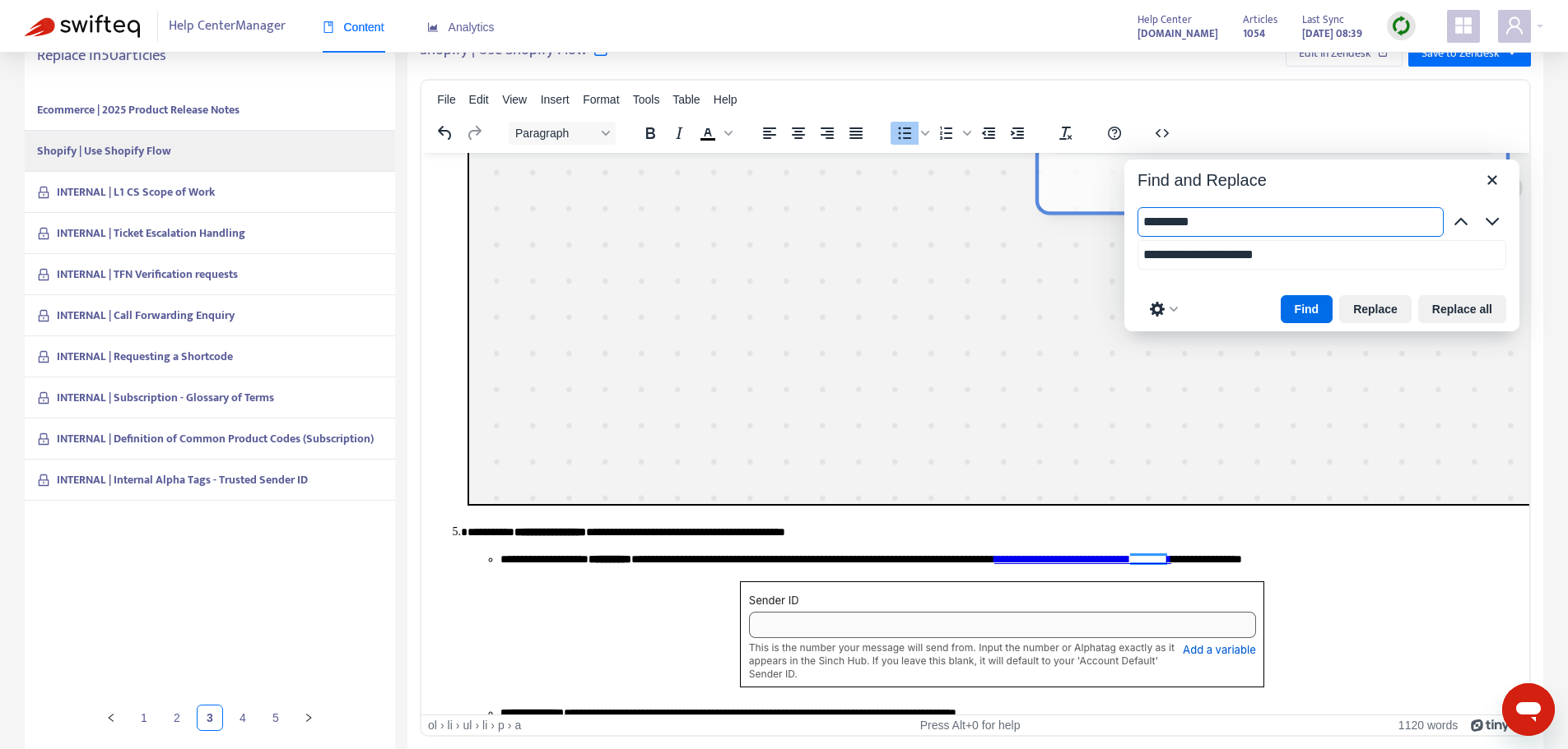
scroll to position [7061, 0]
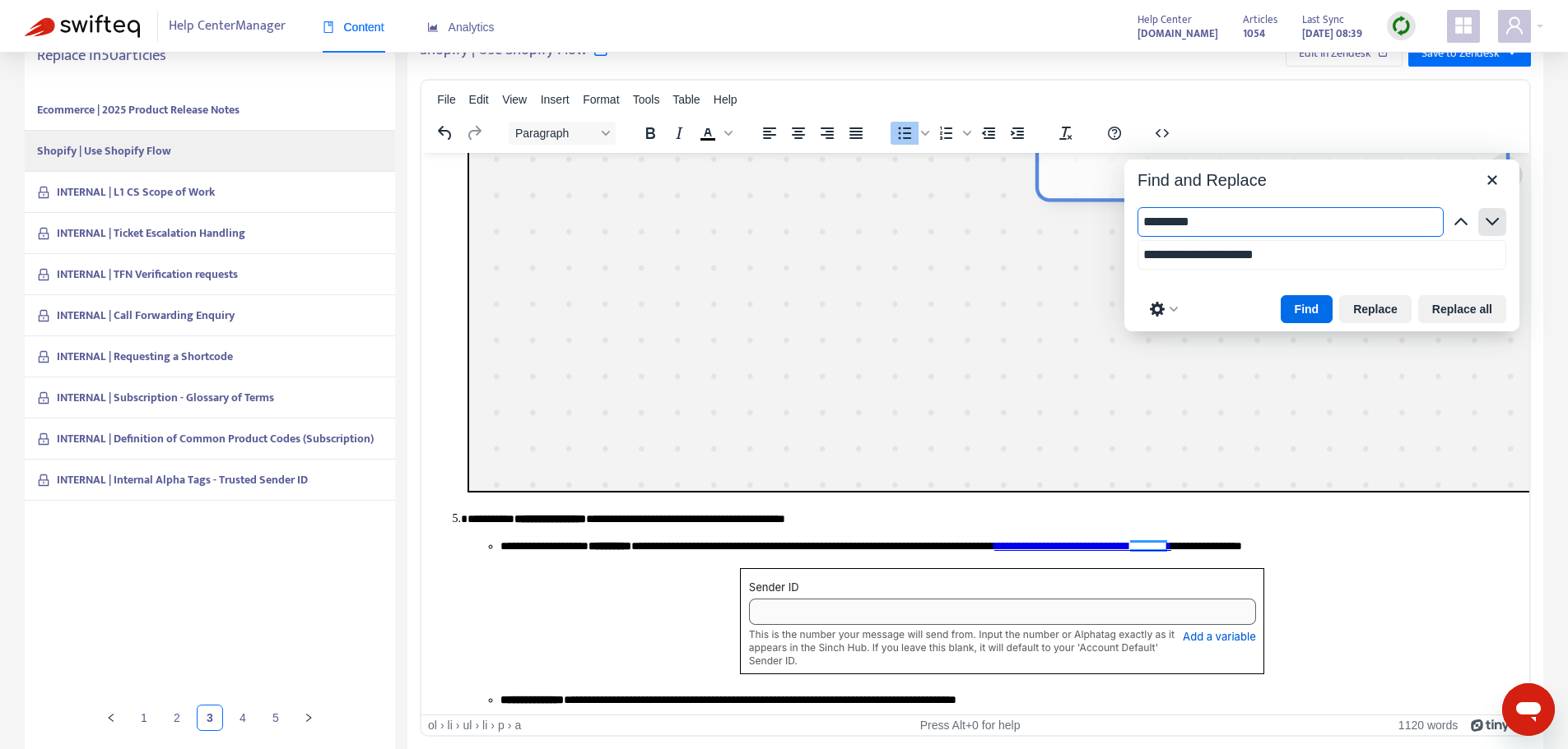
click at [1493, 227] on icon "button" at bounding box center [1492, 222] width 20 height 20
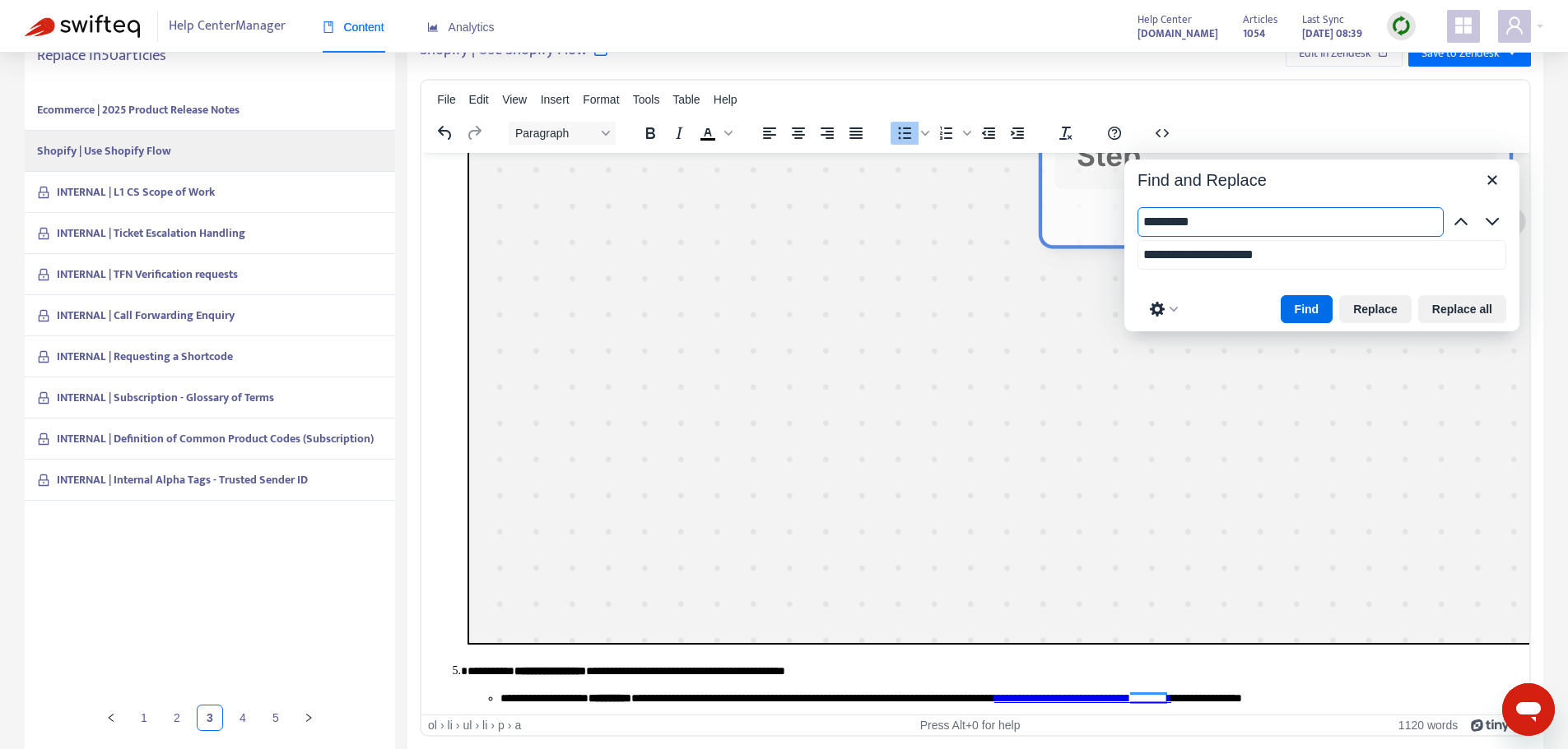
scroll to position [10055, 0]
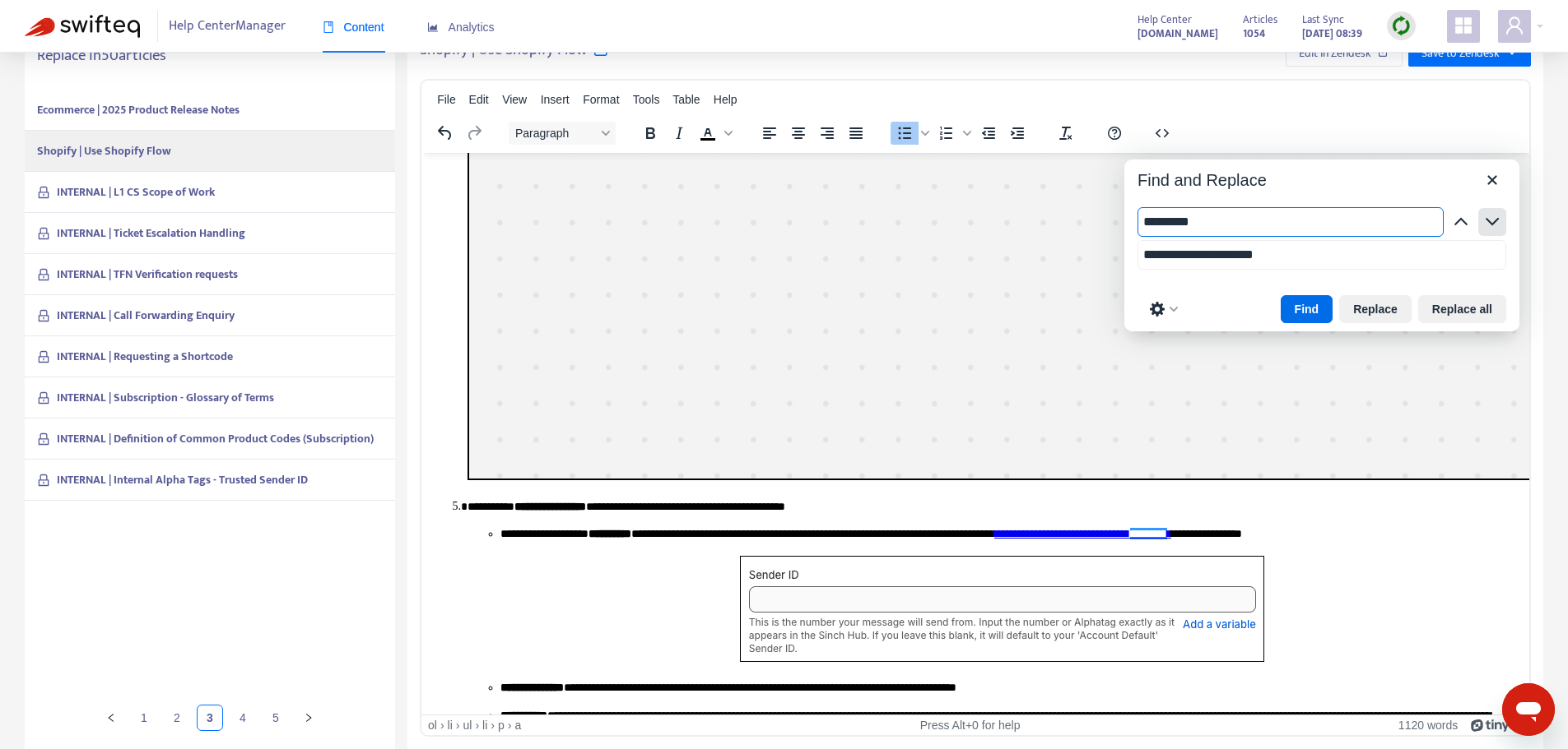
click at [1491, 229] on icon "button" at bounding box center [1492, 222] width 20 height 20
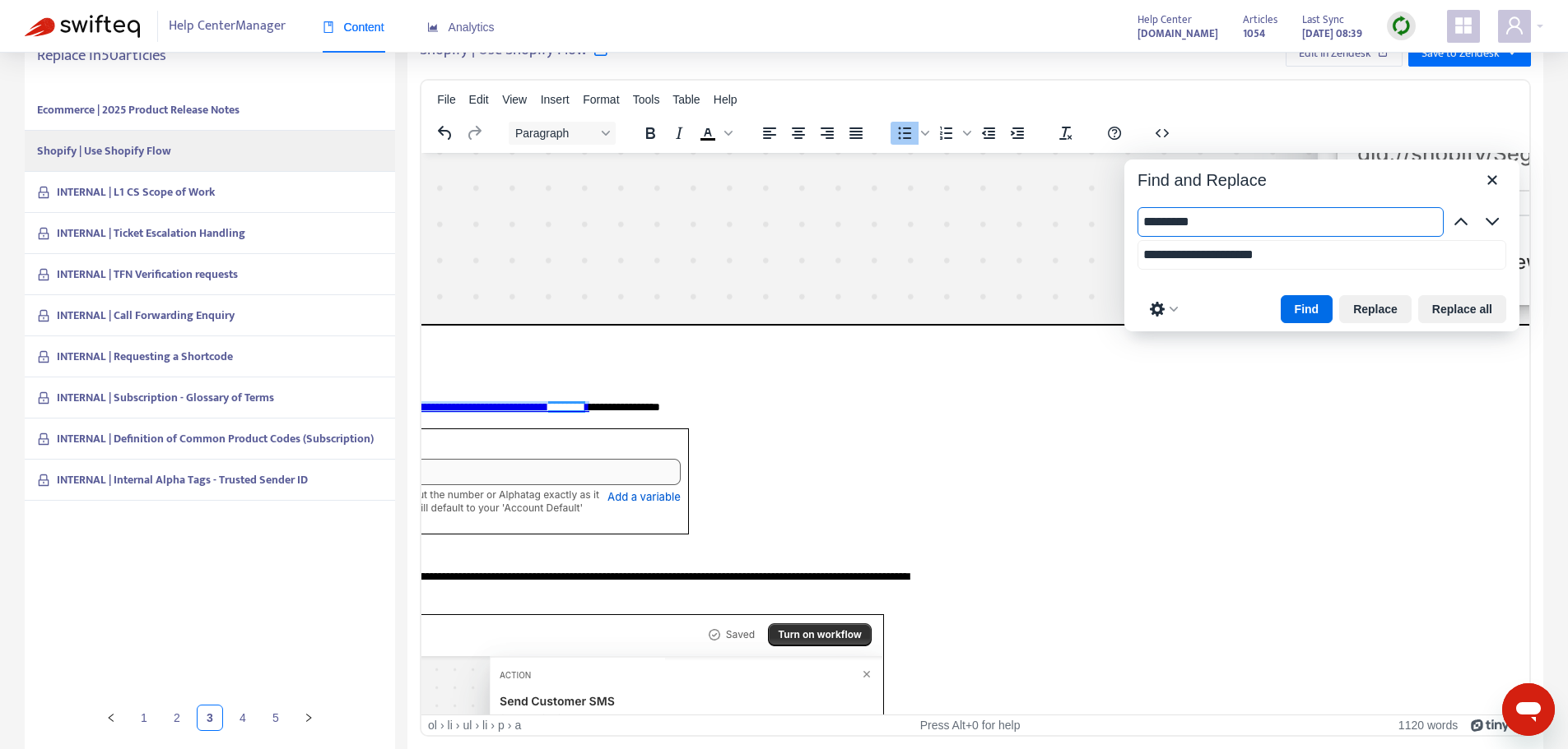
scroll to position [4249, 535]
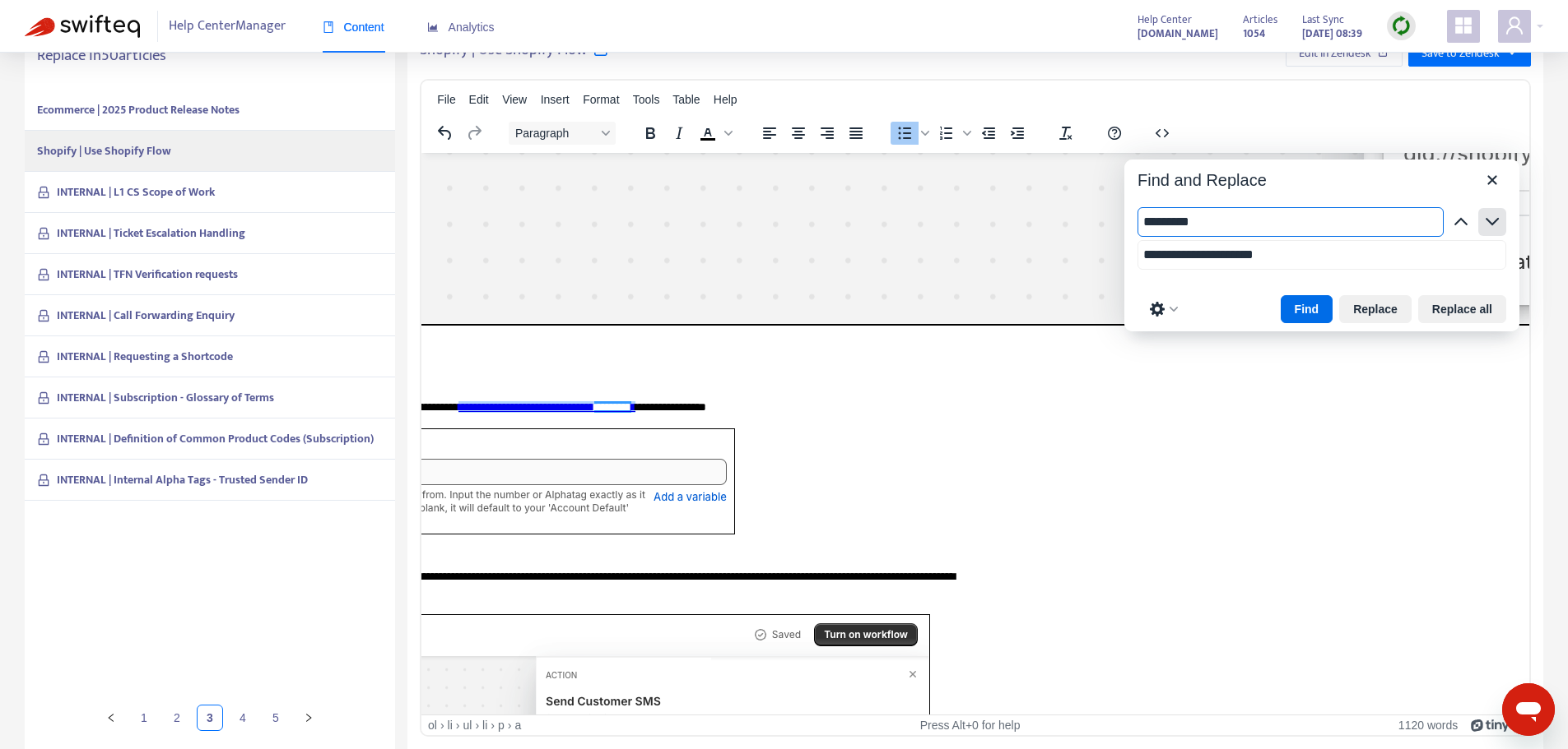
click at [1494, 229] on icon "button" at bounding box center [1492, 222] width 20 height 20
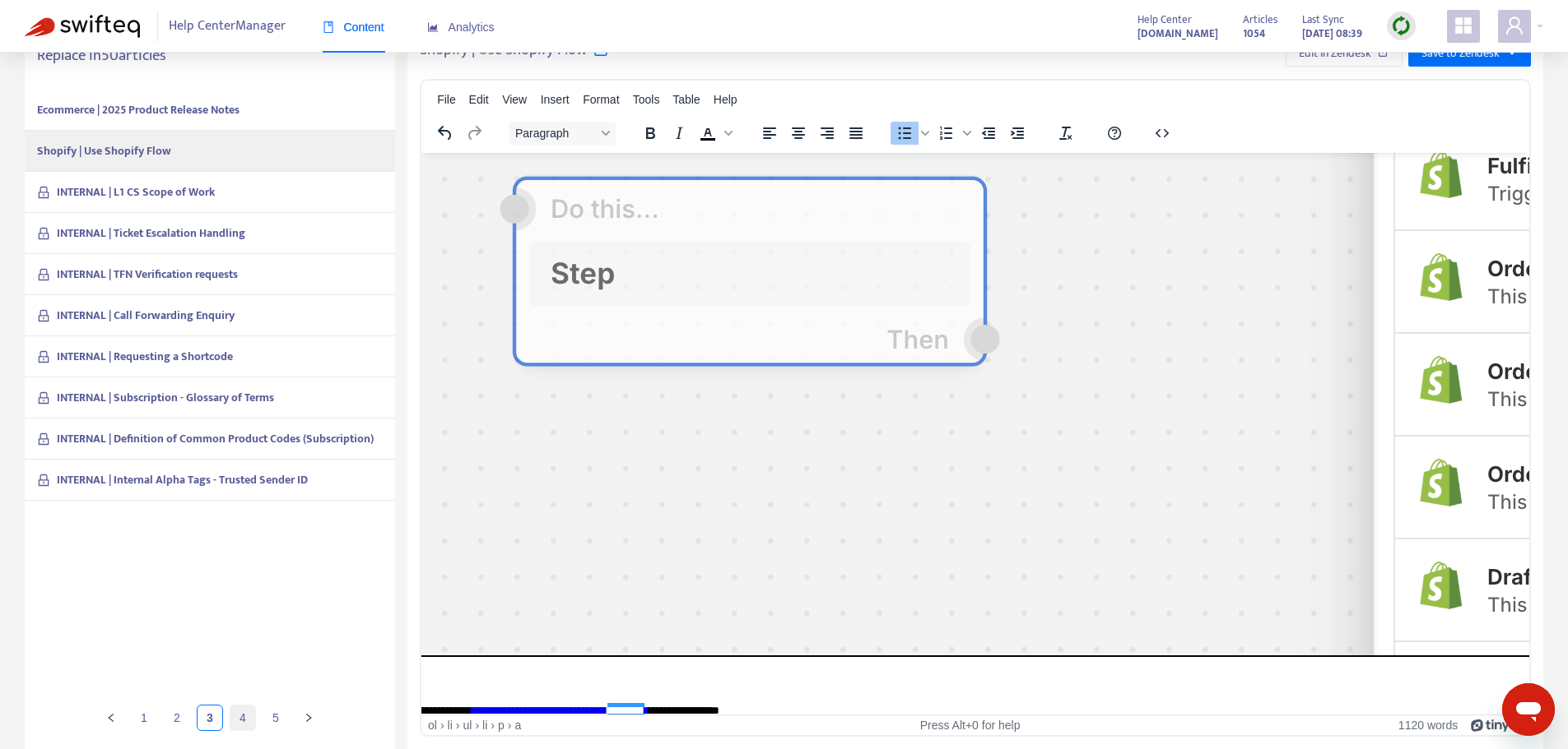
click at [238, 718] on link "4" at bounding box center [243, 718] width 24 height 24
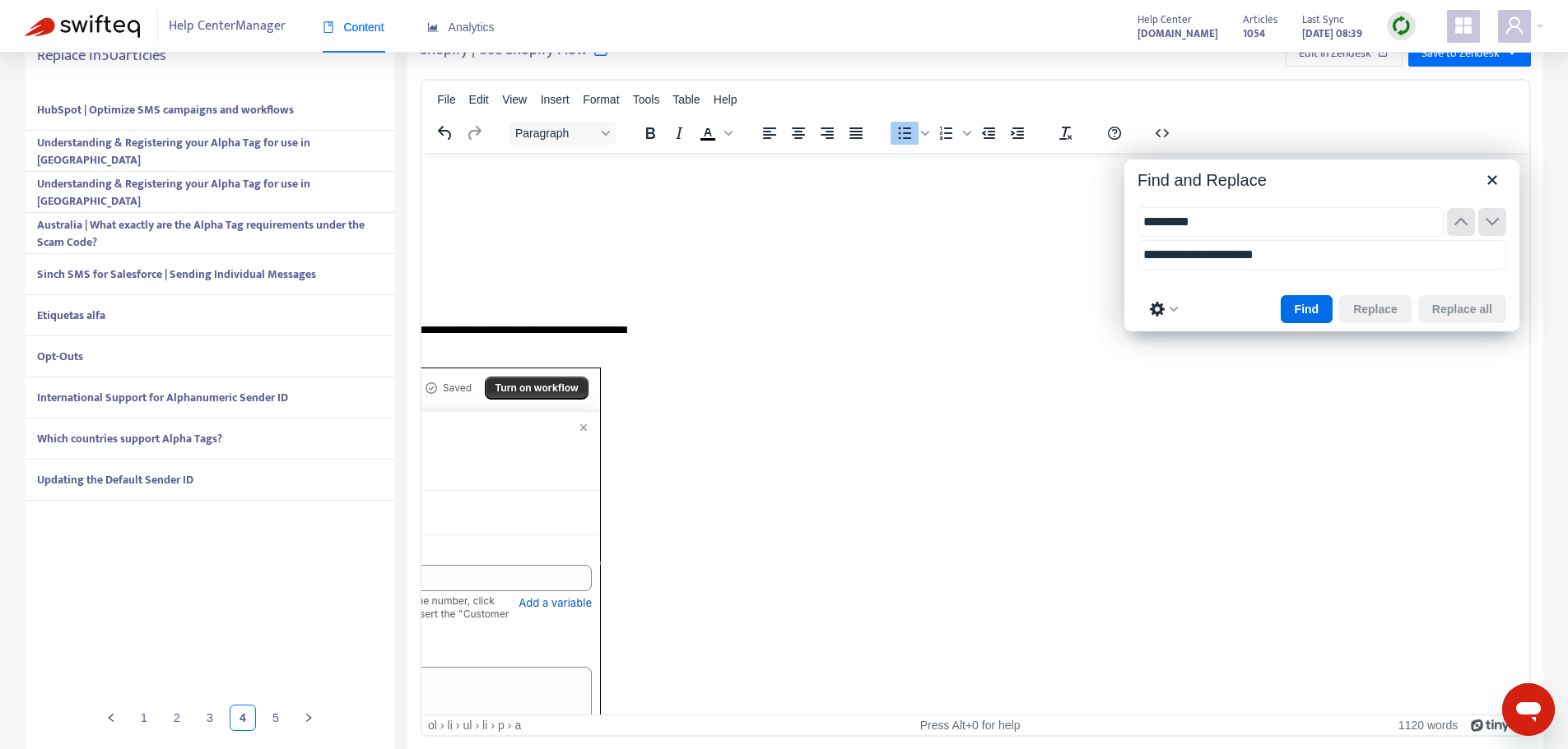
scroll to position [6896, 852]
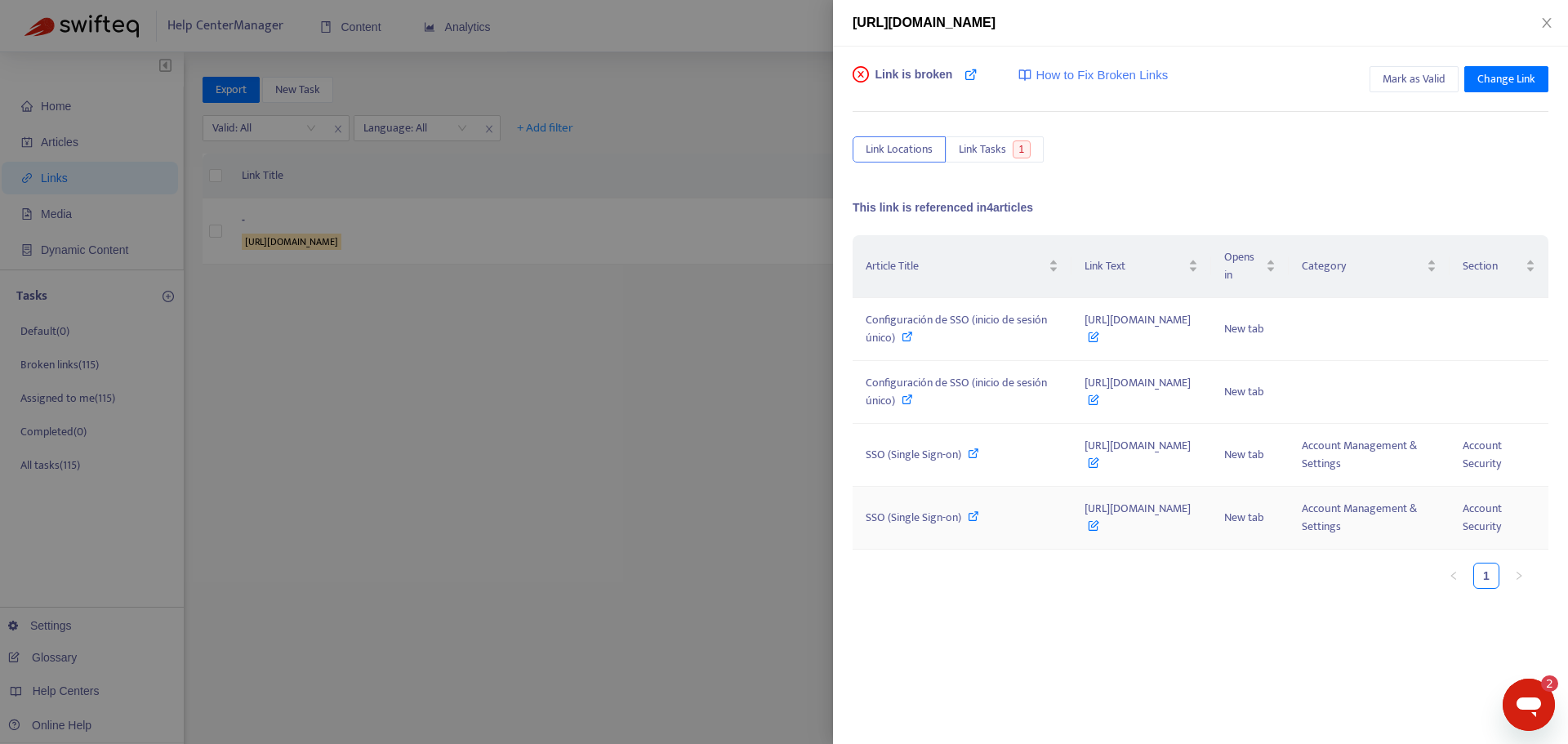
click at [1084, 536] on span "[URL][DOMAIN_NAME]" at bounding box center [1137, 518] width 106 height 36
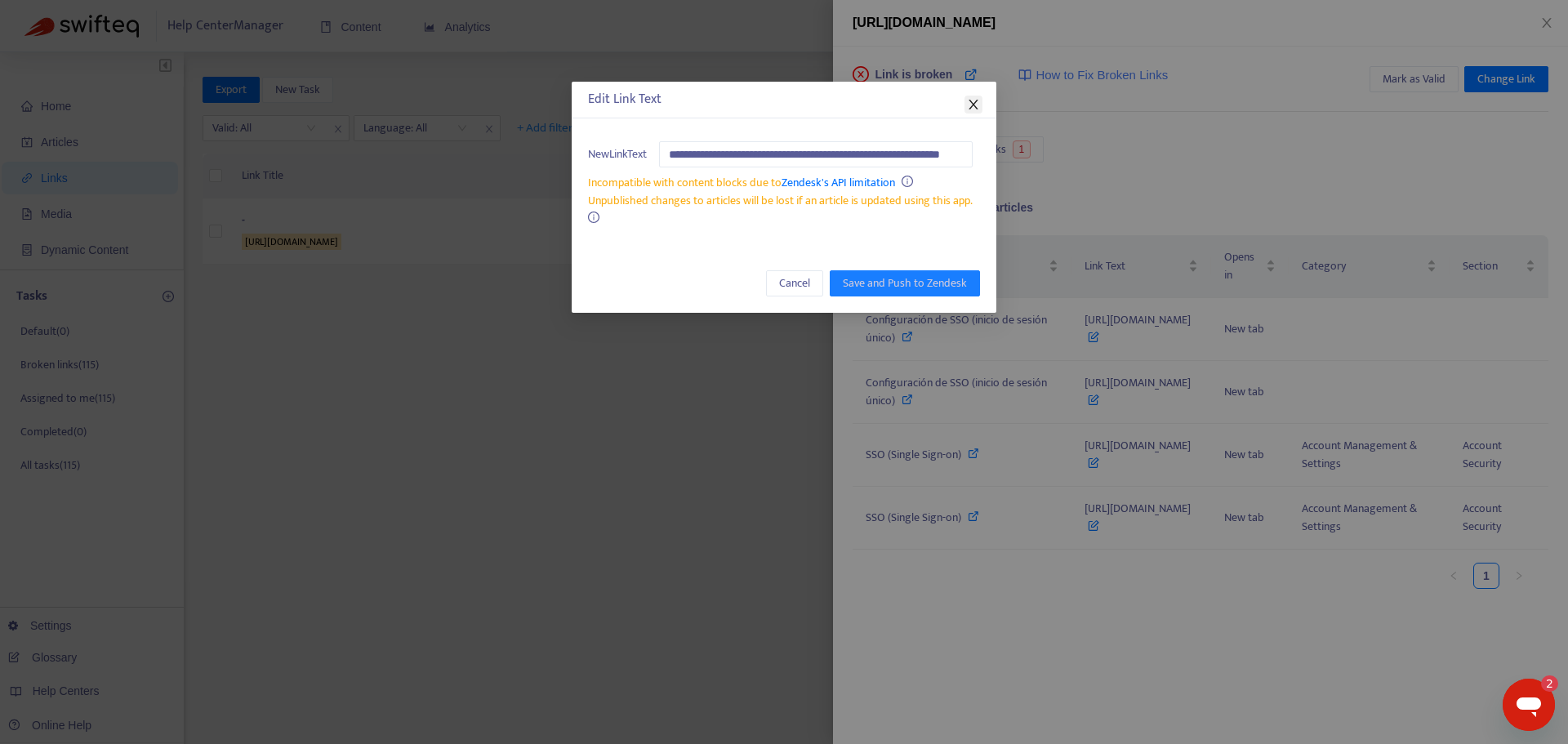
click at [971, 106] on icon "close" at bounding box center [973, 104] width 13 height 13
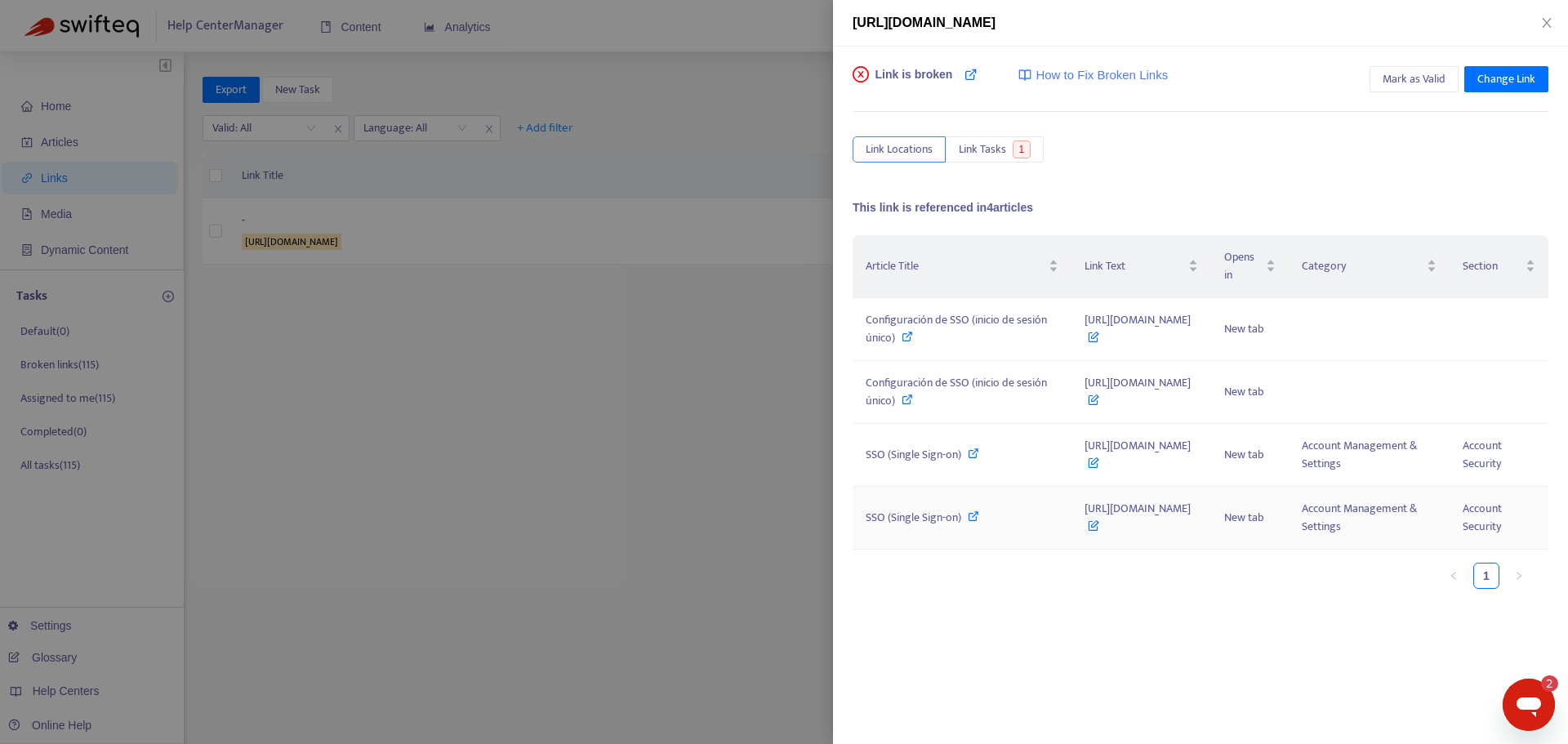
click at [967, 522] on icon at bounding box center [973, 516] width 11 height 11
click at [1092, 473] on span "[URL][DOMAIN_NAME]" at bounding box center [1137, 454] width 106 height 36
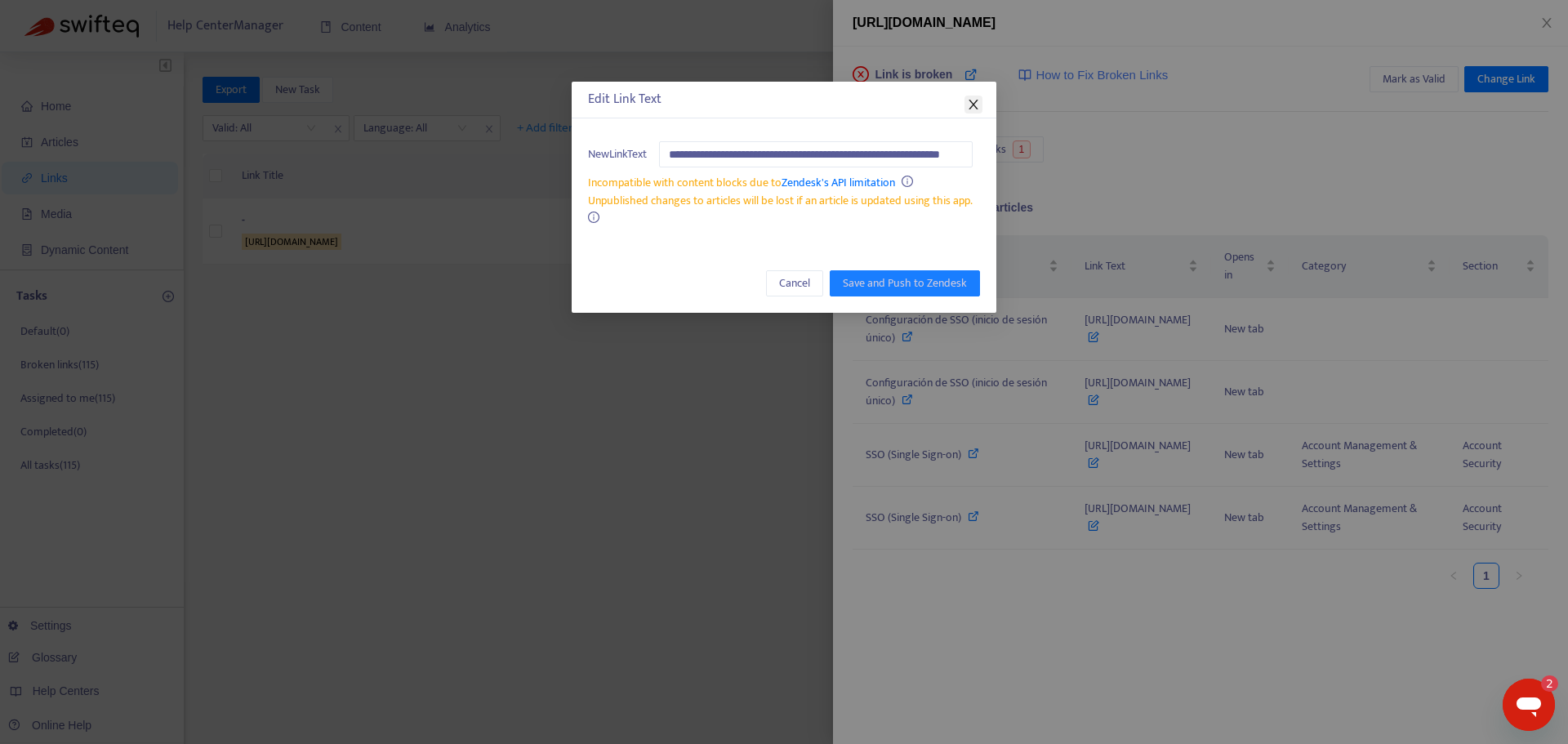
click at [977, 106] on icon "close" at bounding box center [973, 104] width 13 height 13
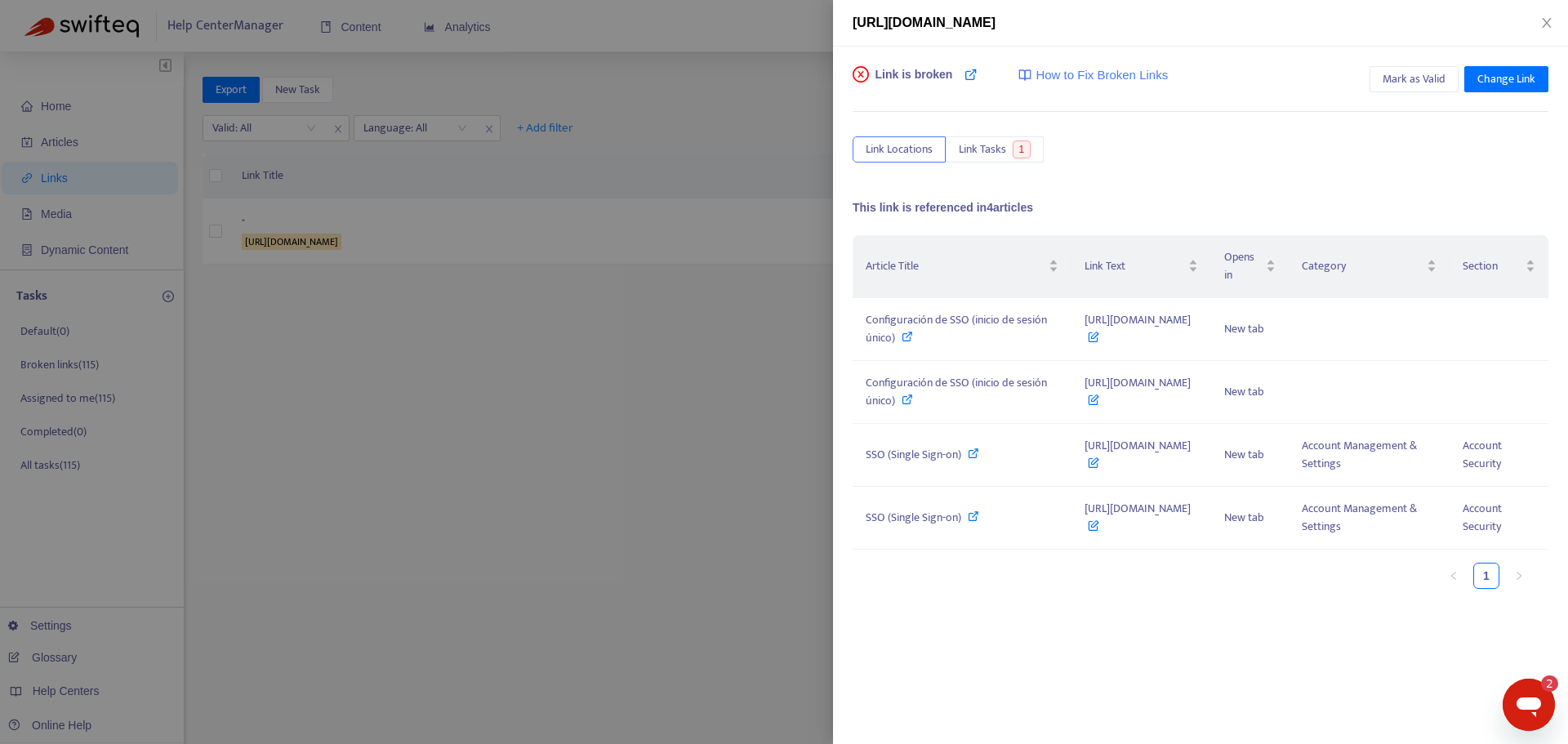
click at [524, 434] on div at bounding box center [784, 372] width 1568 height 744
